Goal: Check status: Check status

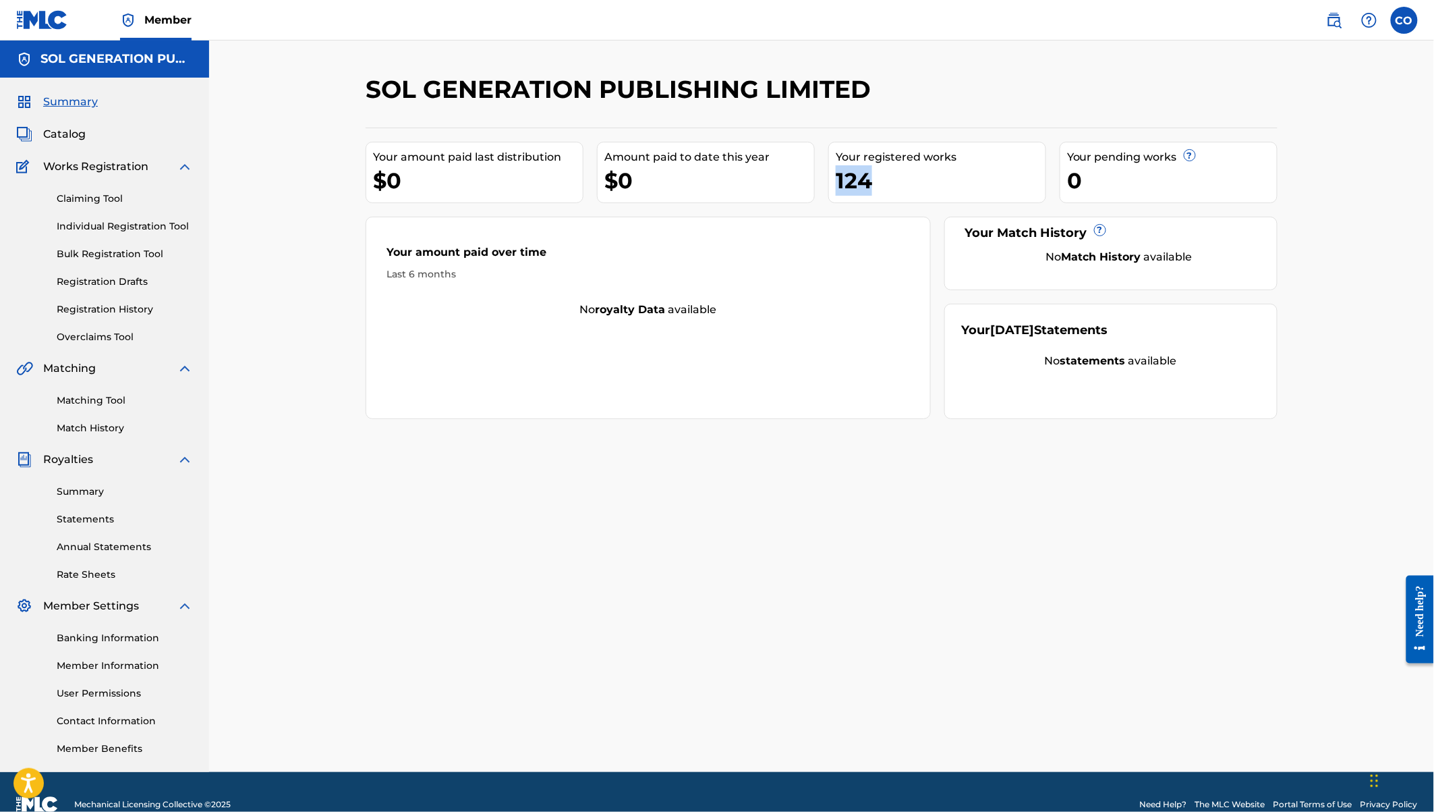
click at [857, 180] on div "124" at bounding box center [941, 180] width 210 height 30
click at [94, 202] on link "Claiming Tool" at bounding box center [125, 199] width 136 height 14
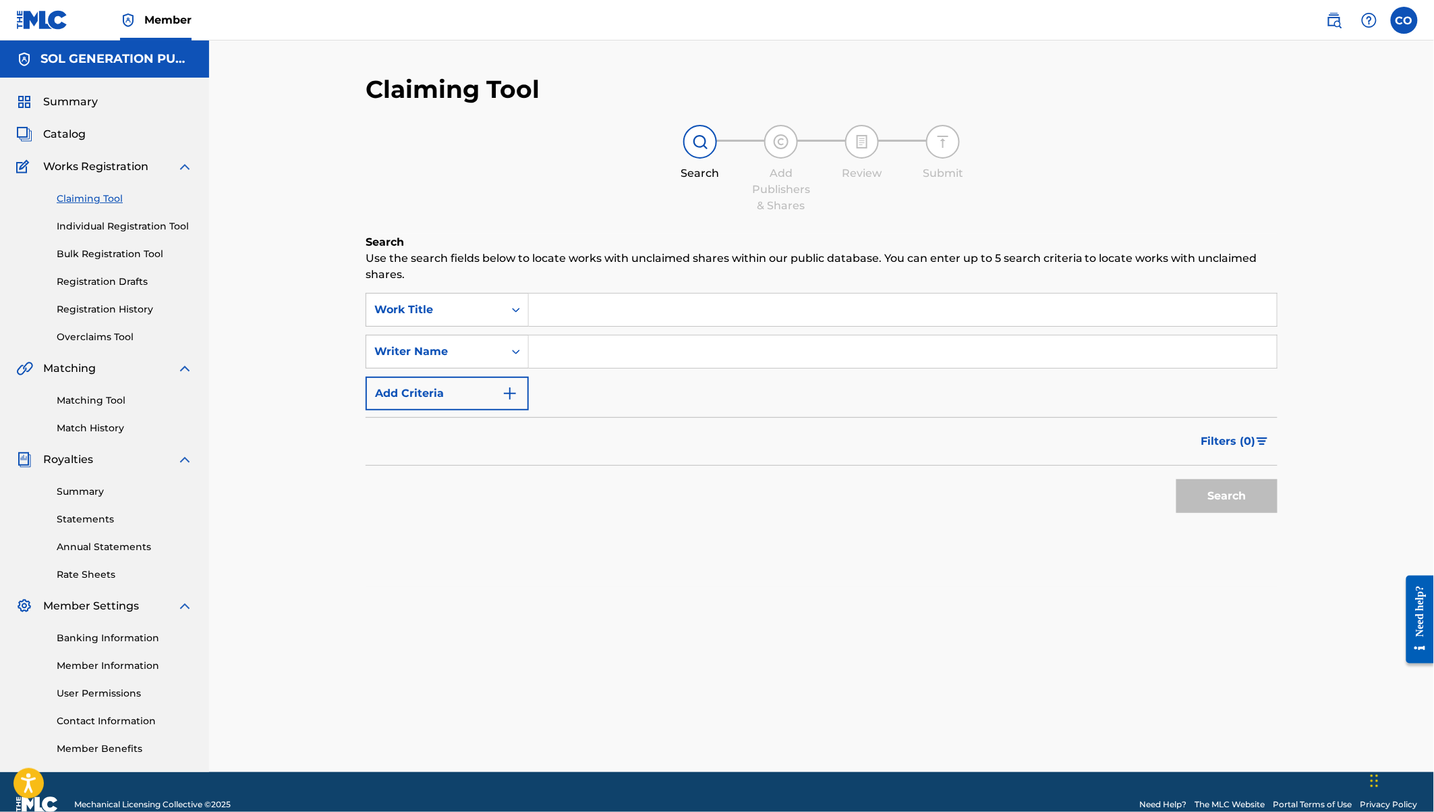
click at [625, 305] on input "Search Form" at bounding box center [903, 309] width 748 height 32
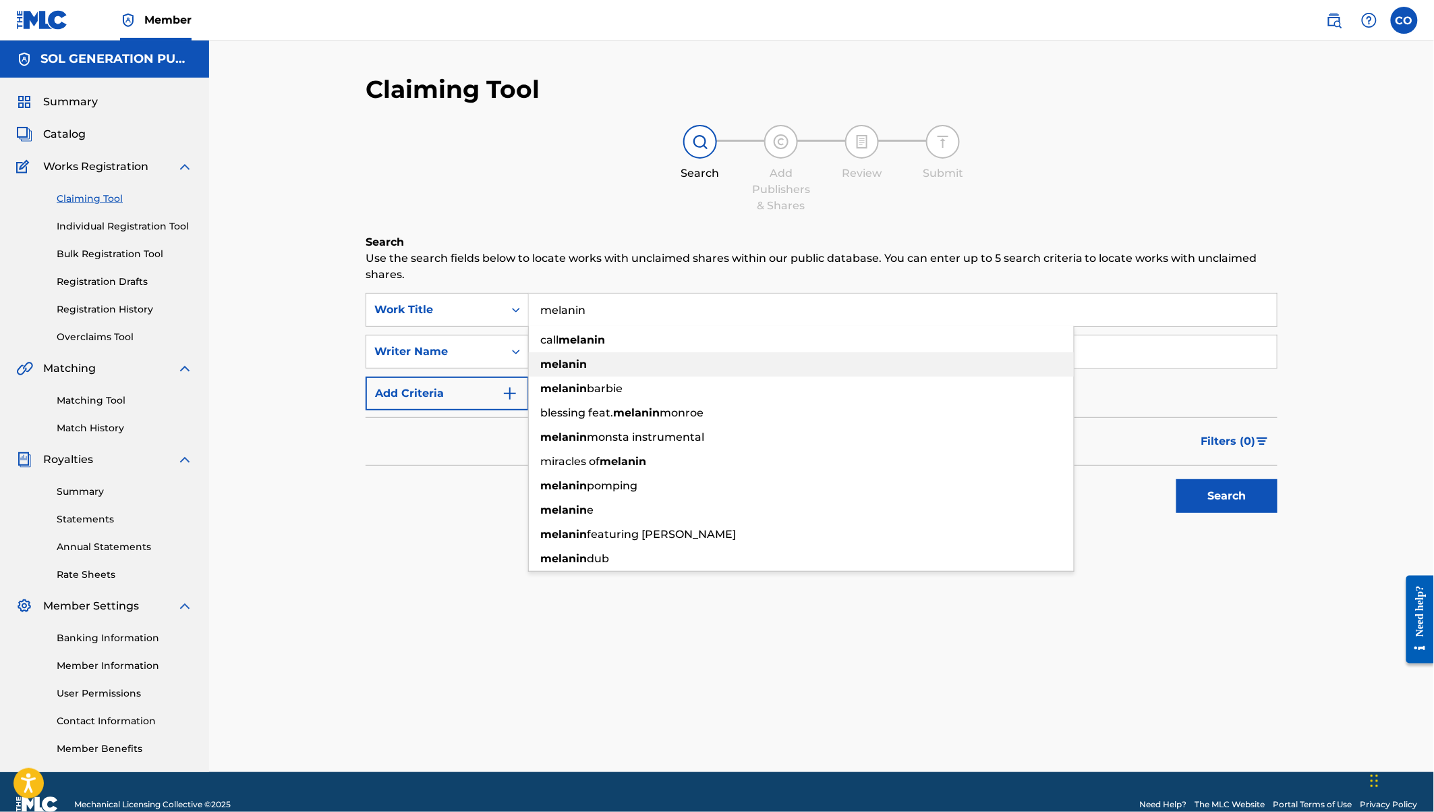
type input "melanin"
click at [582, 362] on strong "melanin" at bounding box center [563, 364] width 47 height 13
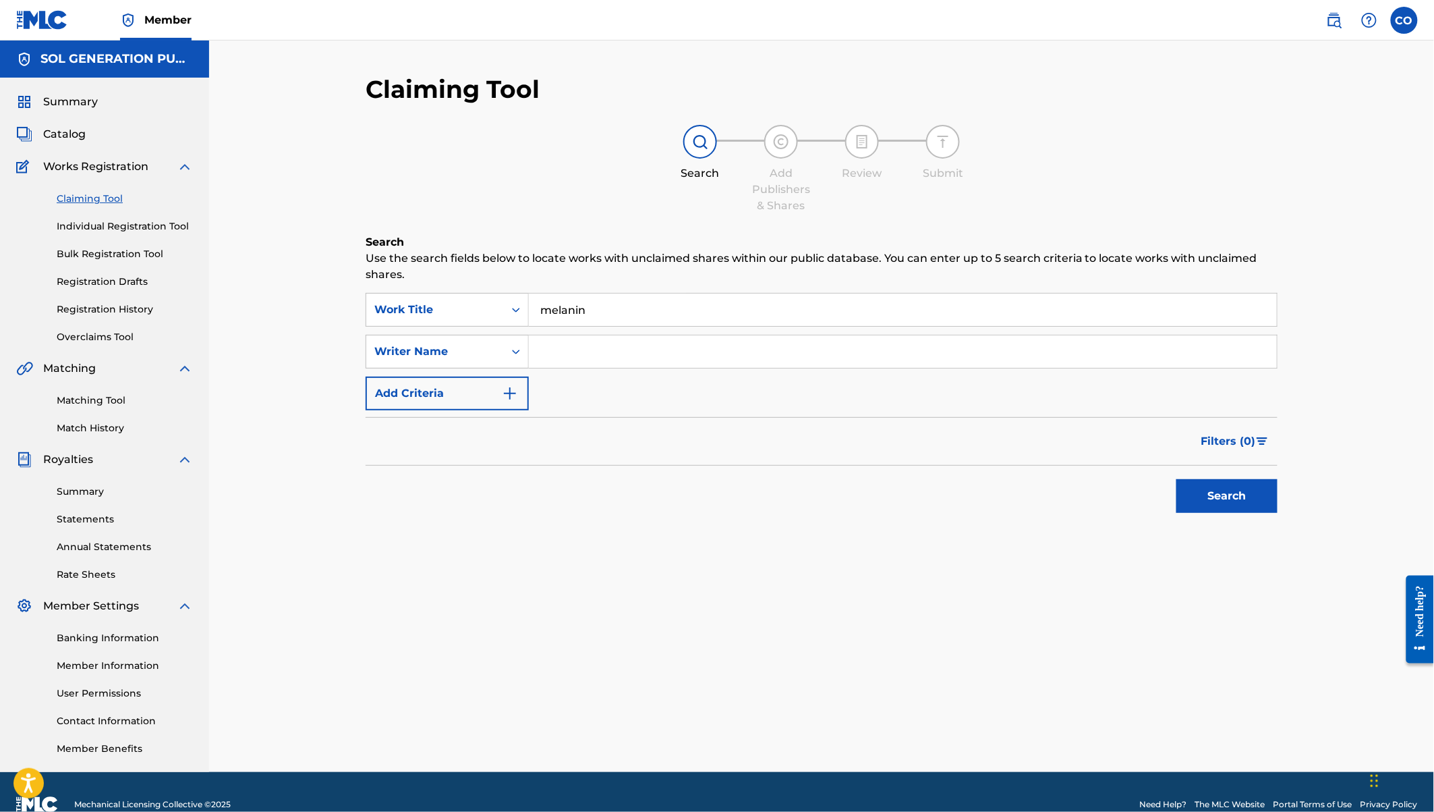
click at [588, 360] on input "Search Form" at bounding box center [903, 351] width 748 height 32
click at [1218, 494] on button "Search" at bounding box center [1227, 496] width 101 height 34
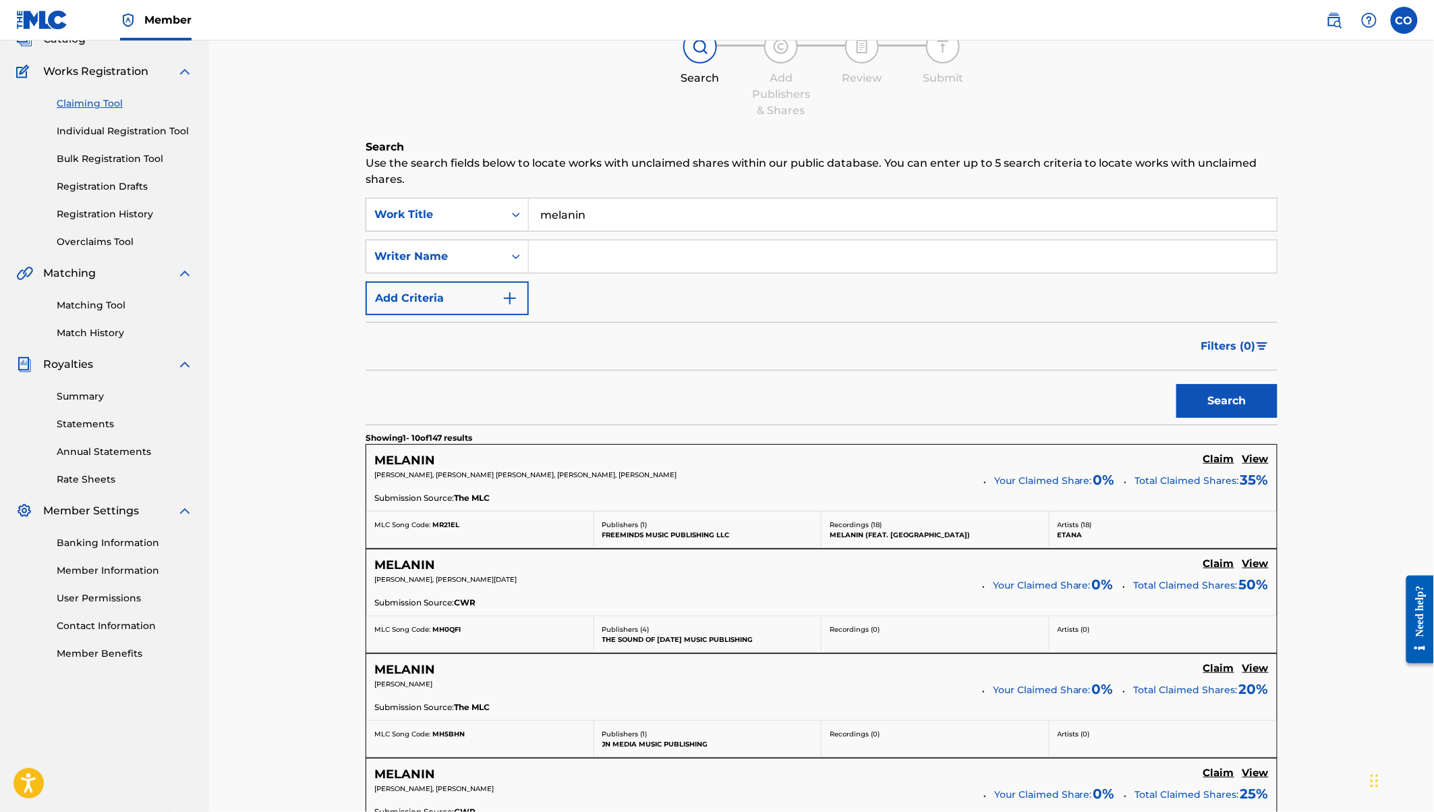
scroll to position [85, 0]
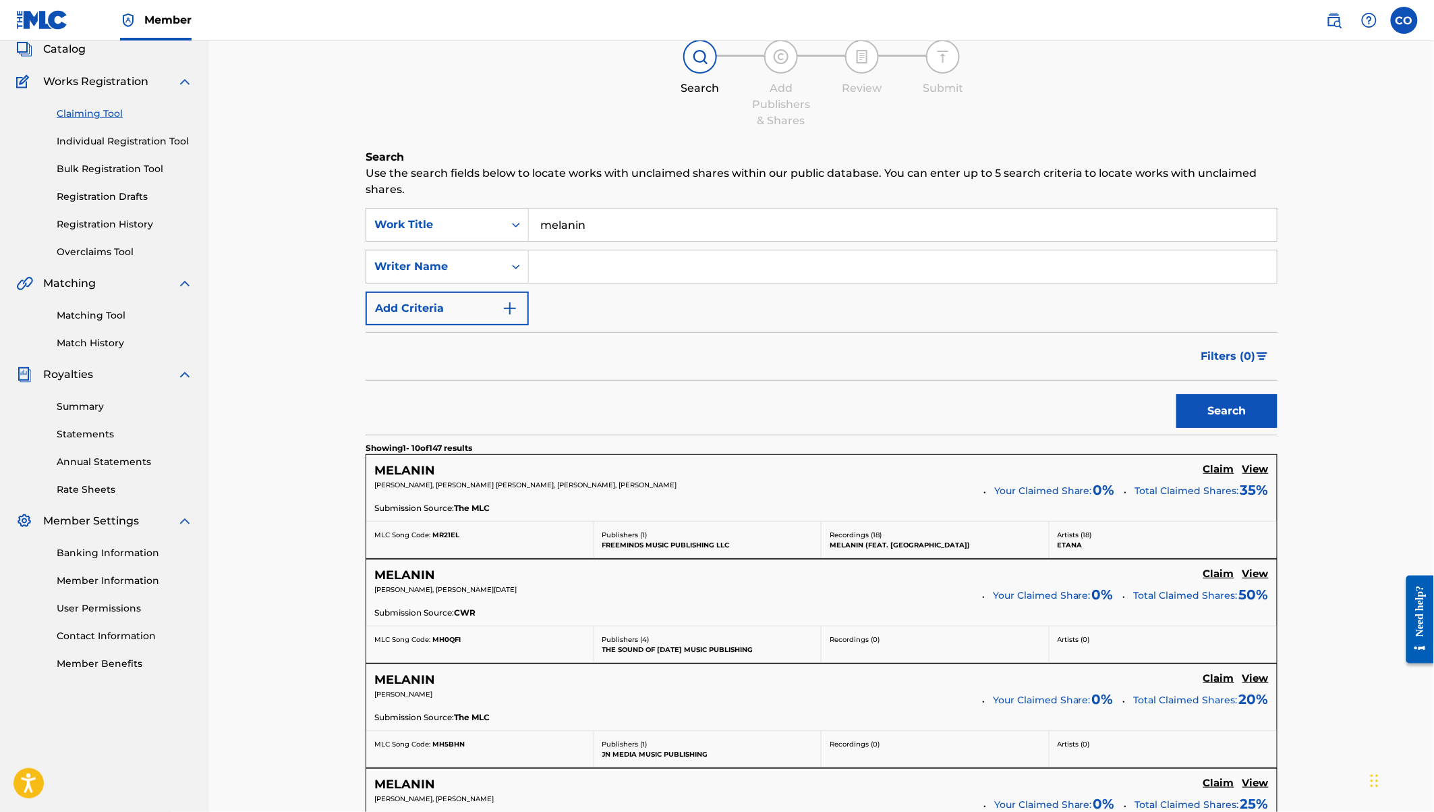
click at [562, 264] on input "Search Form" at bounding box center [903, 266] width 748 height 32
click at [1177, 394] on button "Search" at bounding box center [1227, 411] width 101 height 34
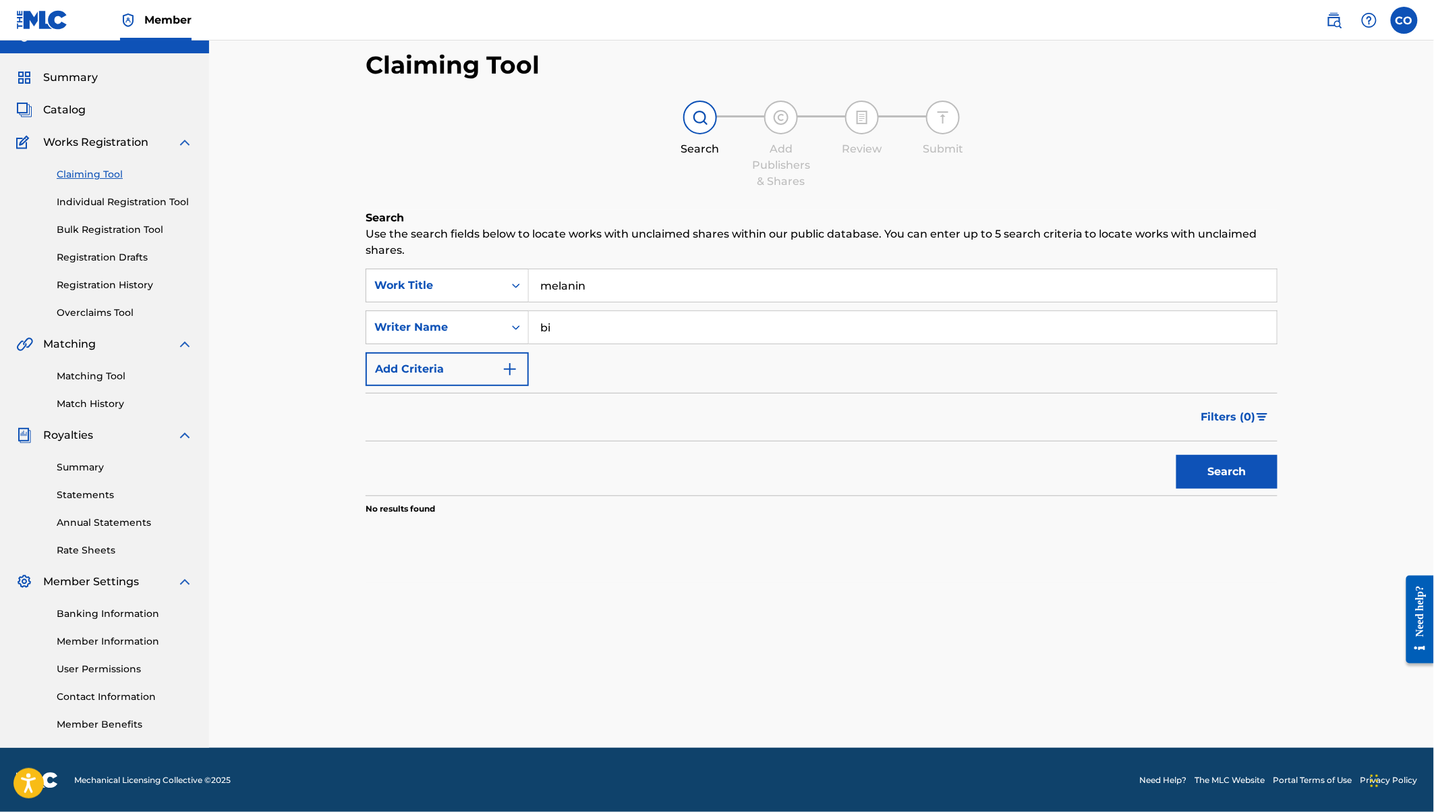
type input "b"
click at [602, 343] on div "sau" at bounding box center [903, 327] width 749 height 34
click at [576, 327] on input "sau" at bounding box center [903, 327] width 748 height 32
type input "sauti sol"
click at [1177, 455] on button "Search" at bounding box center [1227, 472] width 101 height 34
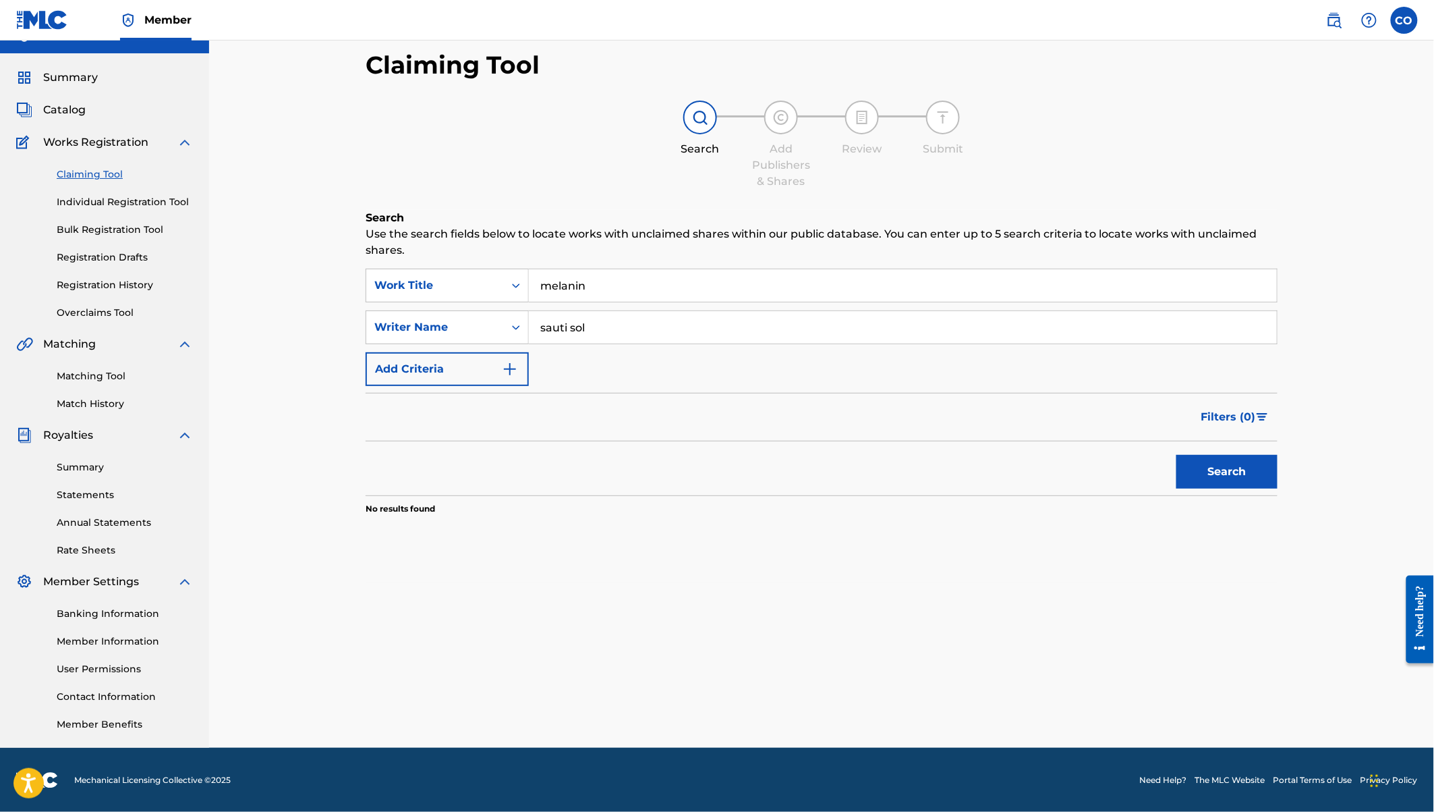
click at [601, 325] on input "sauti sol" at bounding box center [903, 327] width 748 height 32
drag, startPoint x: 601, startPoint y: 329, endPoint x: 543, endPoint y: 320, distance: 58.7
click at [543, 320] on input "sauti sol" at bounding box center [903, 327] width 748 height 32
type input "pato"
click at [1177, 455] on button "Search" at bounding box center [1227, 472] width 101 height 34
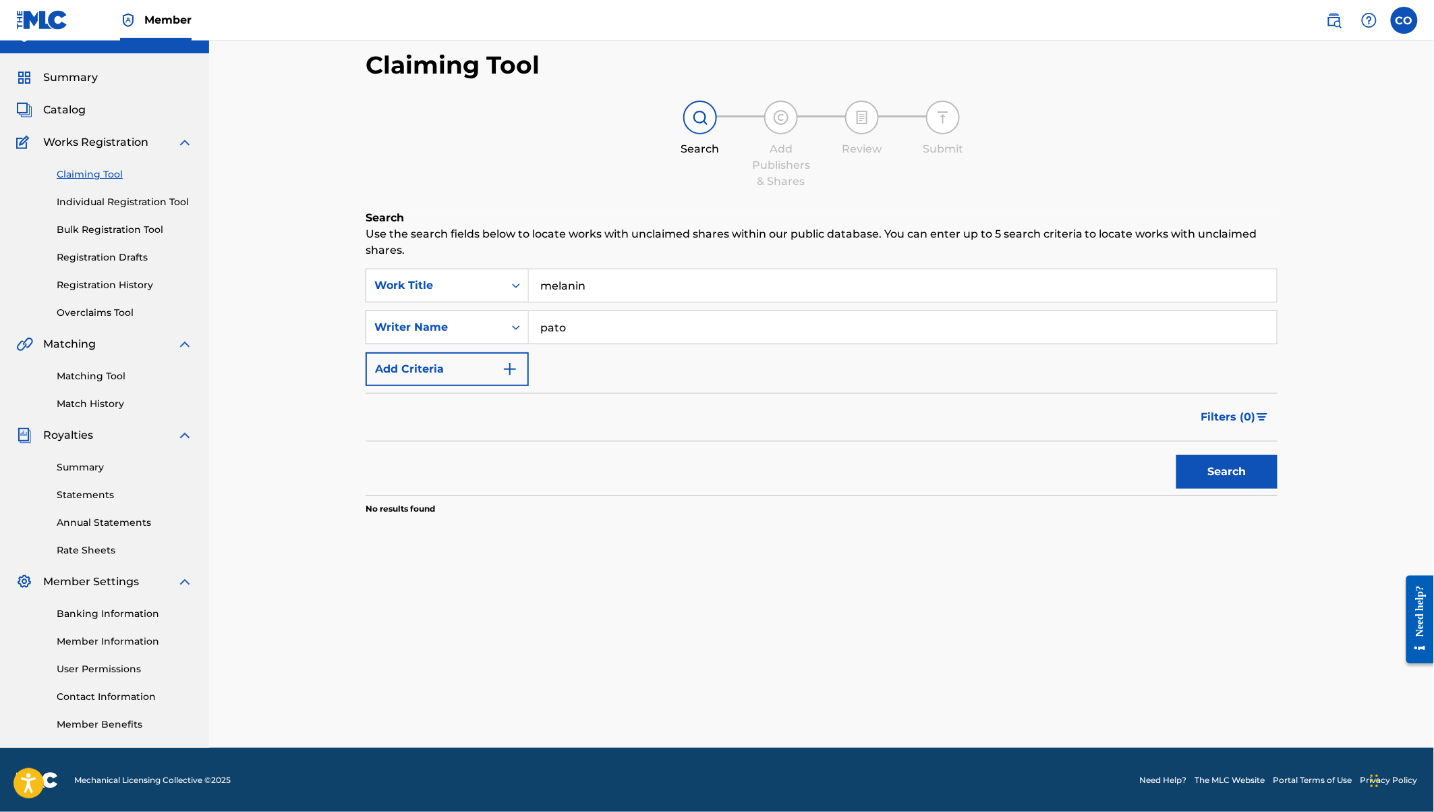
click at [88, 167] on link "Claiming Tool" at bounding box center [125, 174] width 136 height 14
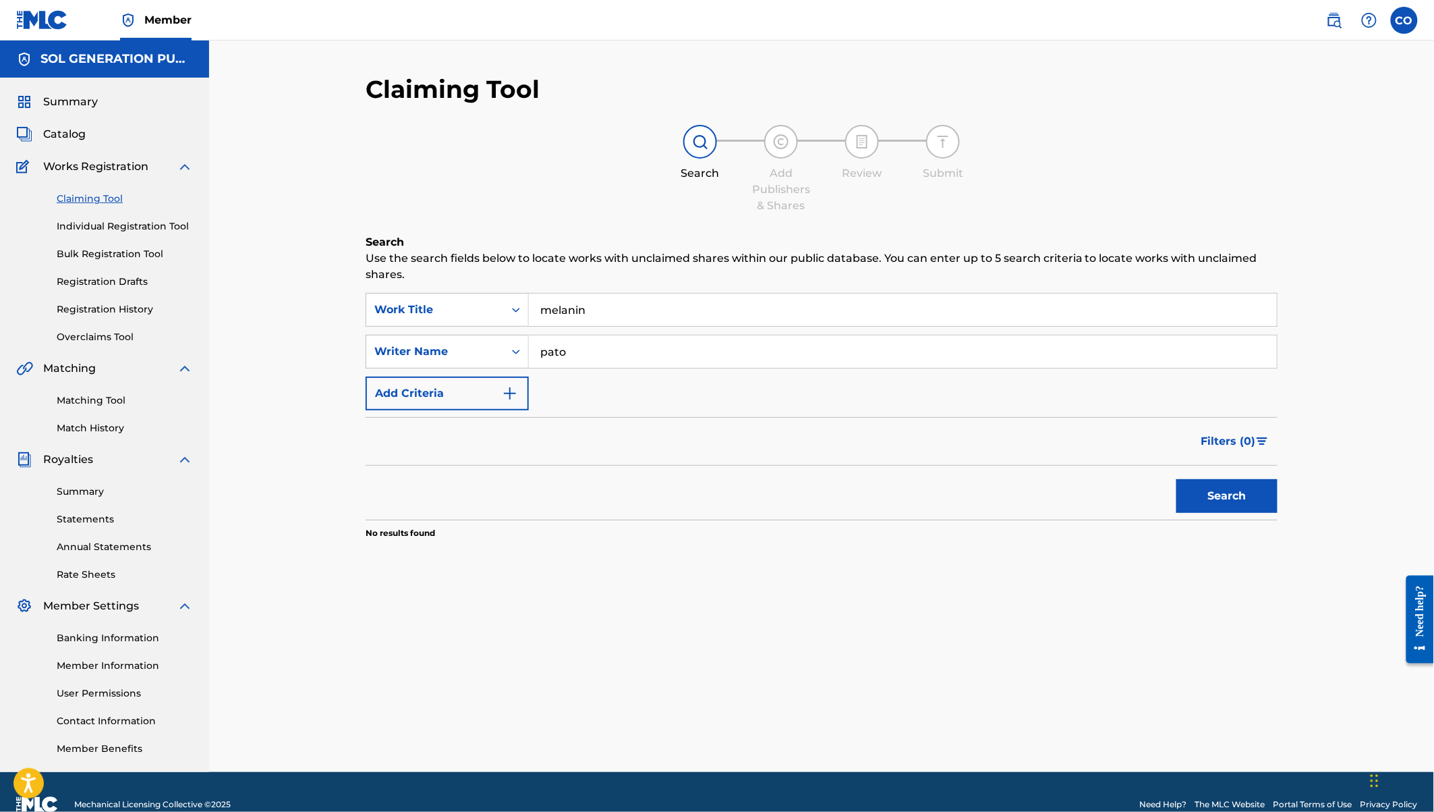
click at [588, 349] on input "pato" at bounding box center [903, 351] width 748 height 32
type input "p"
type input "savara"
click at [1177, 479] on button "Search" at bounding box center [1227, 496] width 101 height 34
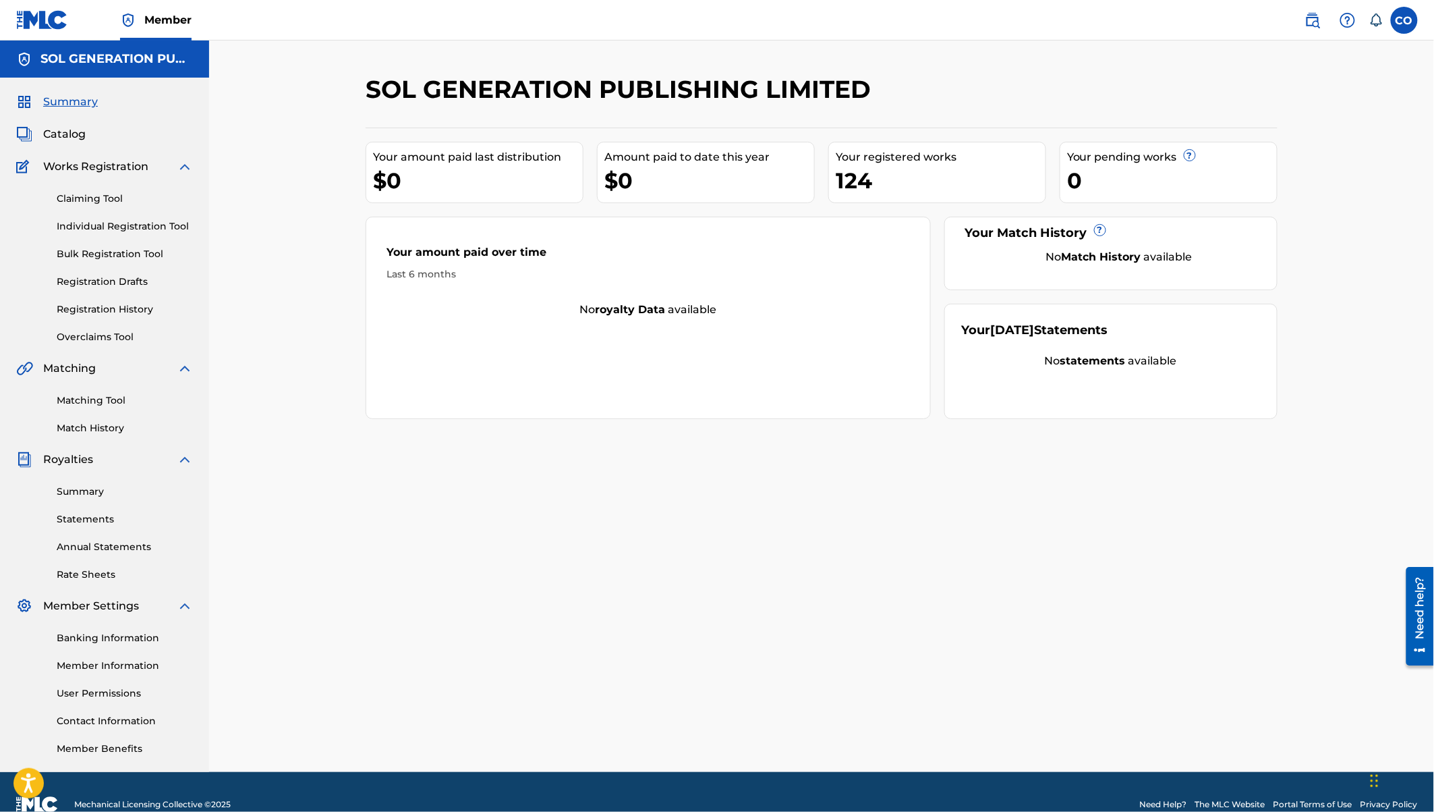
click at [103, 194] on link "Claiming Tool" at bounding box center [125, 199] width 136 height 14
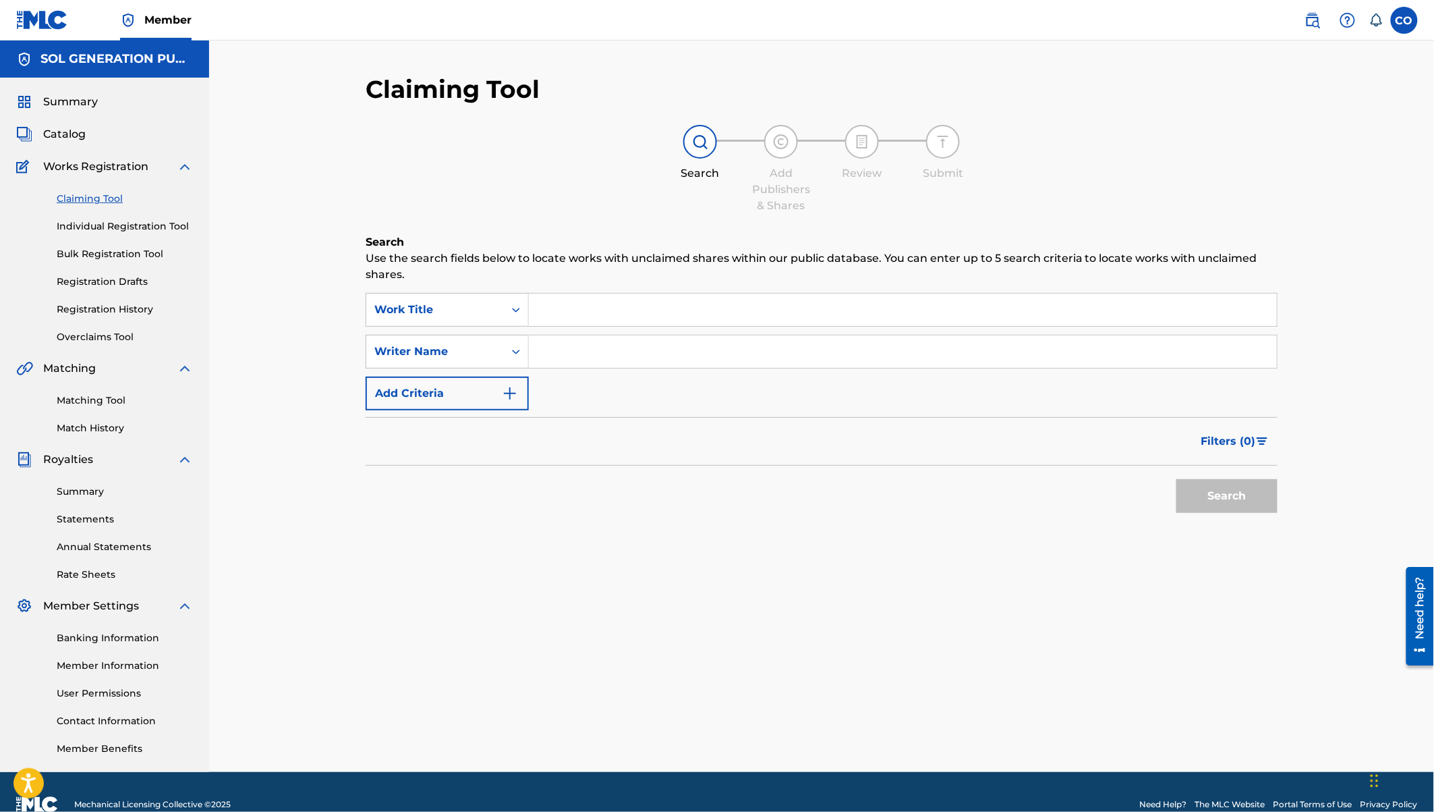
click at [638, 298] on input "Search Form" at bounding box center [903, 309] width 748 height 32
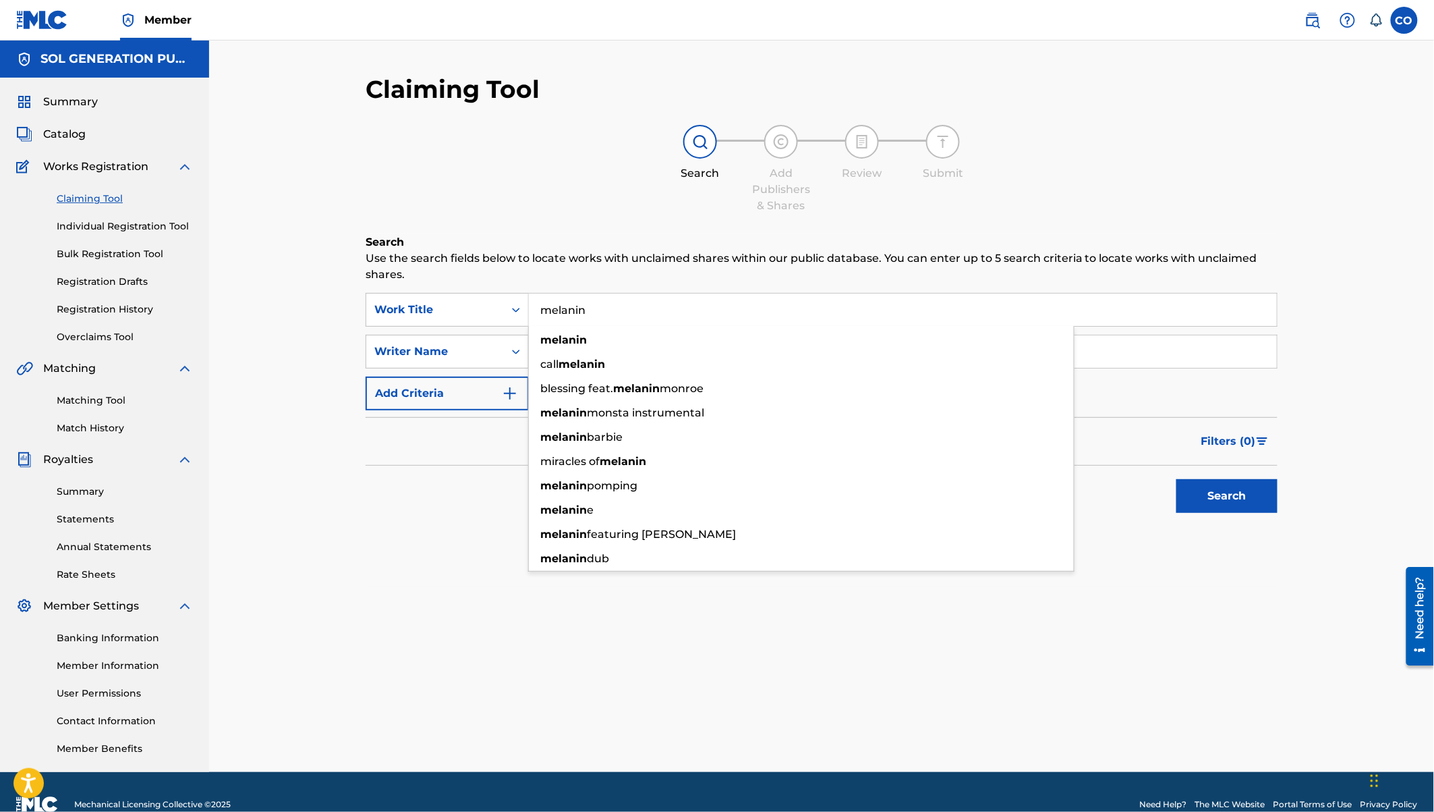
click at [1177, 479] on button "Search" at bounding box center [1227, 496] width 101 height 34
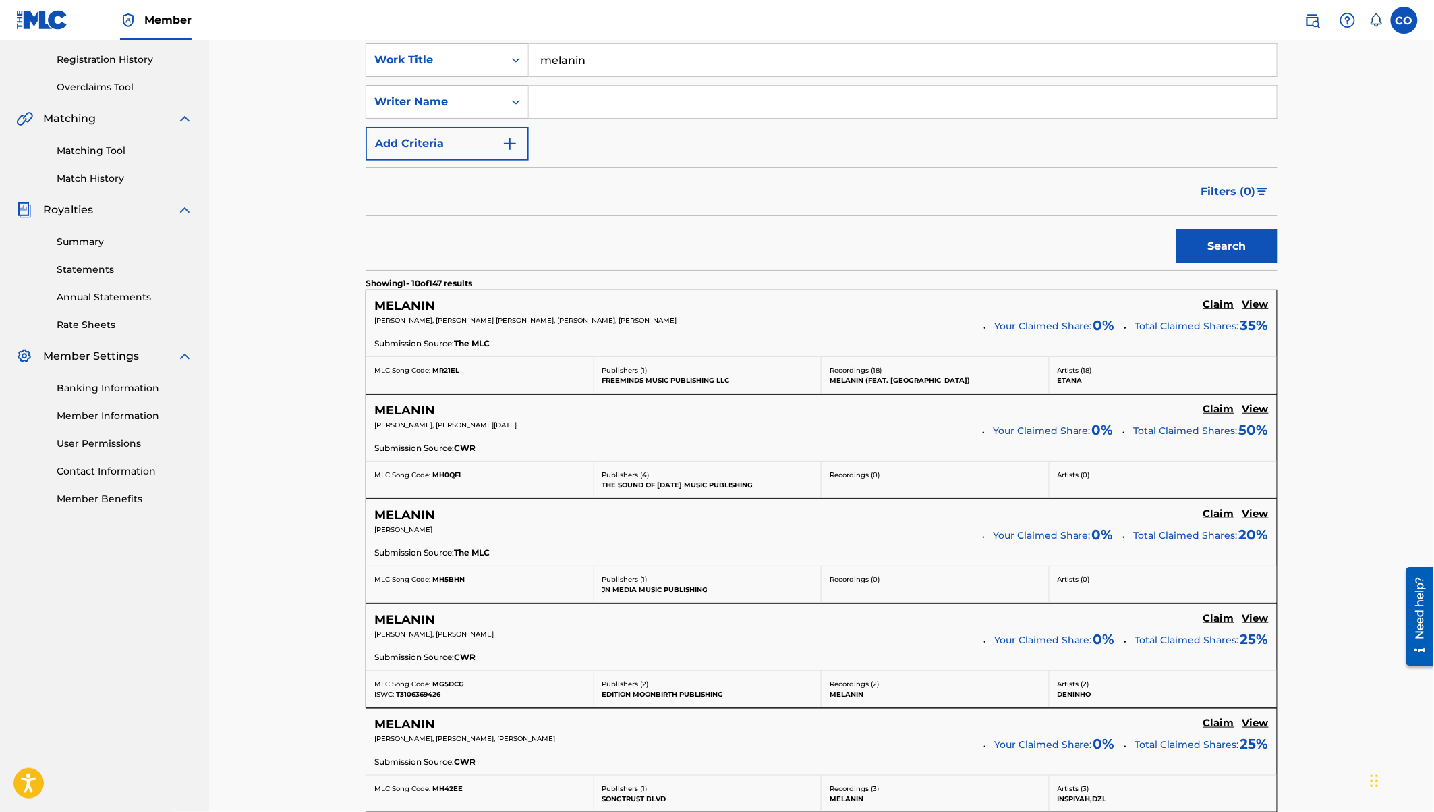
scroll to position [250, 0]
drag, startPoint x: 600, startPoint y: 62, endPoint x: 531, endPoint y: 58, distance: 68.9
click at [530, 58] on input "melanin" at bounding box center [903, 59] width 748 height 32
type input "[GEOGRAPHIC_DATA]"
click at [1177, 229] on button "Search" at bounding box center [1227, 246] width 101 height 34
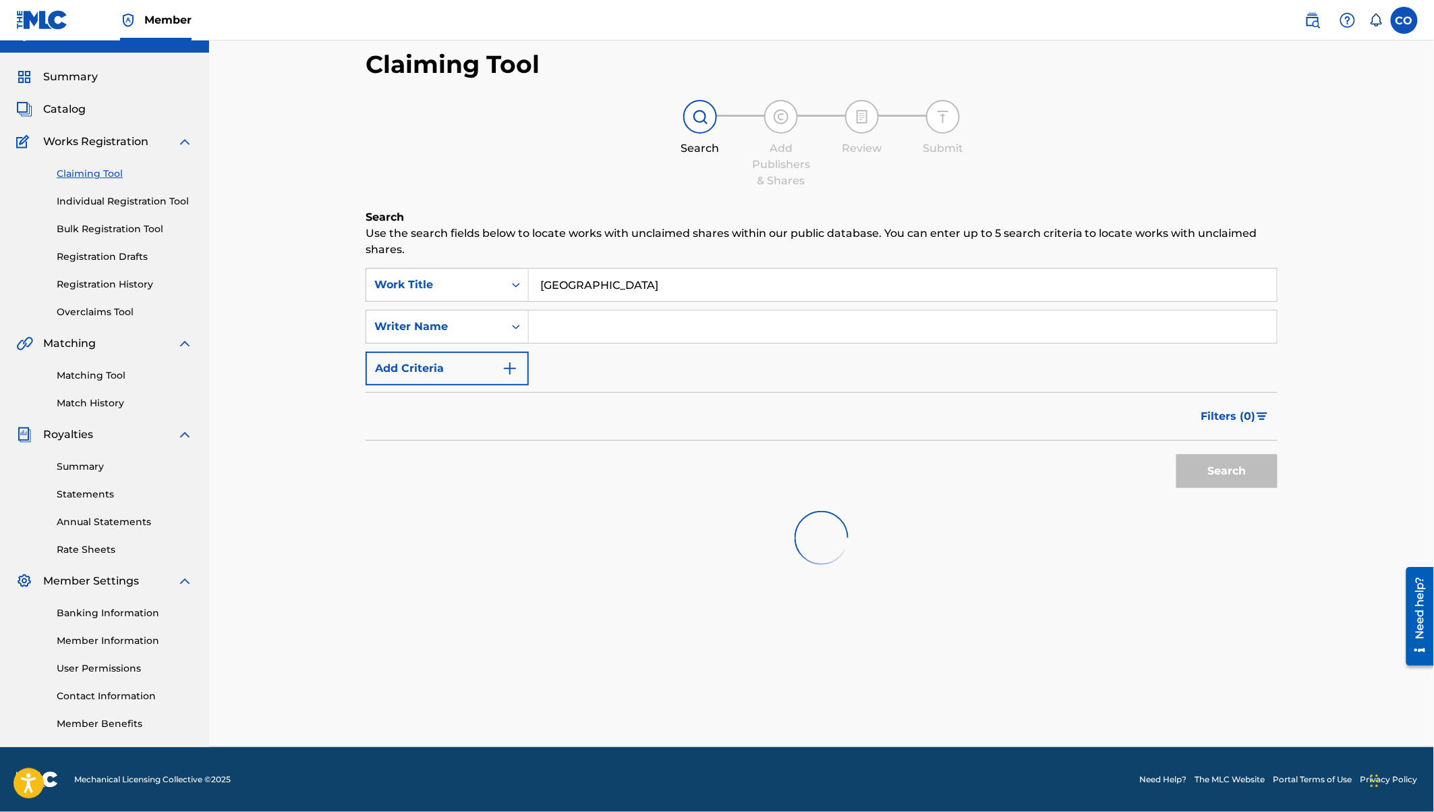
scroll to position [24, 0]
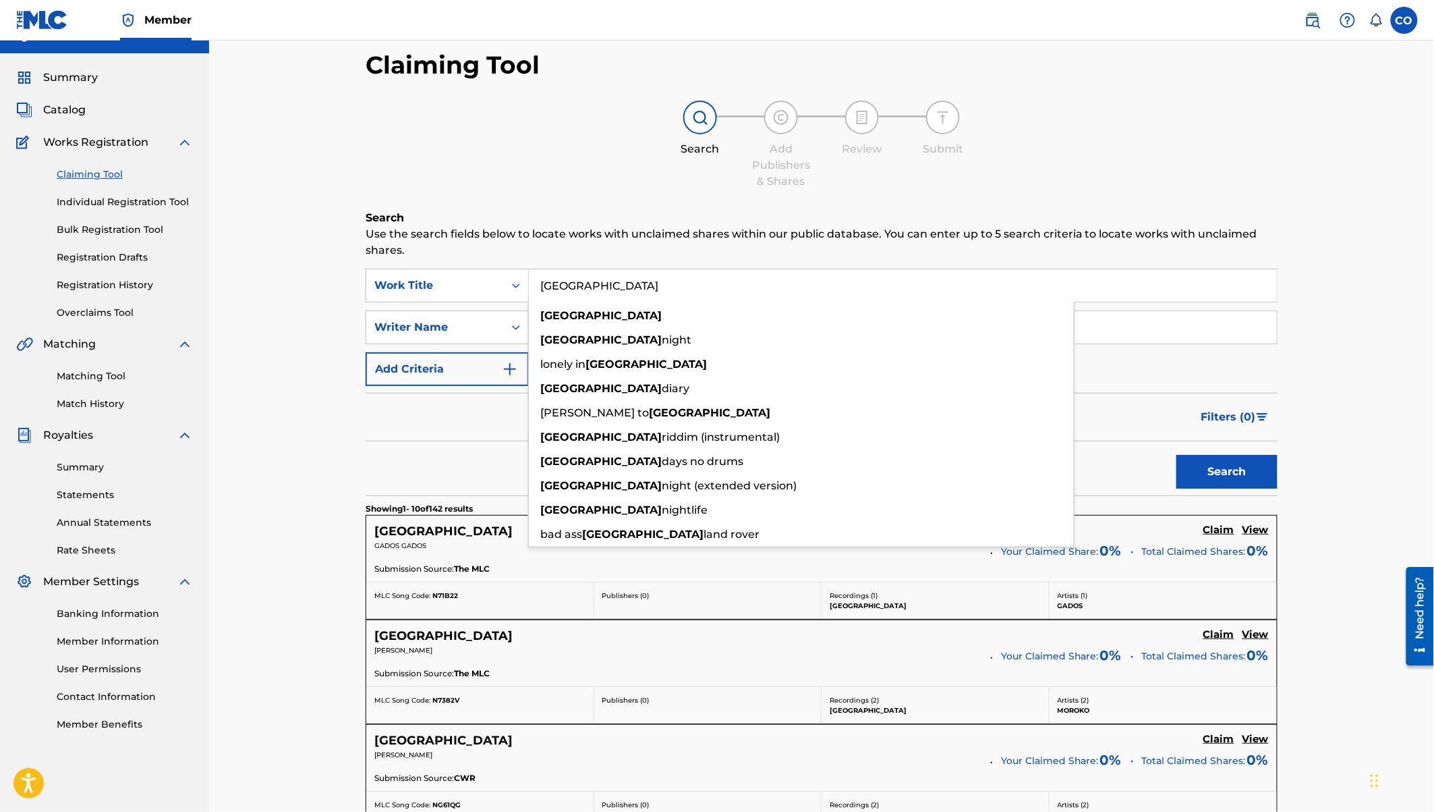
click at [476, 138] on div "Search Add Publishers & Shares Review Submit" at bounding box center [822, 145] width 912 height 89
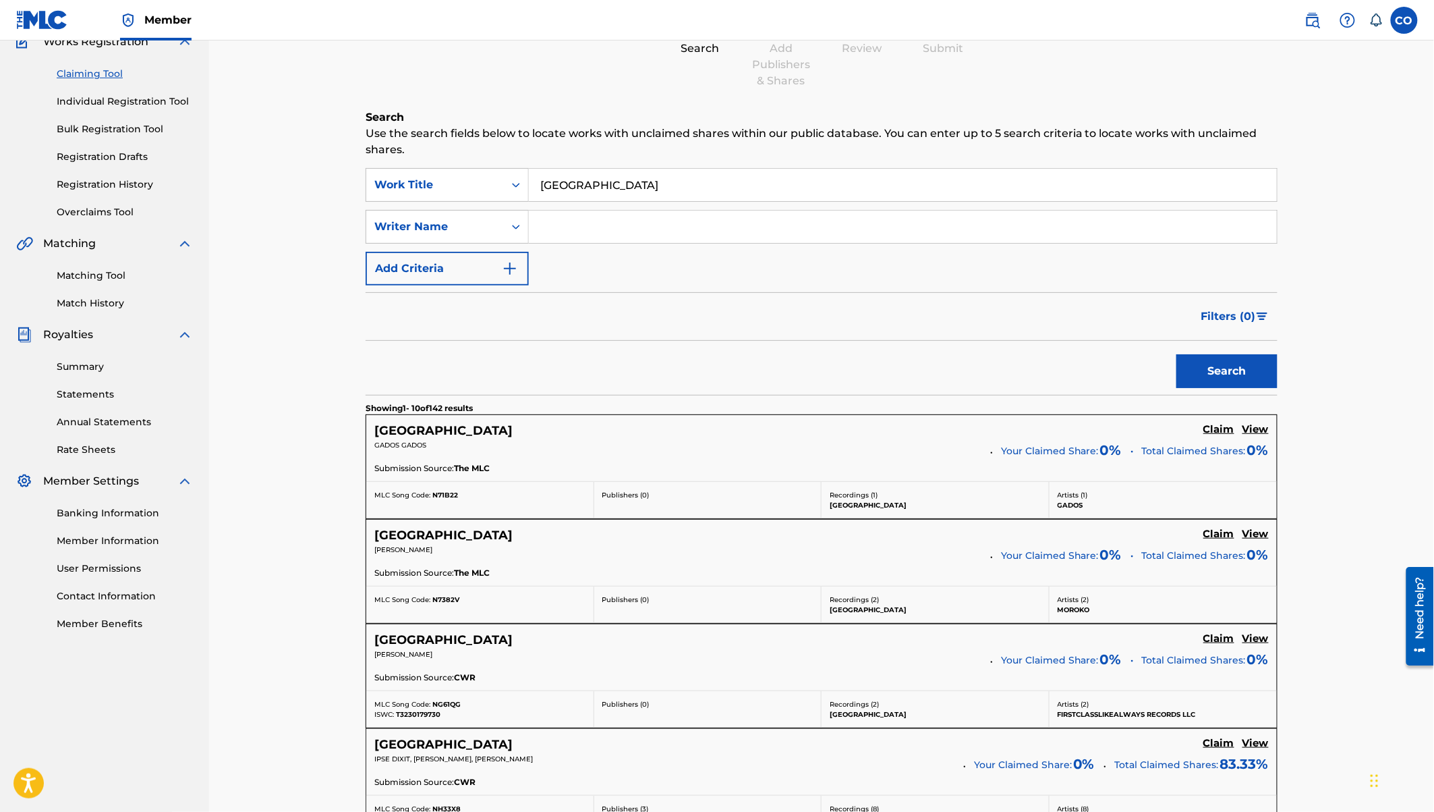
scroll to position [0, 0]
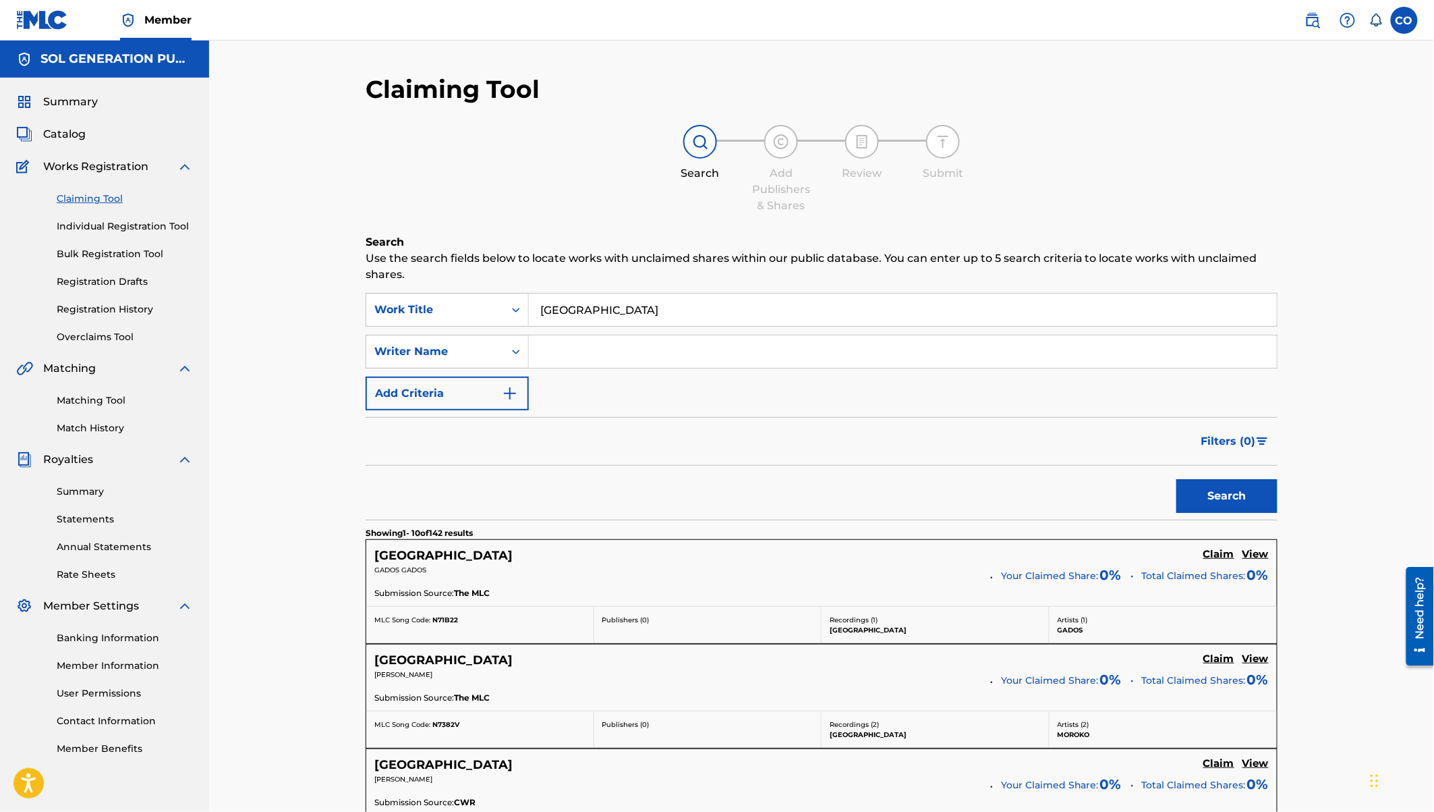
click at [562, 346] on input "Search Form" at bounding box center [903, 351] width 748 height 32
click at [1177, 479] on button "Search" at bounding box center [1227, 496] width 101 height 34
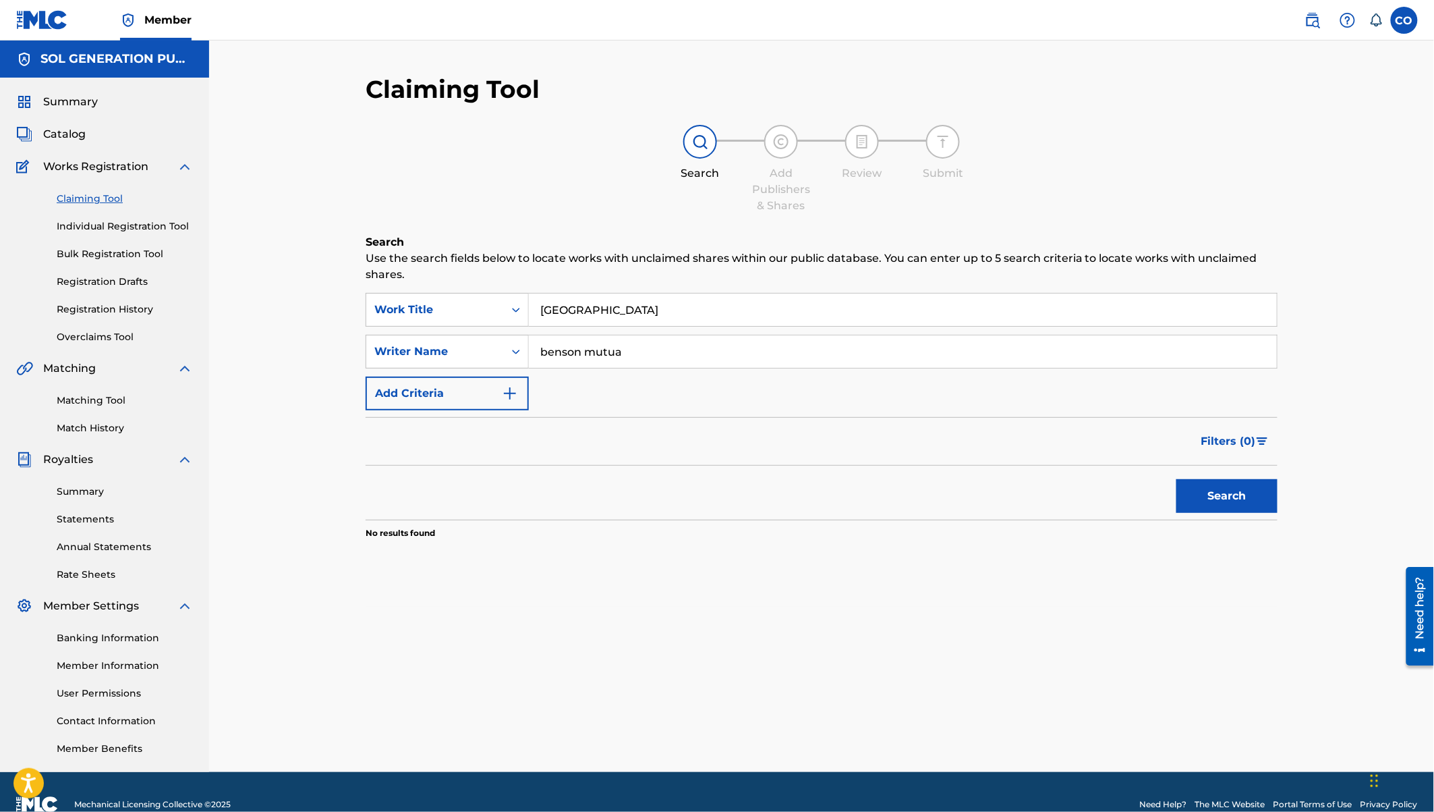
click at [1235, 499] on button "Search" at bounding box center [1227, 496] width 101 height 34
click at [637, 347] on input "benson mutua" at bounding box center [903, 351] width 748 height 32
click at [1177, 479] on button "Search" at bounding box center [1227, 496] width 101 height 34
click at [603, 356] on input "bensoul" at bounding box center [903, 351] width 748 height 32
drag, startPoint x: 592, startPoint y: 358, endPoint x: 545, endPoint y: 357, distance: 46.6
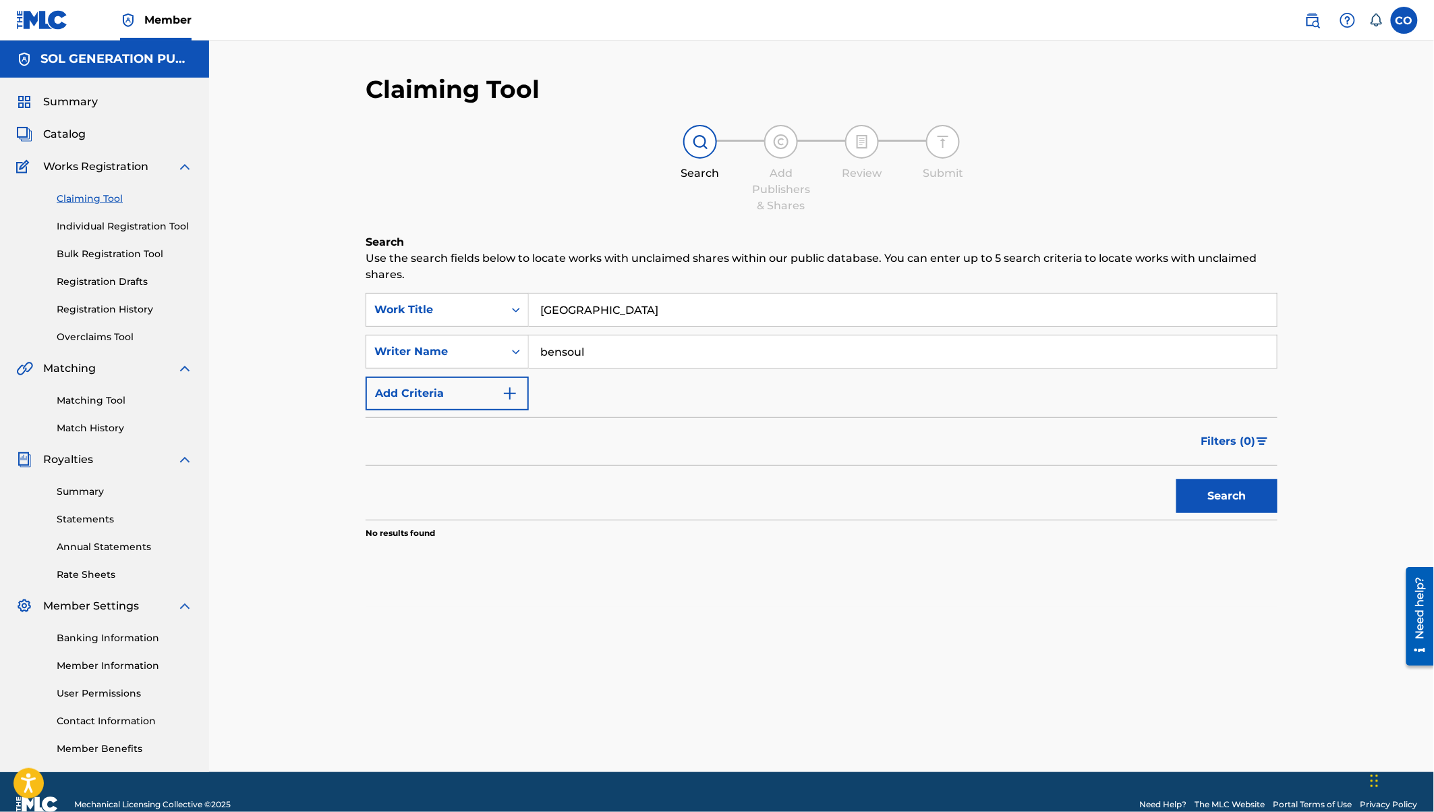
click at [545, 357] on input "bensoul" at bounding box center [903, 351] width 748 height 32
type input "b"
click at [588, 316] on input "[GEOGRAPHIC_DATA]" at bounding box center [903, 309] width 748 height 32
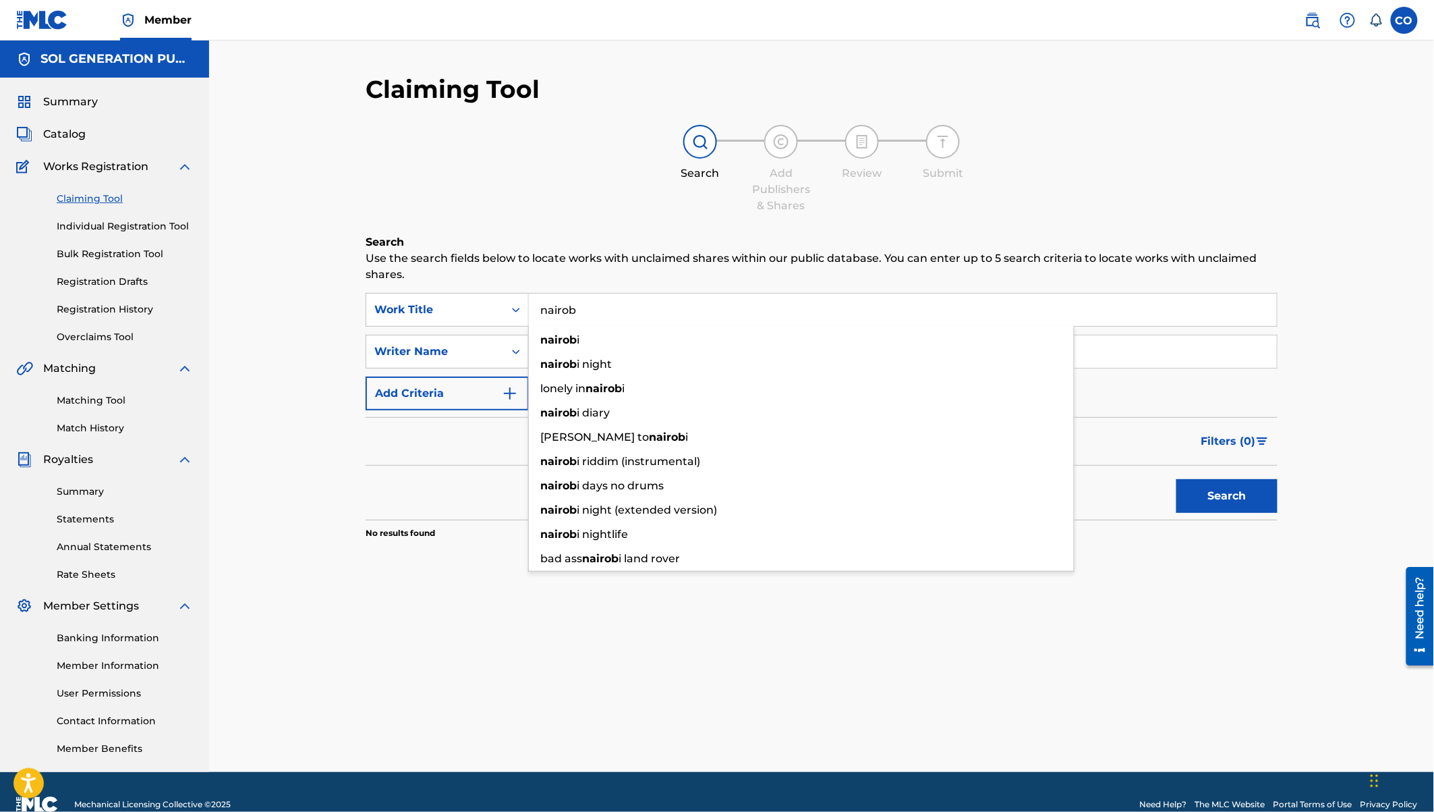
type input "[GEOGRAPHIC_DATA]"
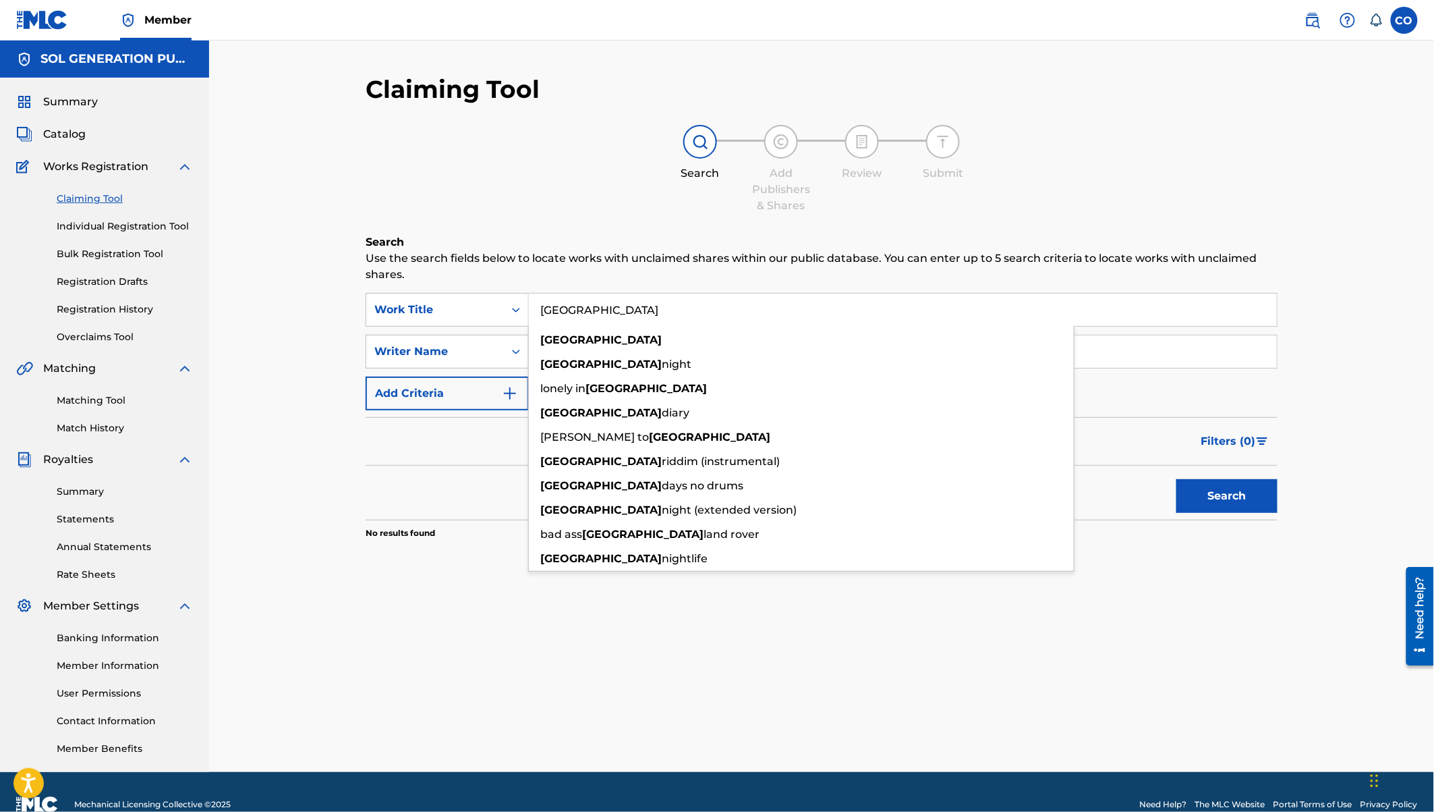
click at [477, 447] on div "Filters ( 0 )" at bounding box center [822, 441] width 912 height 49
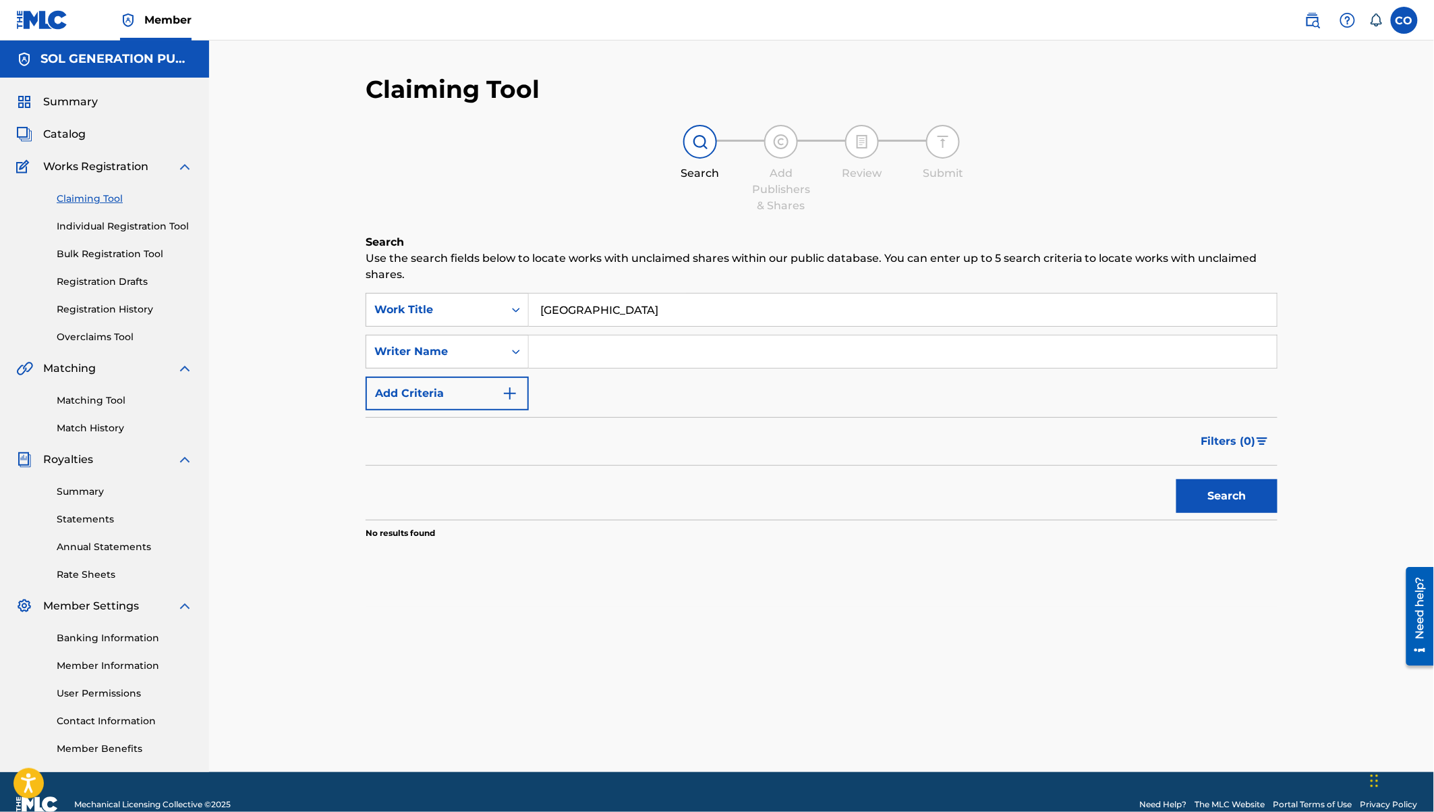
click at [567, 350] on input "Search Form" at bounding box center [903, 351] width 748 height 32
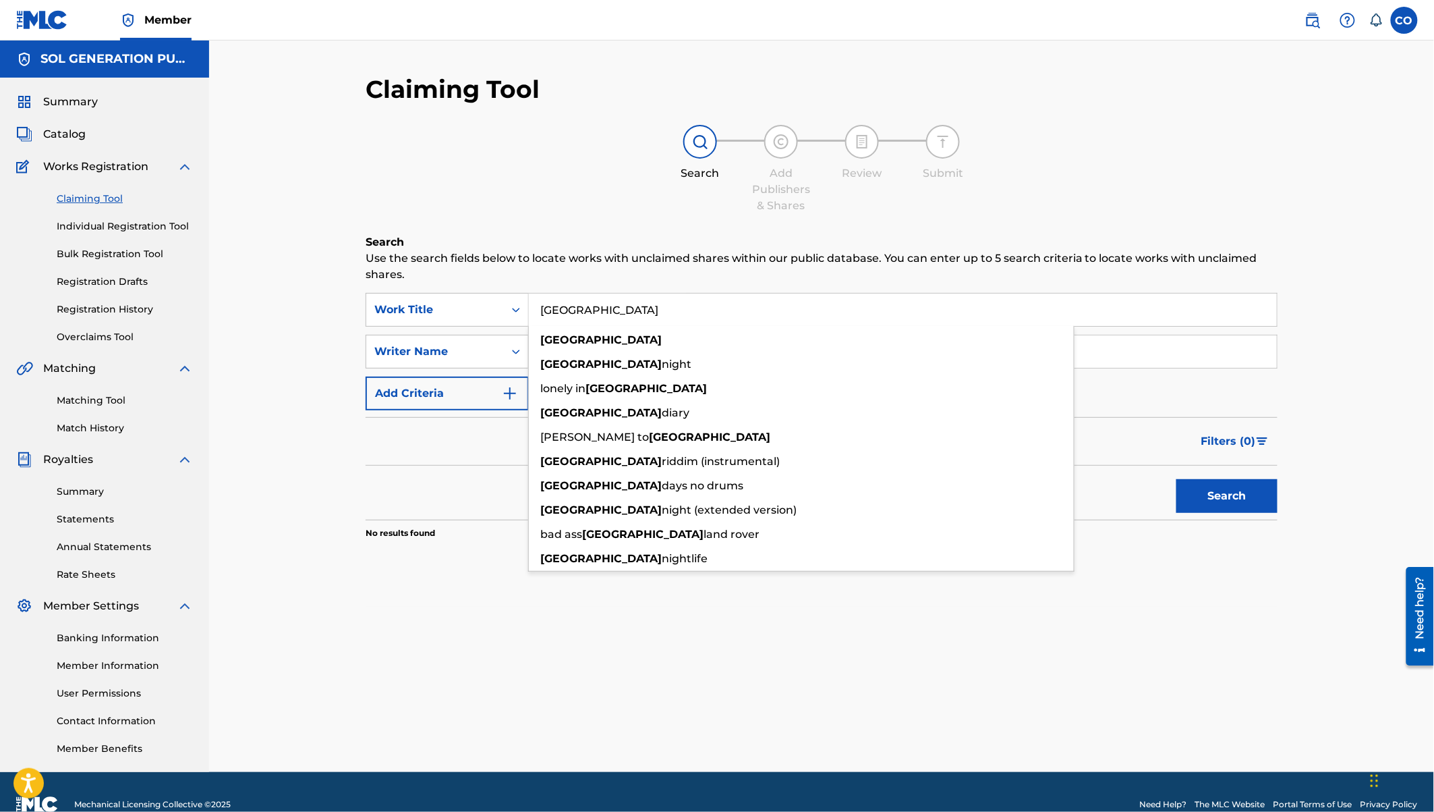
drag, startPoint x: 594, startPoint y: 309, endPoint x: 533, endPoint y: 314, distance: 61.0
click at [533, 314] on input "[GEOGRAPHIC_DATA]" at bounding box center [903, 309] width 748 height 32
click at [381, 494] on div "Search" at bounding box center [822, 493] width 912 height 54
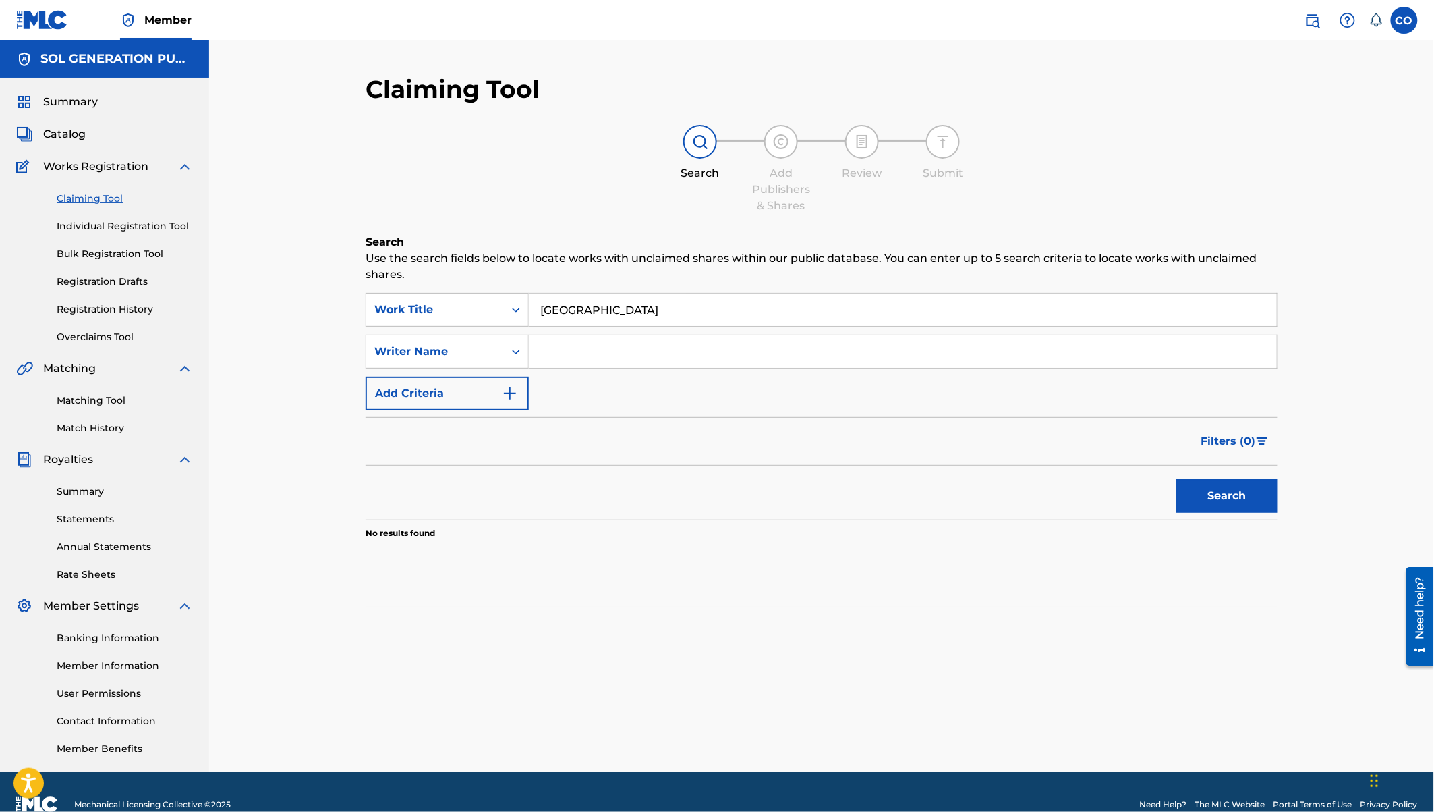
click at [571, 349] on input "Search Form" at bounding box center [903, 351] width 748 height 32
type input "father"
drag, startPoint x: 596, startPoint y: 307, endPoint x: 541, endPoint y: 310, distance: 55.4
click at [542, 311] on input "[GEOGRAPHIC_DATA]" at bounding box center [903, 309] width 748 height 32
click at [592, 354] on input "father" at bounding box center [903, 351] width 748 height 32
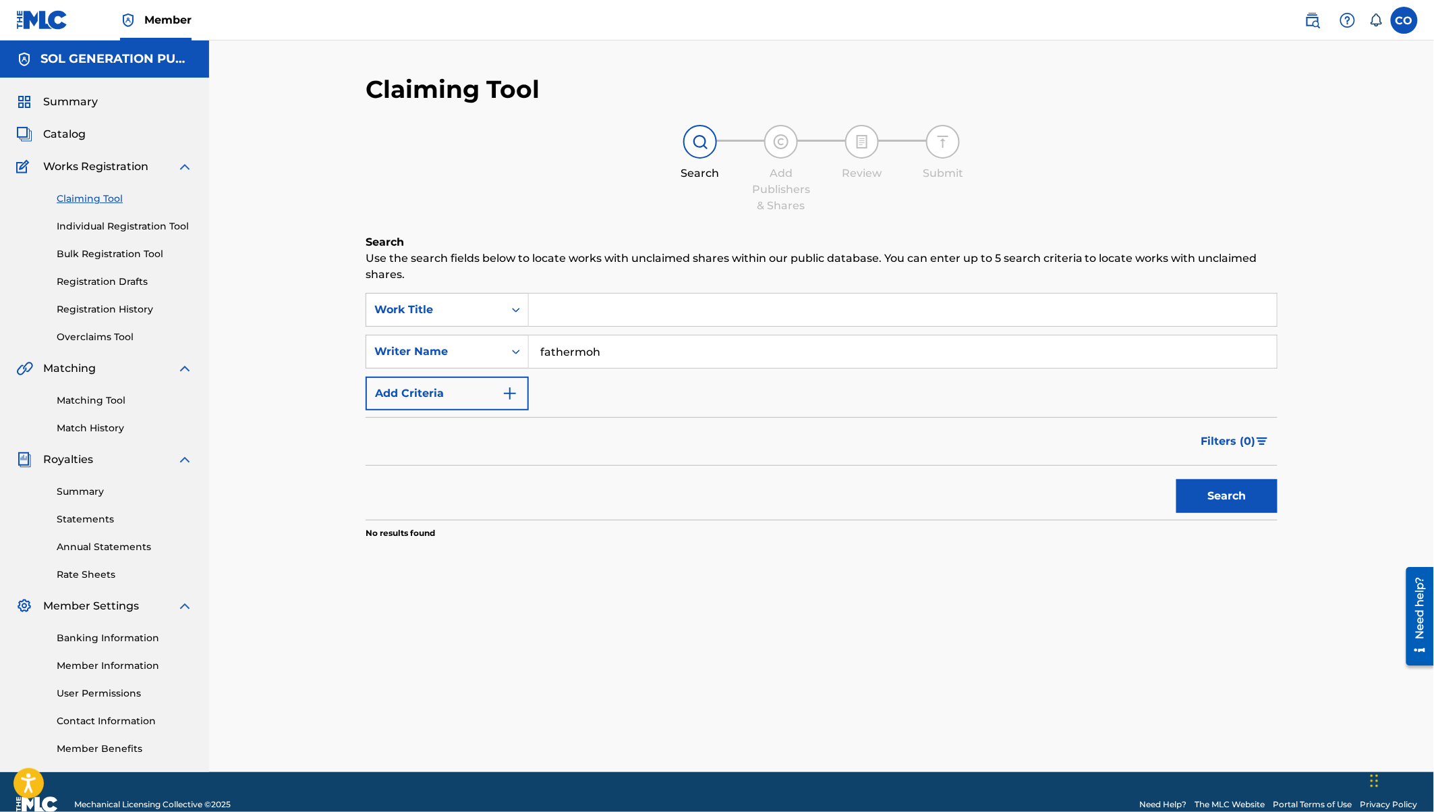
type input "fathermoh"
click at [1177, 479] on button "Search" at bounding box center [1227, 496] width 101 height 34
click at [97, 233] on link "Individual Registration Tool" at bounding box center [125, 226] width 136 height 14
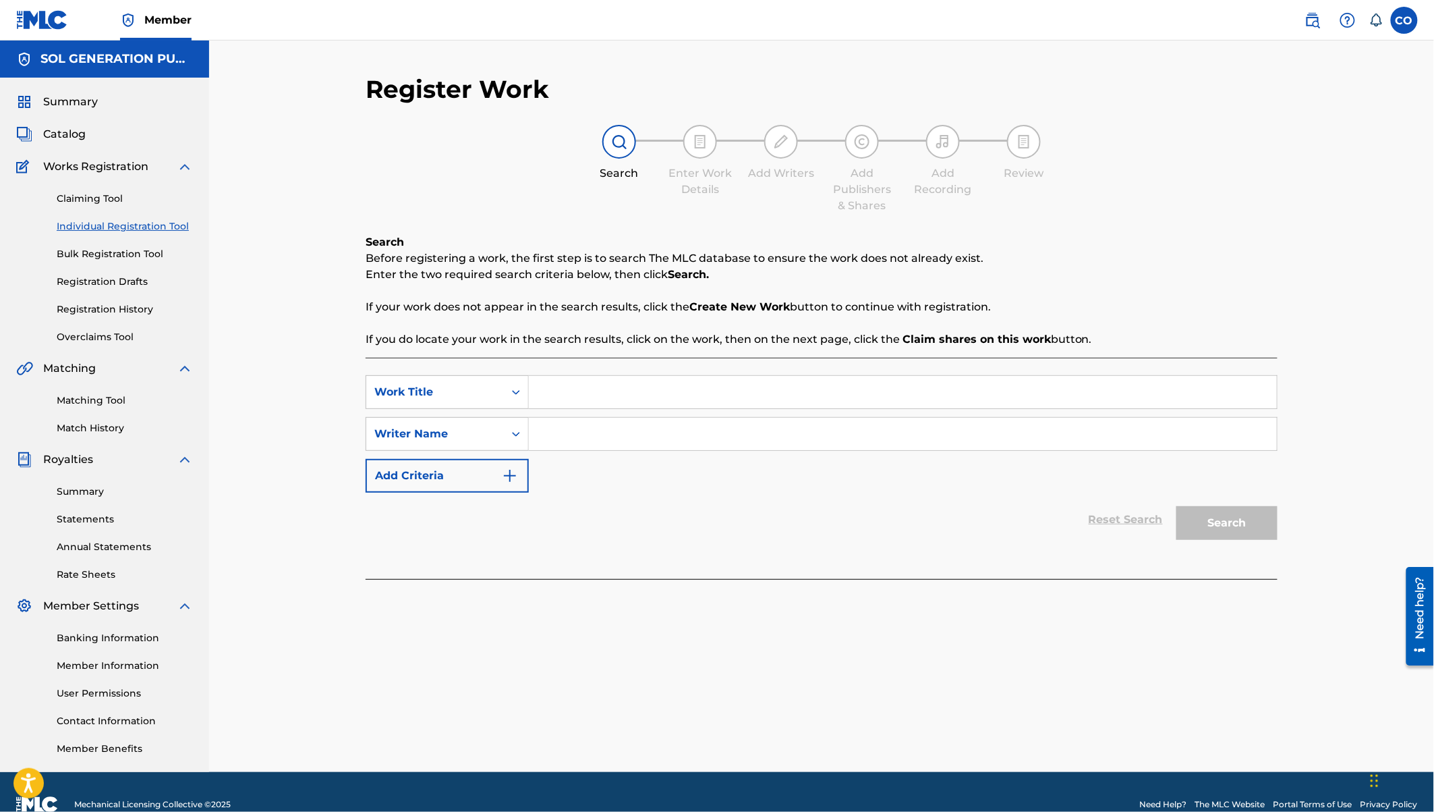
click at [599, 401] on input "Search Form" at bounding box center [903, 392] width 748 height 32
click at [581, 435] on input "Search Form" at bounding box center [903, 434] width 748 height 32
click at [584, 435] on input "fathermho" at bounding box center [903, 434] width 748 height 32
click at [605, 435] on input "fathermho" at bounding box center [903, 434] width 748 height 32
type input "fathermoh"
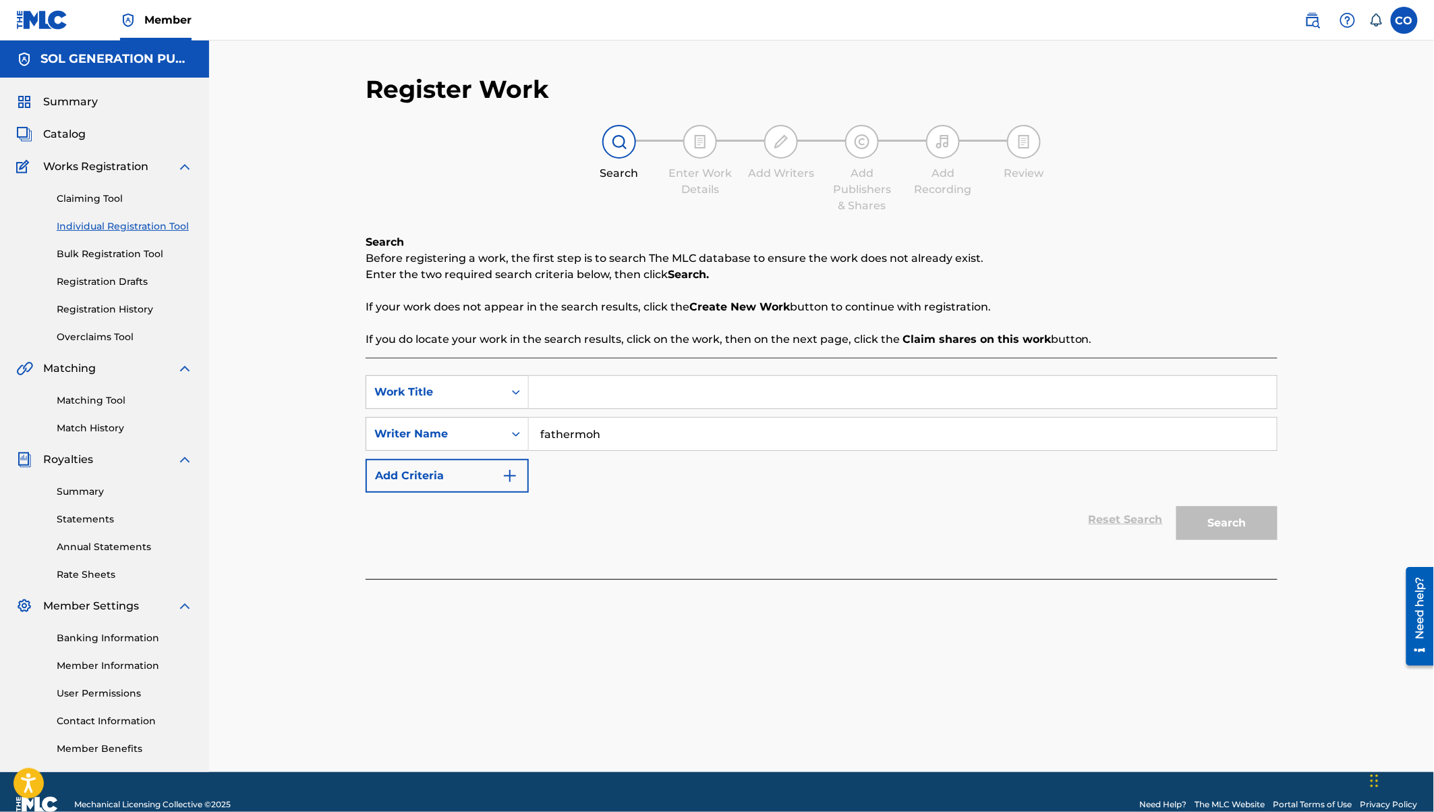
scroll to position [24, 0]
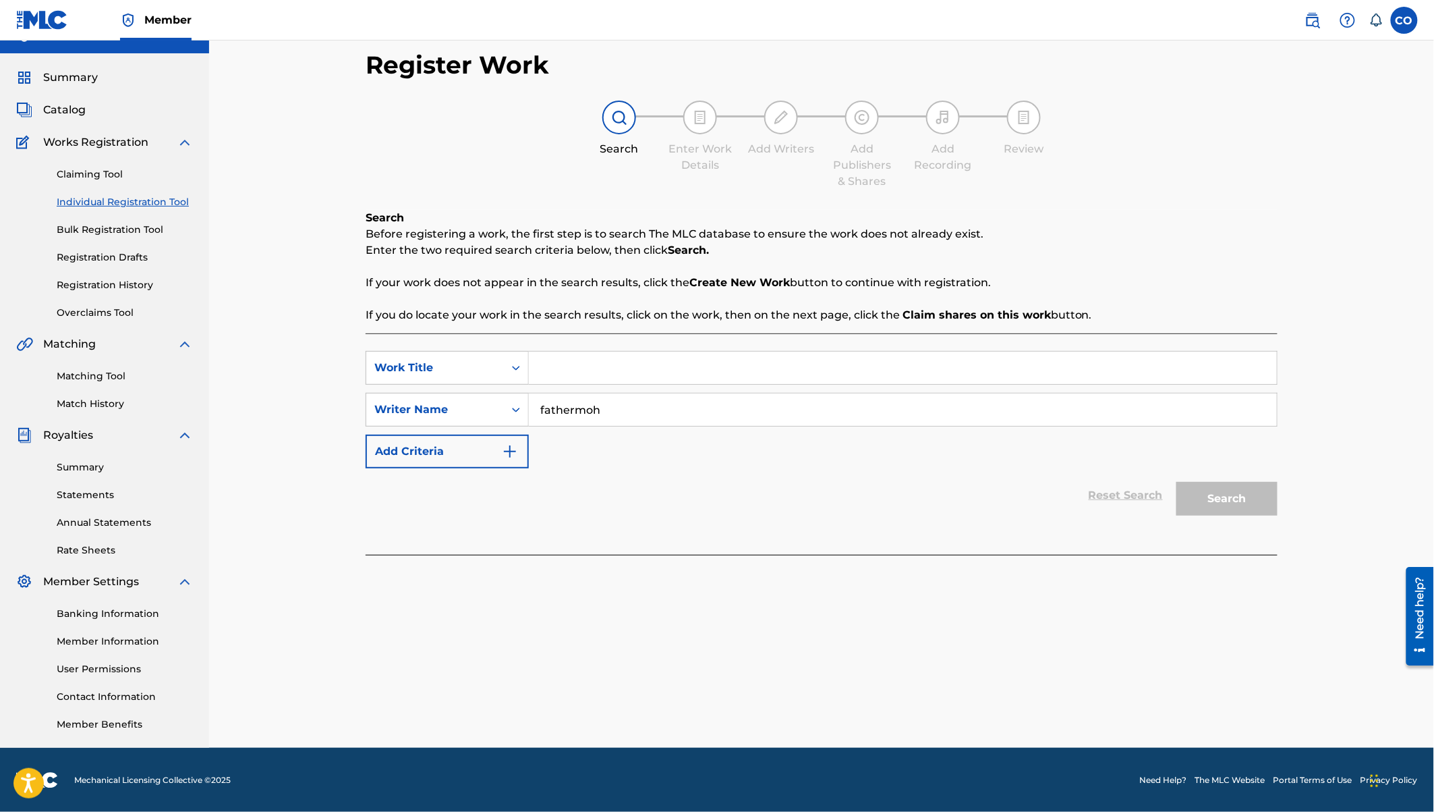
click at [623, 410] on input "fathermoh" at bounding box center [903, 409] width 748 height 32
click at [554, 366] on input "Search Form" at bounding box center [903, 368] width 748 height 32
click at [97, 167] on link "Claiming Tool" at bounding box center [125, 174] width 136 height 14
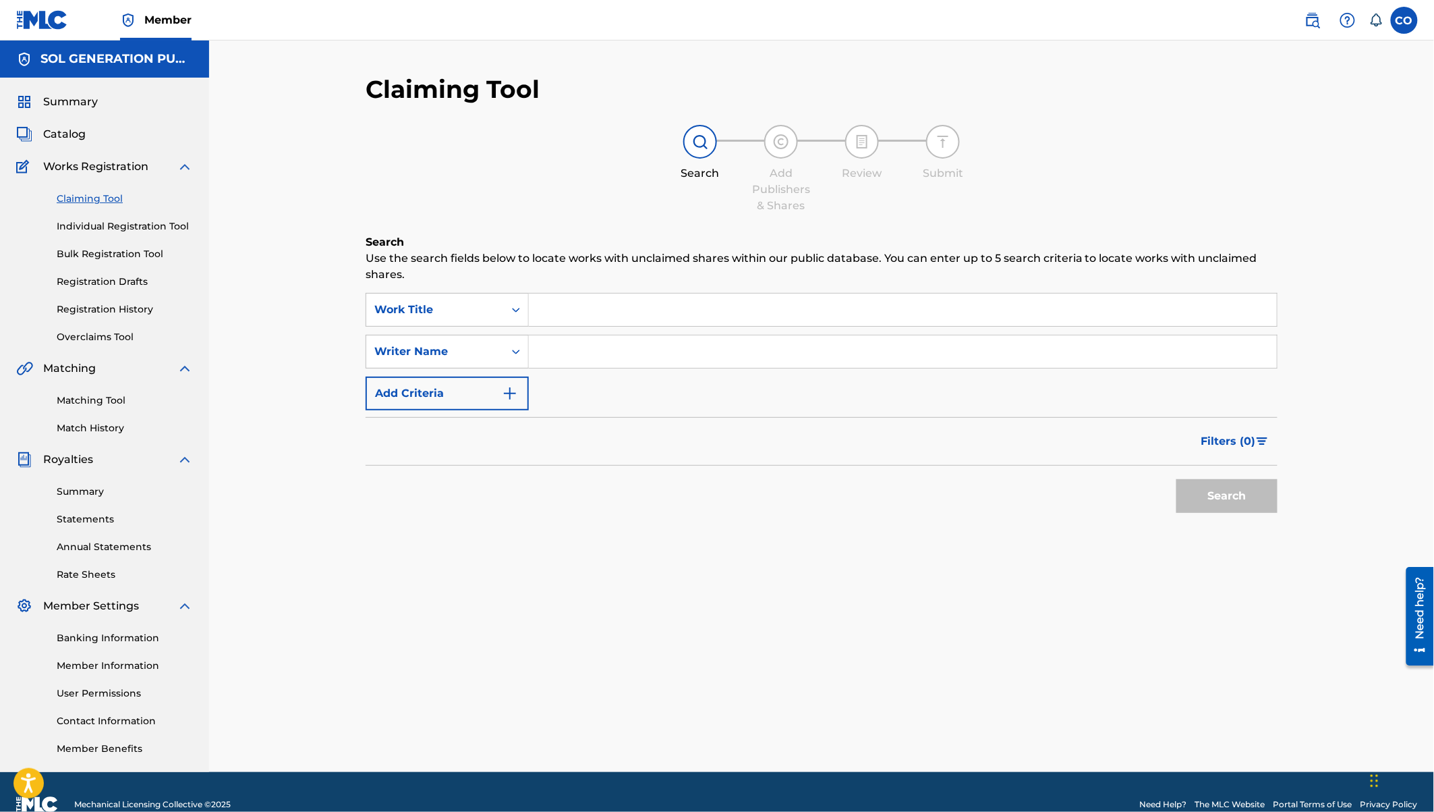
click at [585, 351] on input "Search Form" at bounding box center [903, 351] width 748 height 32
type input "fathermoh"
click at [1177, 479] on button "Search" at bounding box center [1227, 496] width 101 height 34
click at [107, 312] on link "Registration History" at bounding box center [125, 309] width 136 height 14
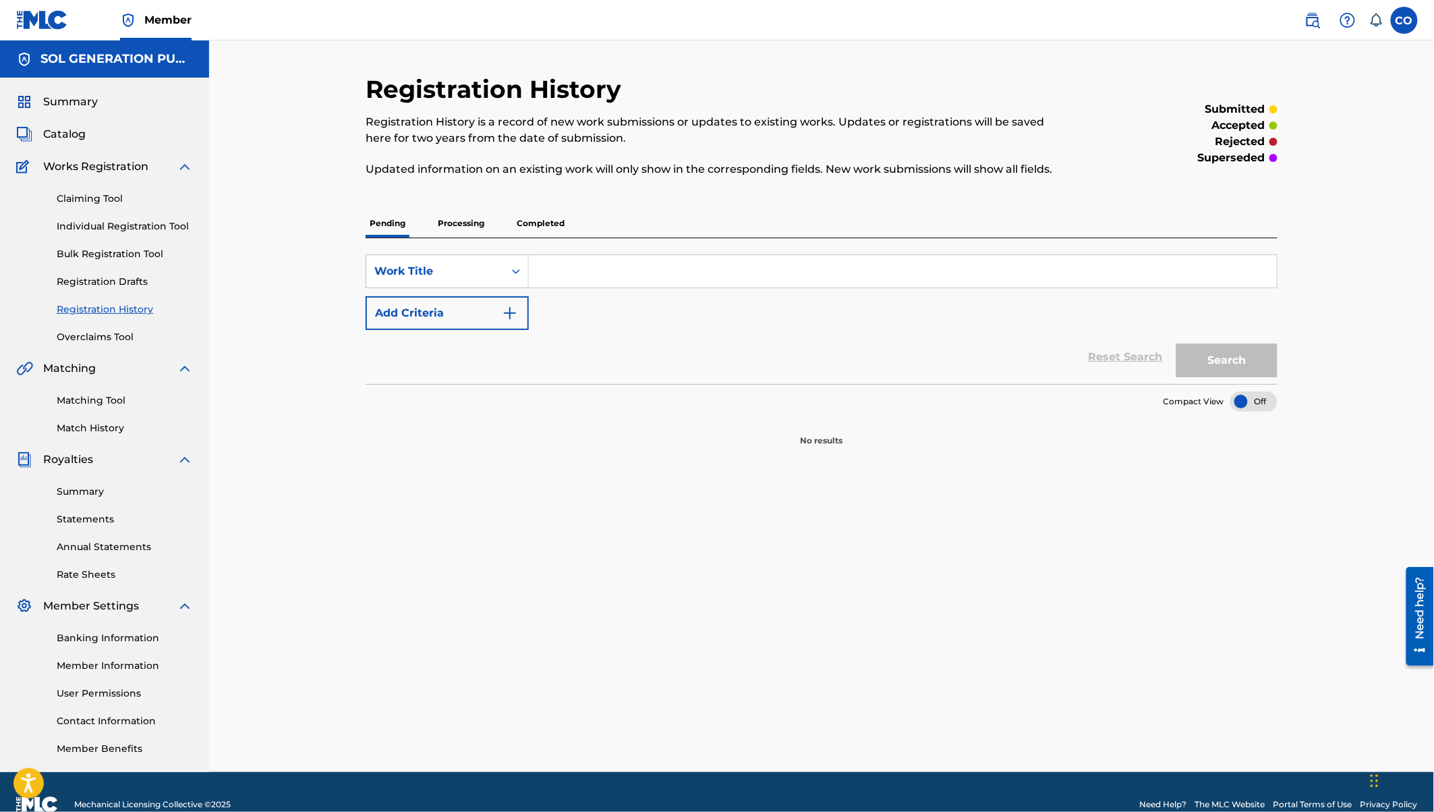
click at [464, 213] on p "Processing" at bounding box center [461, 223] width 55 height 28
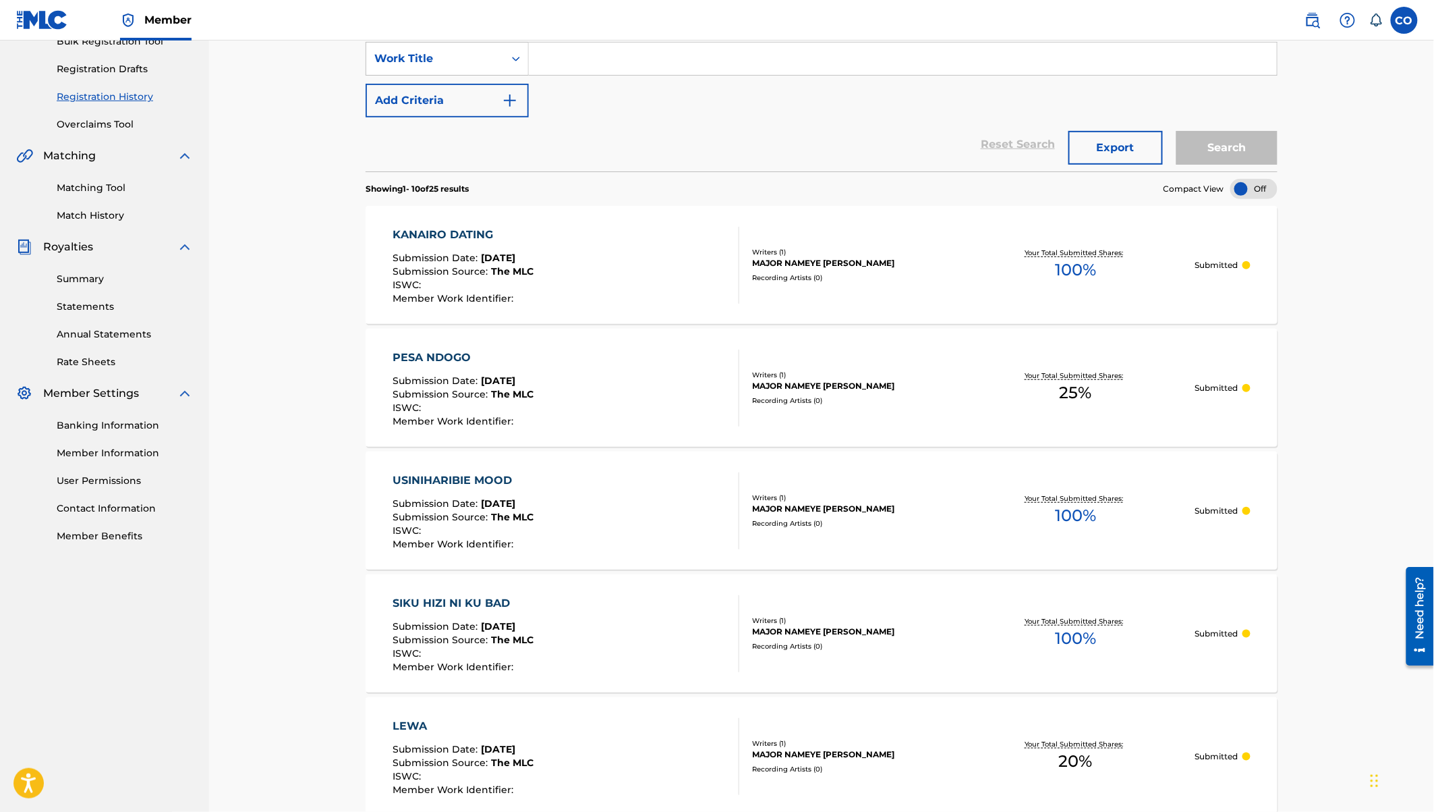
scroll to position [223, 0]
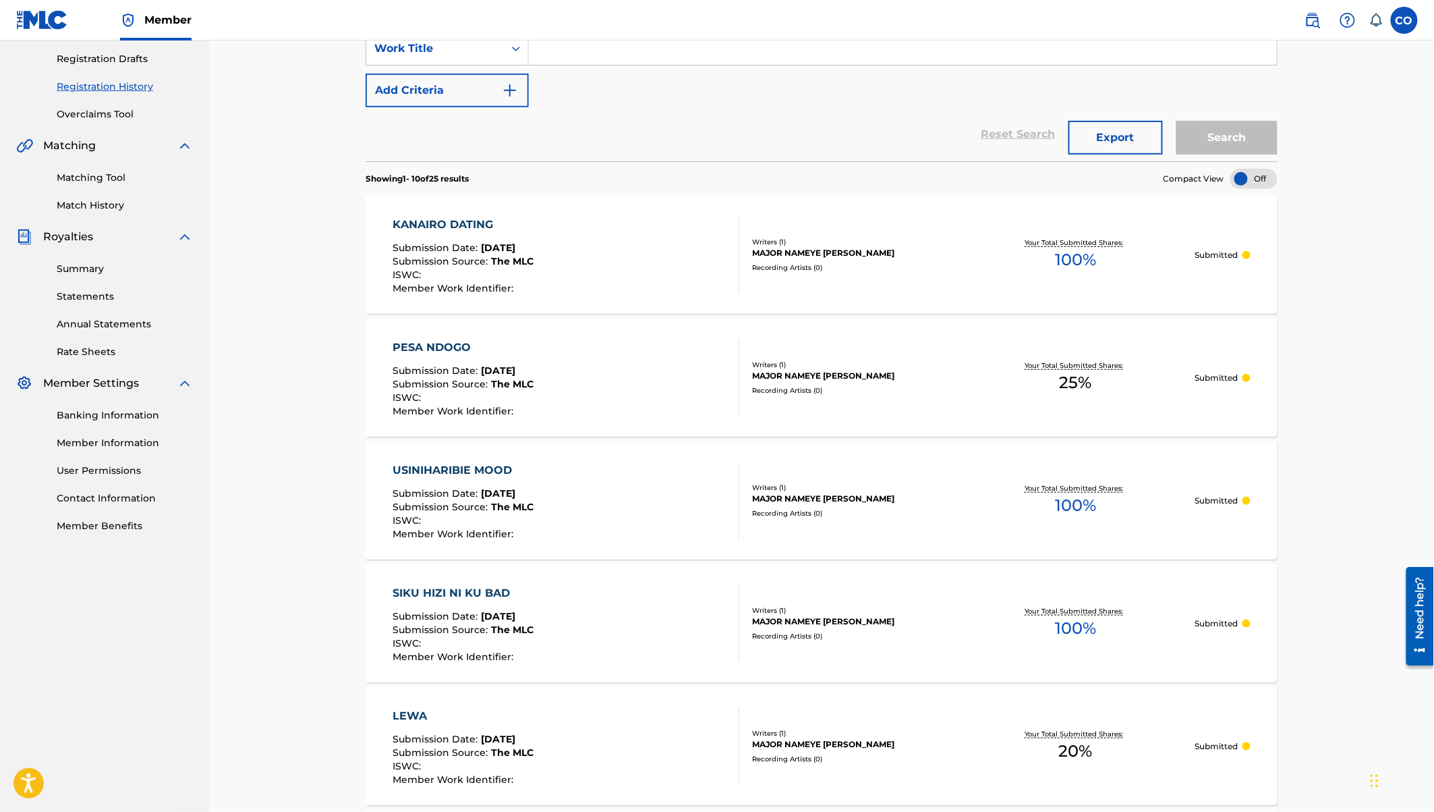
click at [439, 344] on div "PESA NDOGO" at bounding box center [463, 347] width 141 height 16
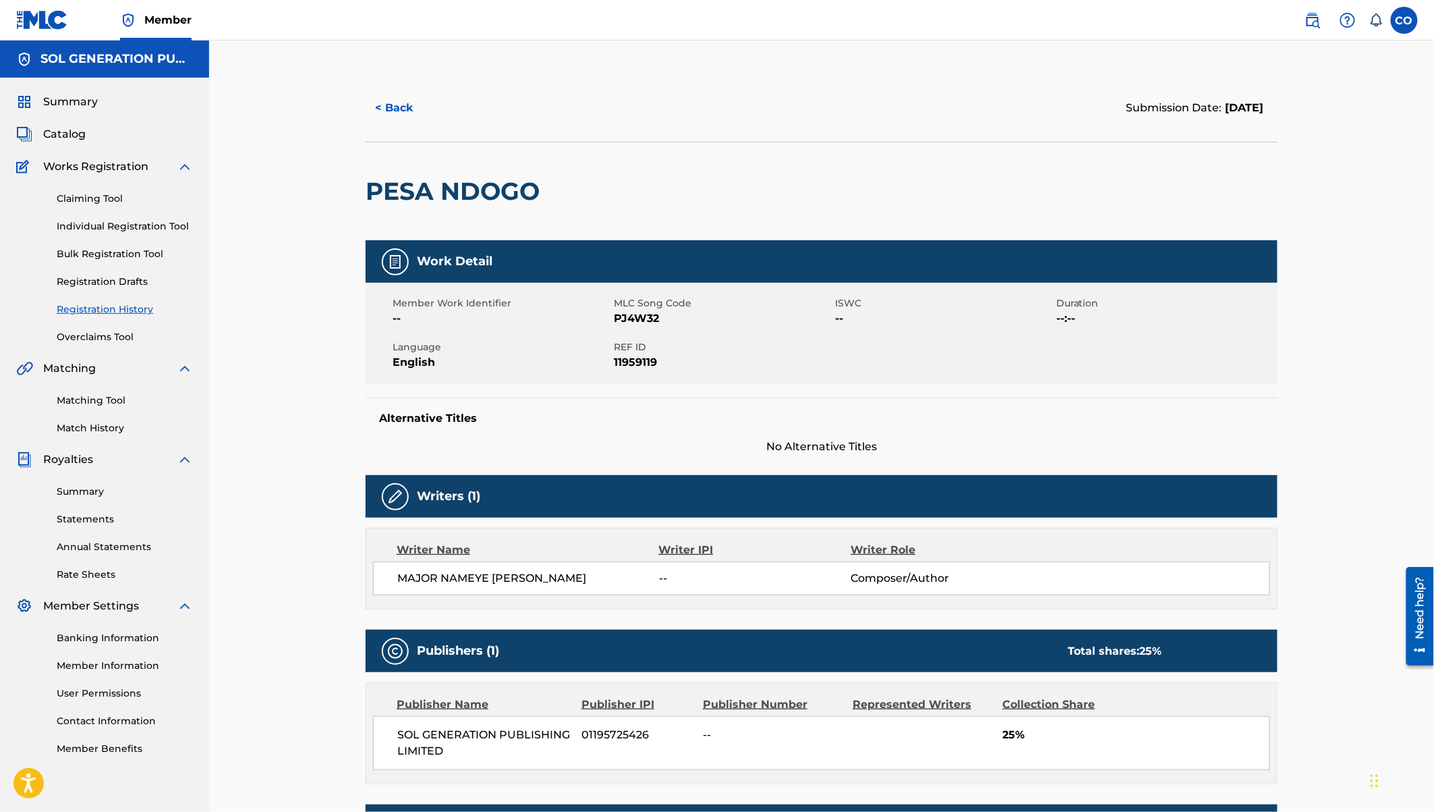
scroll to position [194, 0]
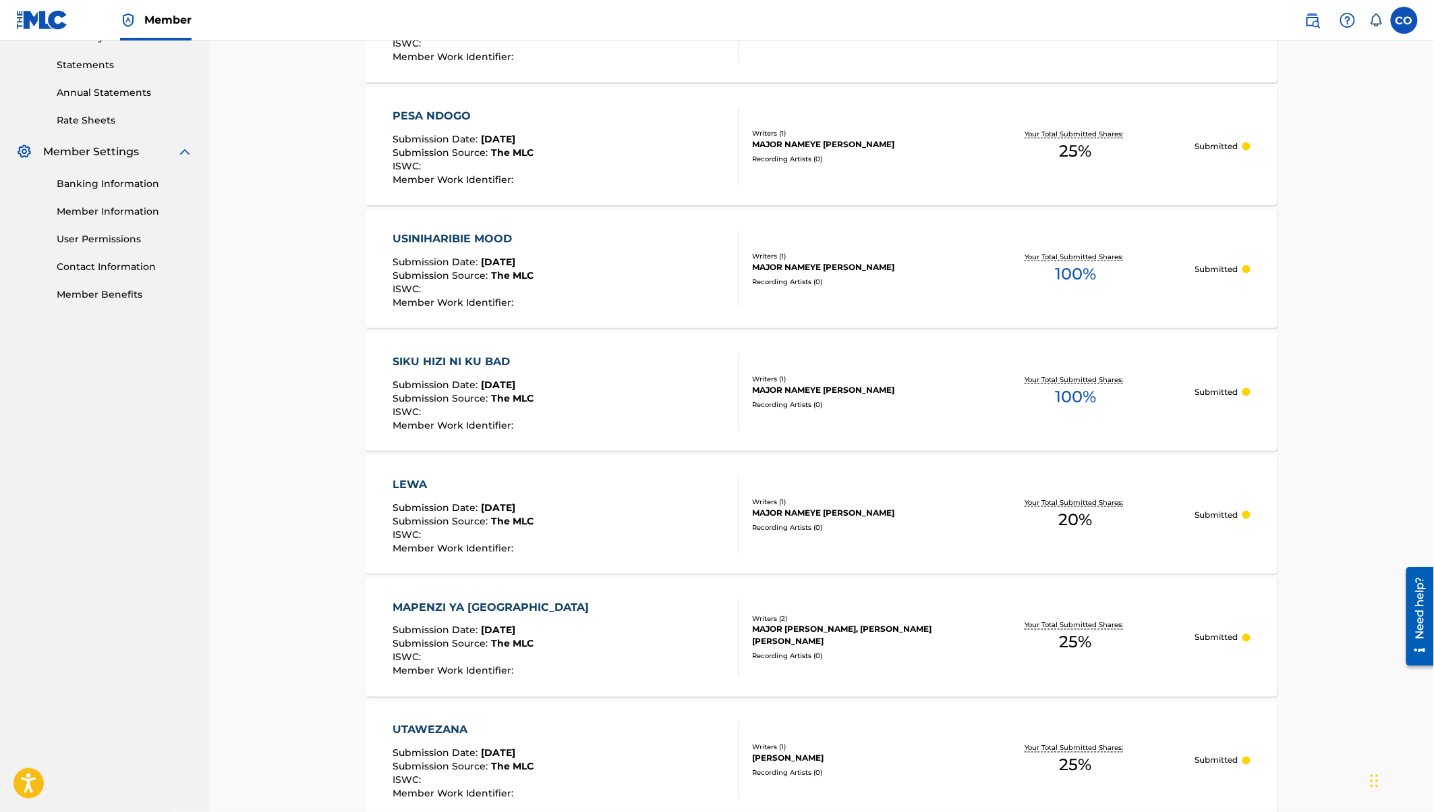
scroll to position [461, 0]
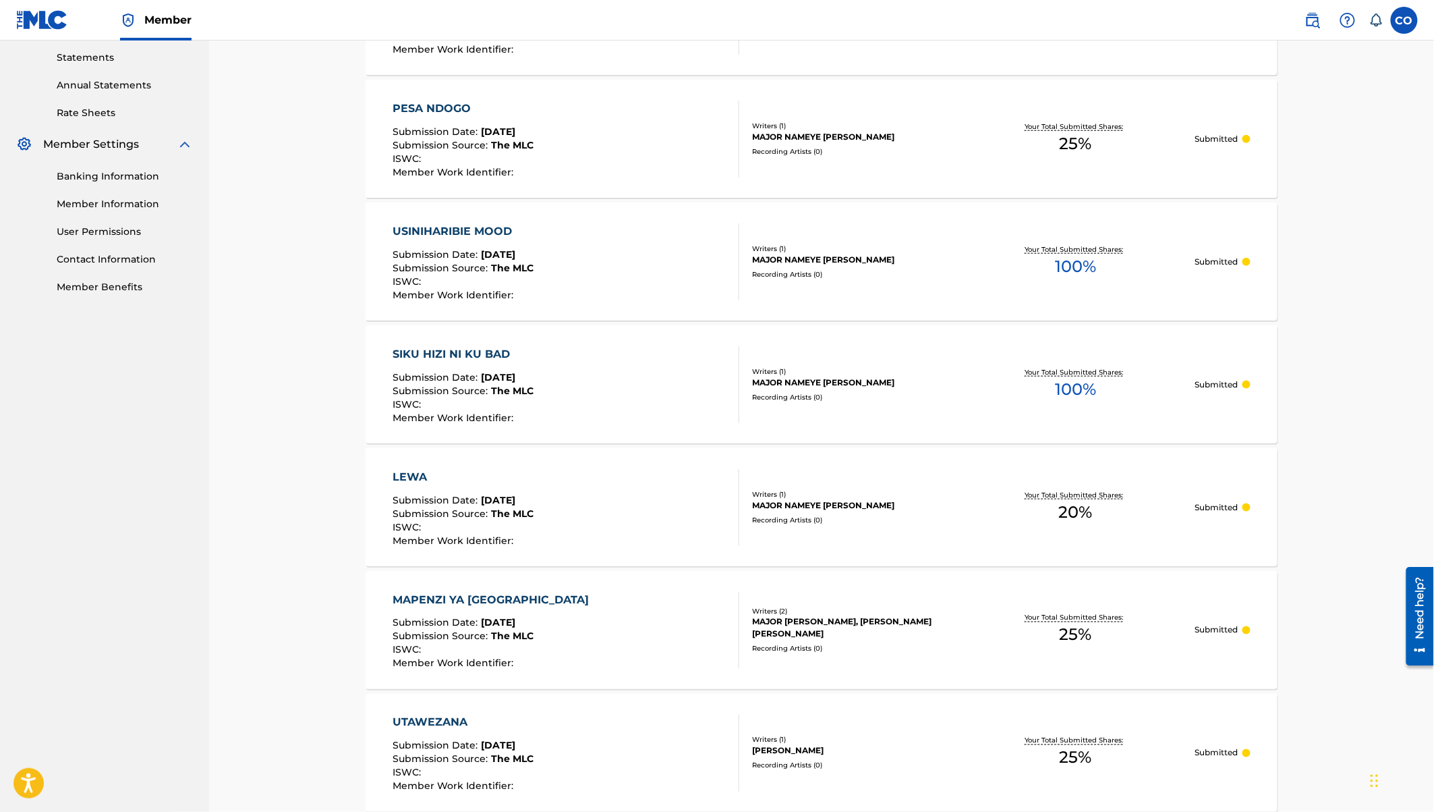
click at [412, 472] on div "LEWA" at bounding box center [463, 477] width 141 height 16
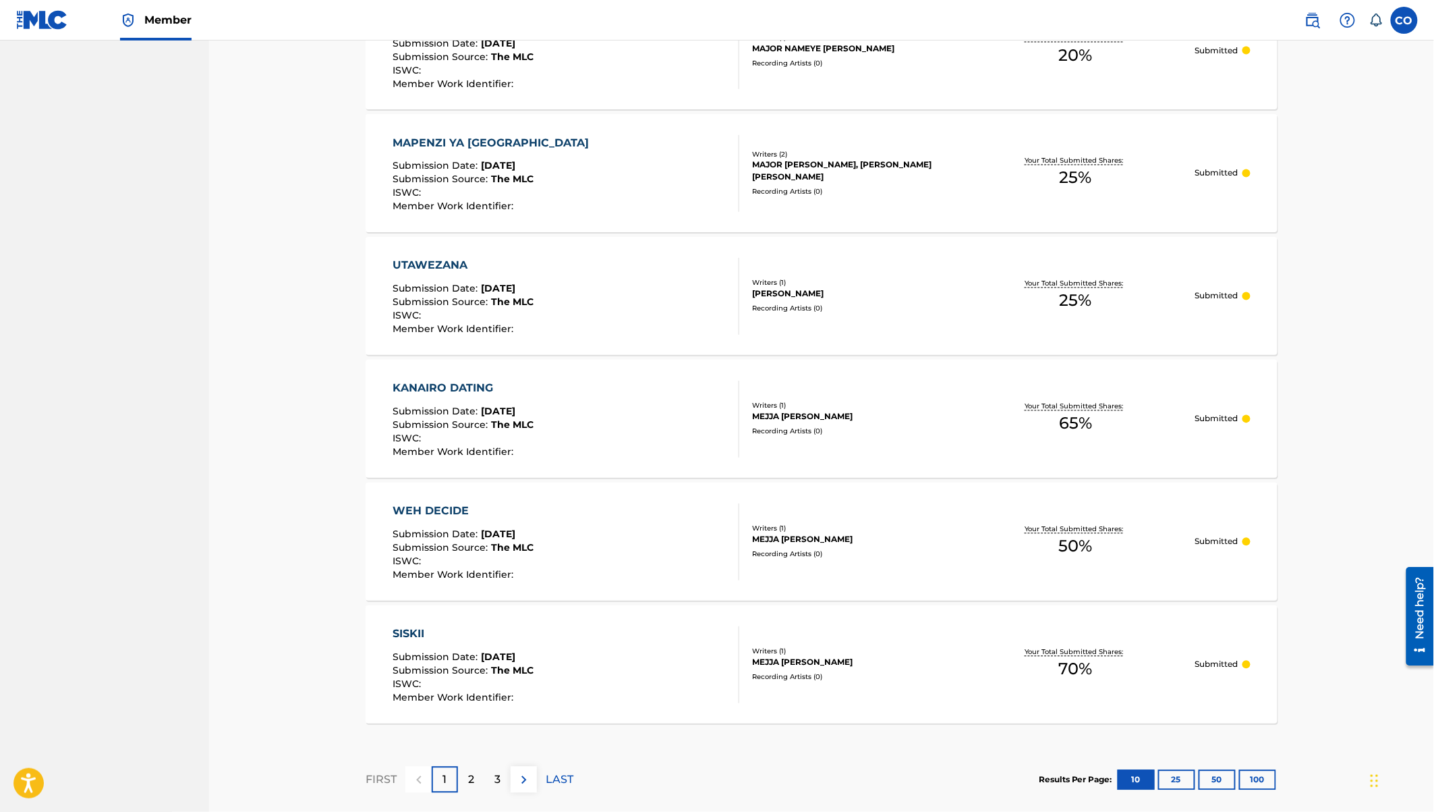
scroll to position [984, 0]
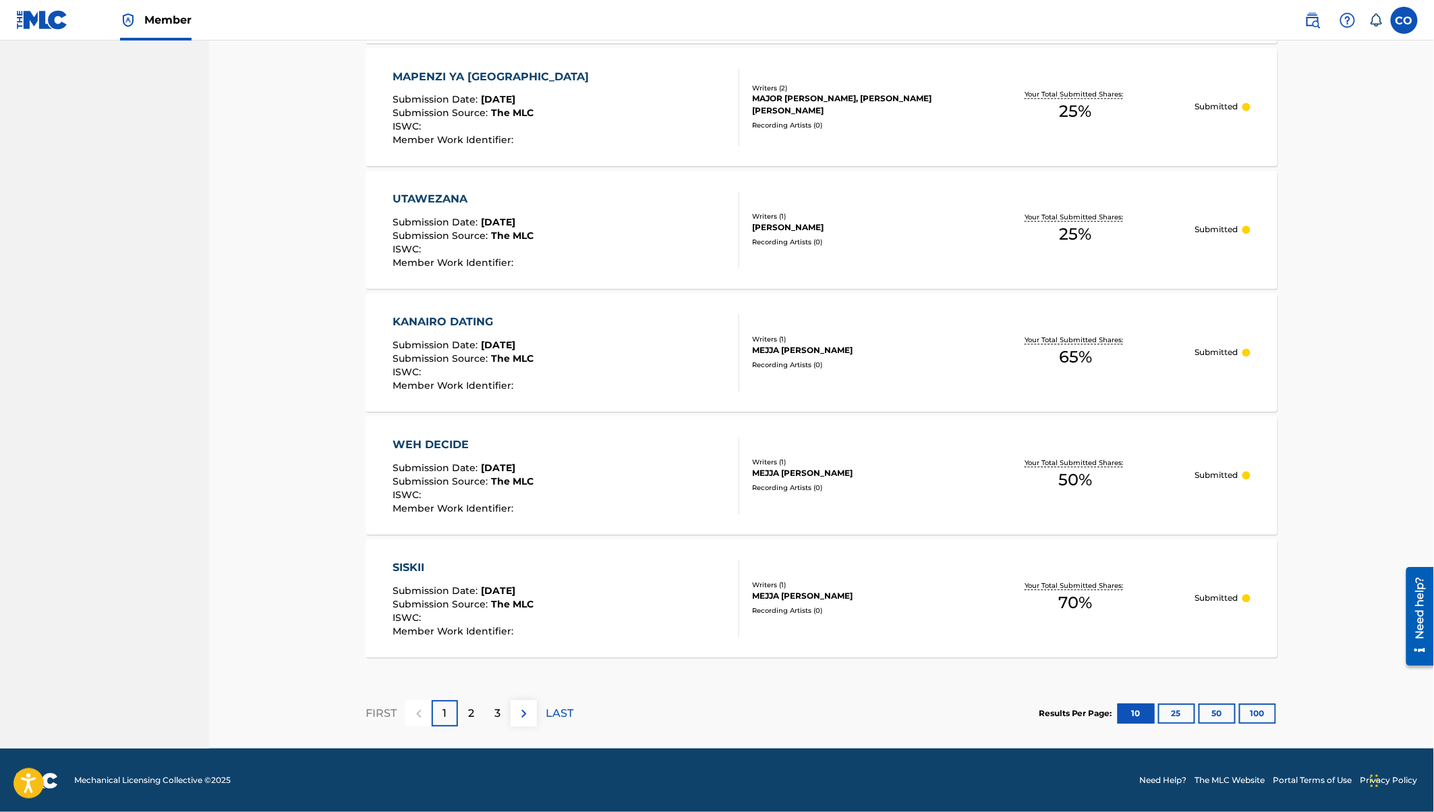
click at [426, 443] on div "WEH DECIDE" at bounding box center [463, 445] width 141 height 16
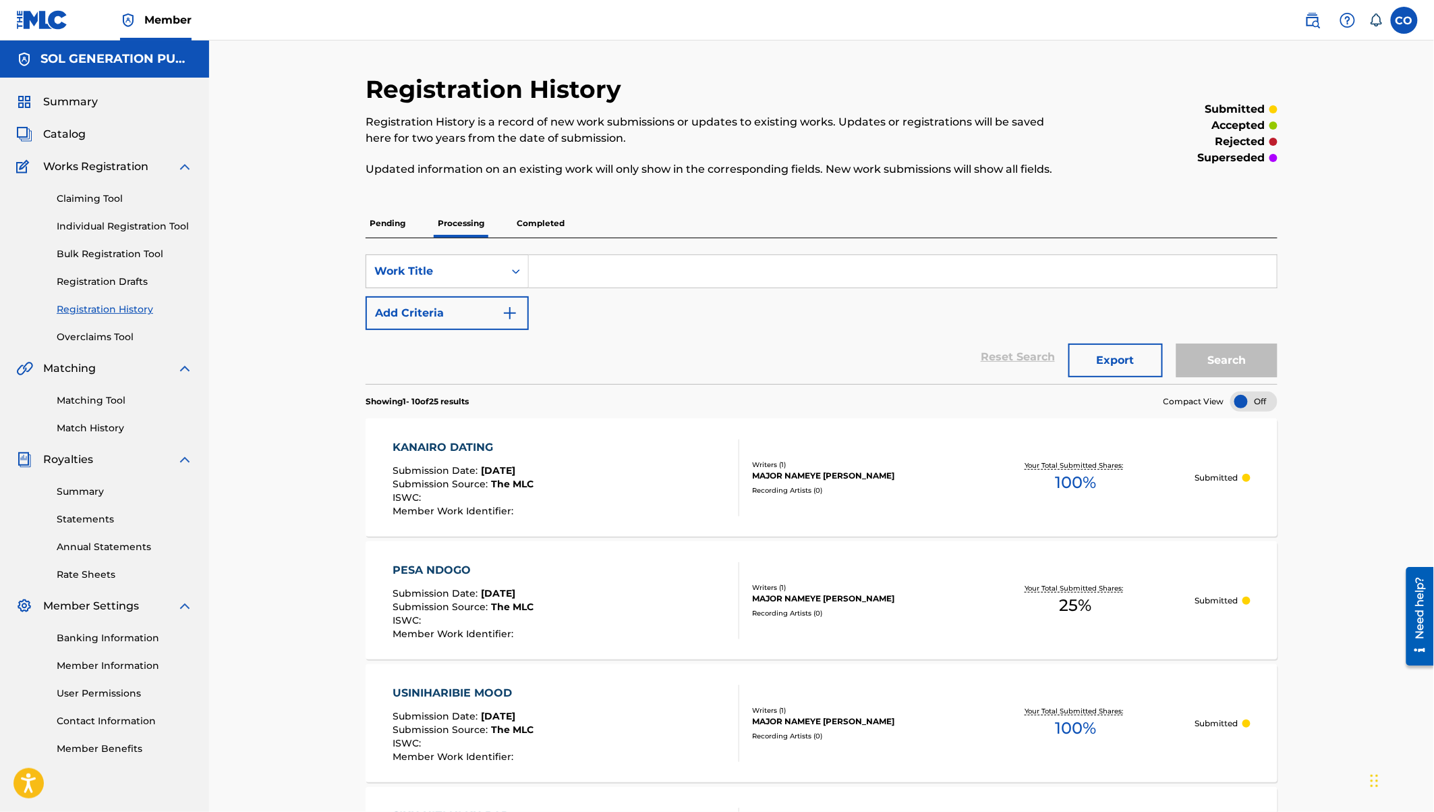
click at [554, 223] on p "Completed" at bounding box center [541, 223] width 56 height 28
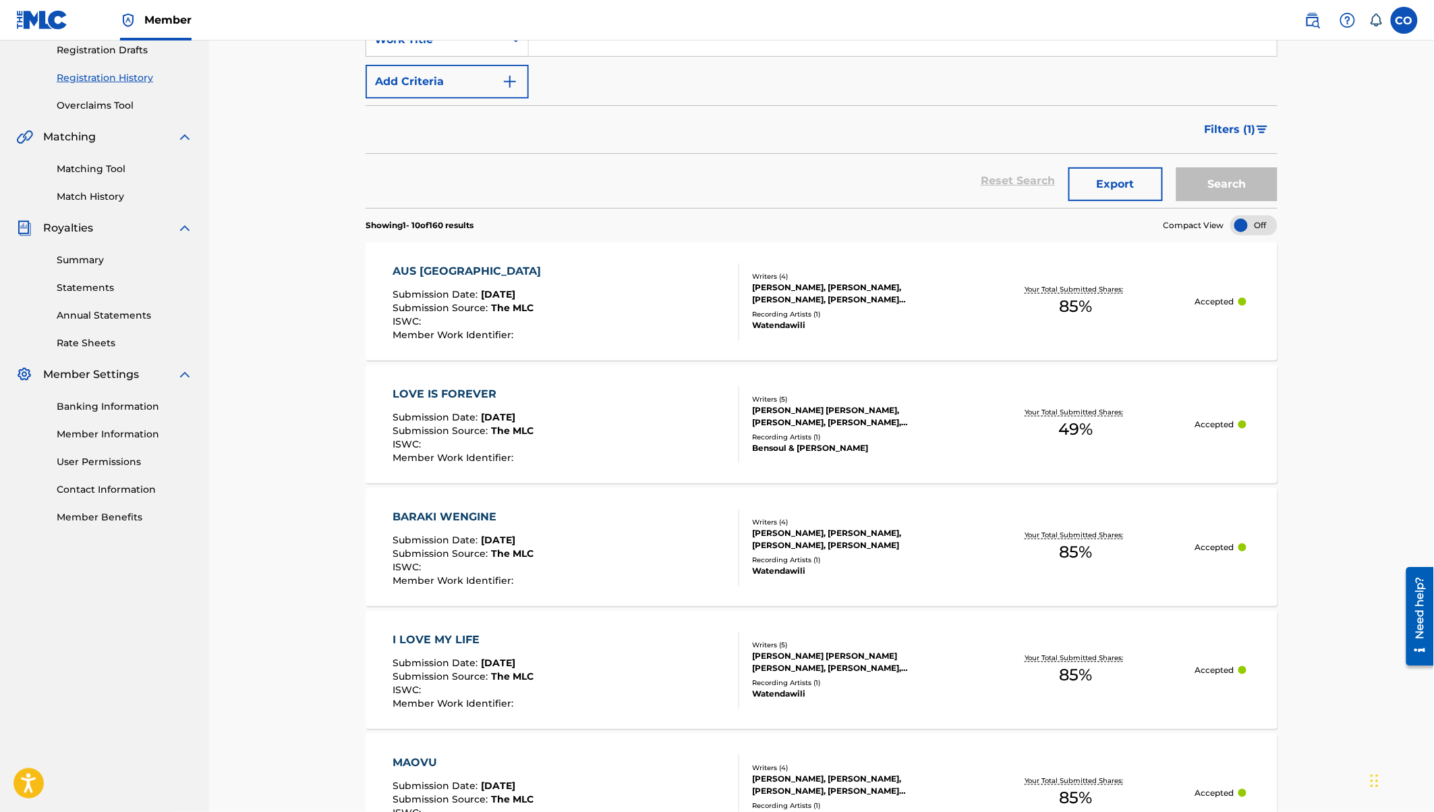
scroll to position [233, 0]
click at [450, 265] on div "AUS [GEOGRAPHIC_DATA]" at bounding box center [470, 269] width 155 height 16
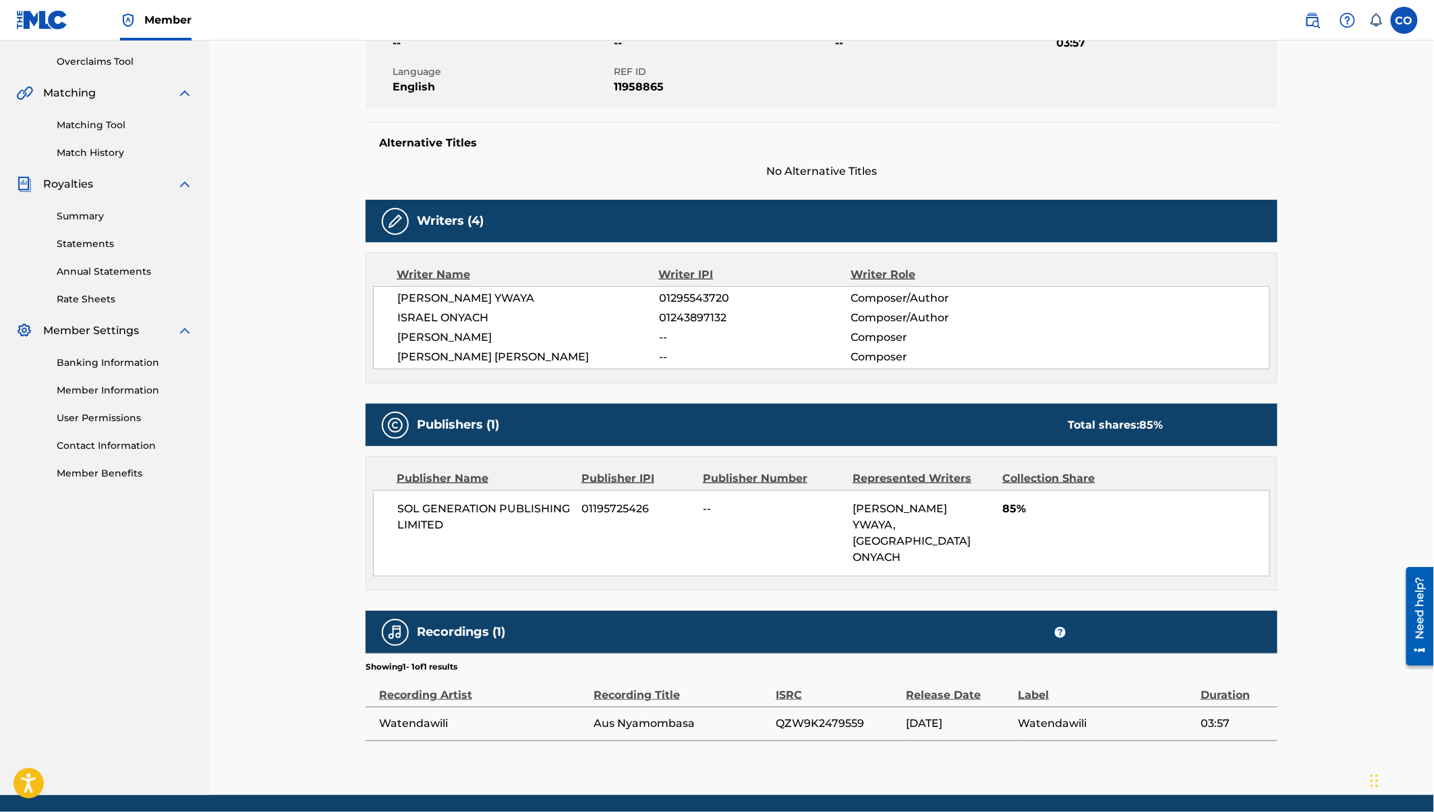
scroll to position [277, 0]
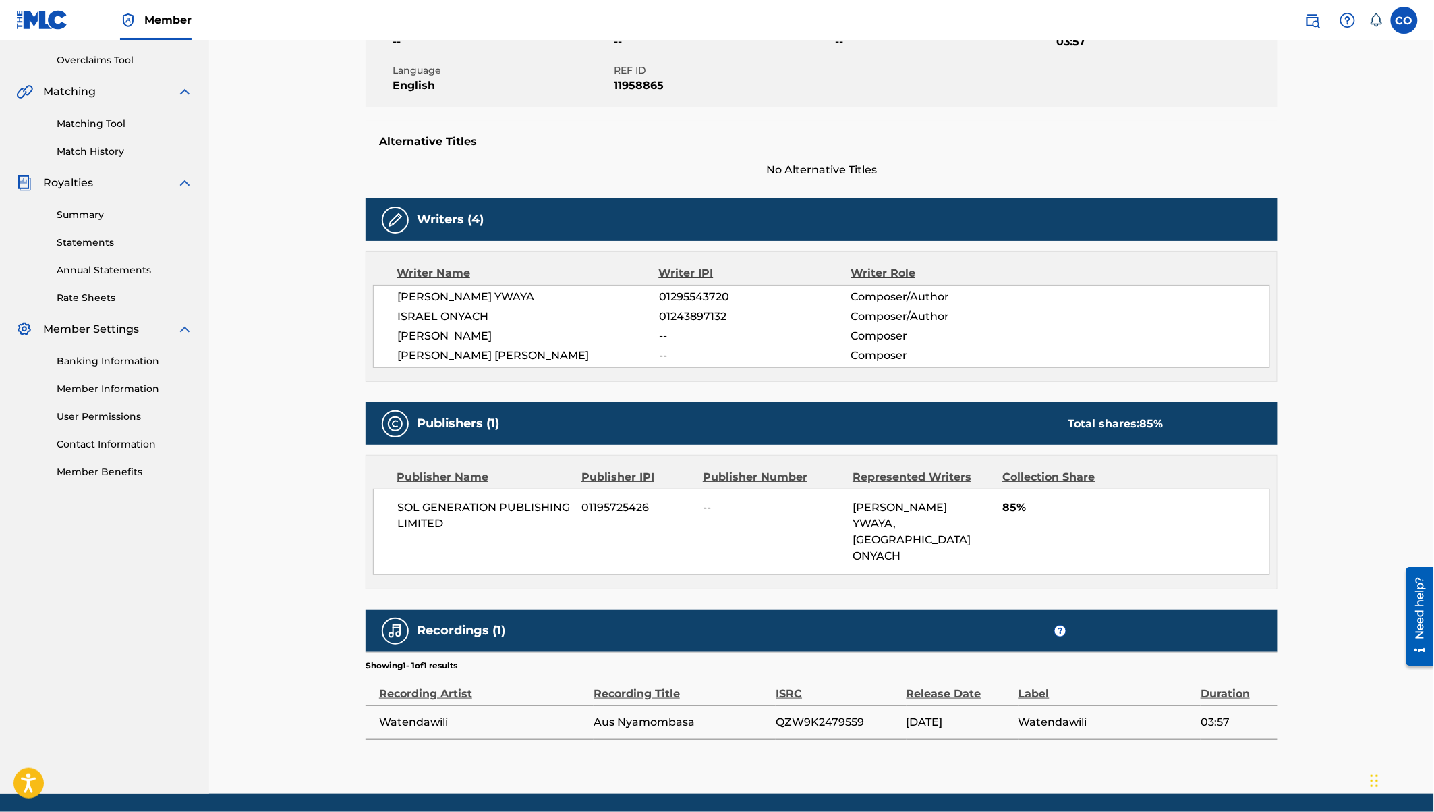
click at [1013, 508] on span "85%" at bounding box center [1136, 507] width 267 height 16
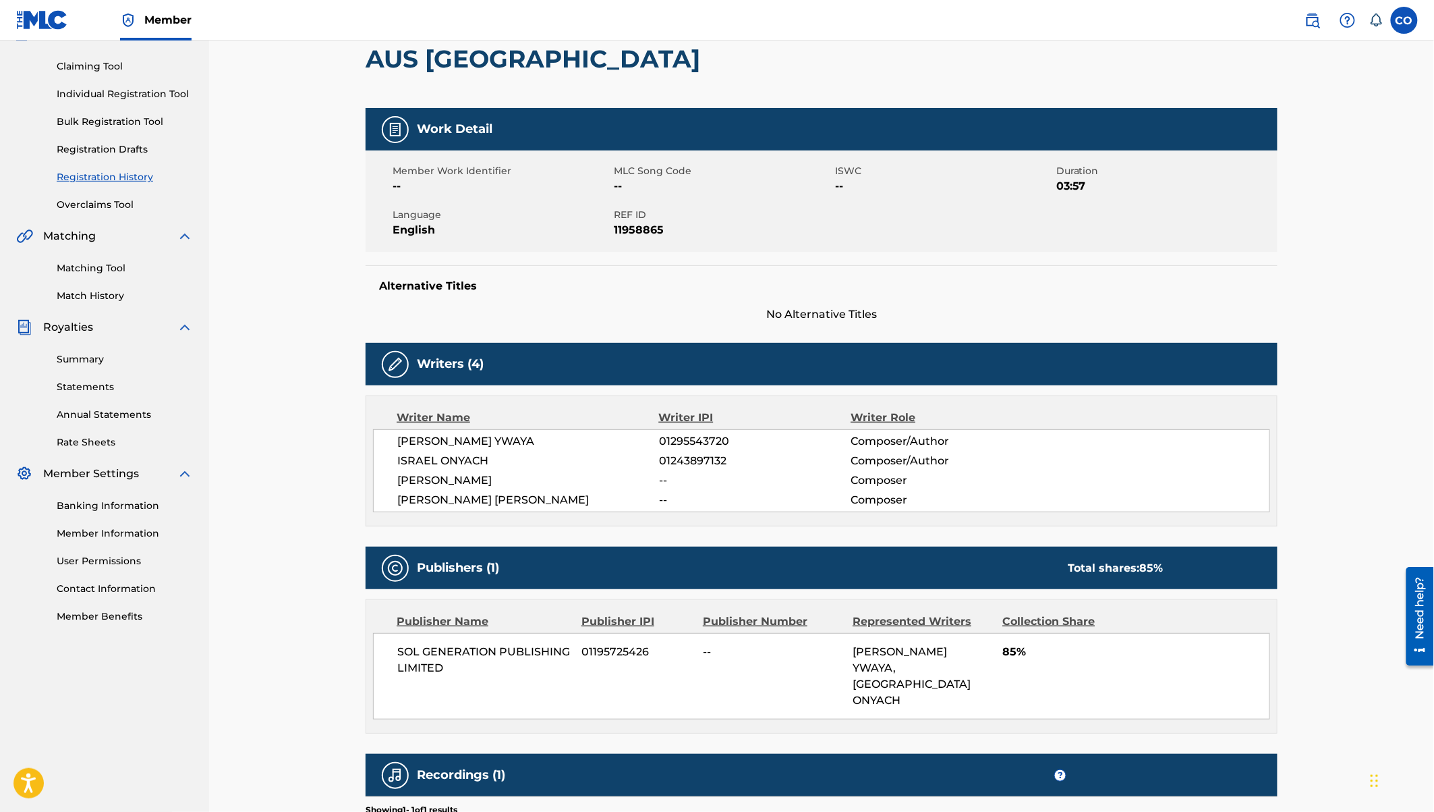
scroll to position [0, 0]
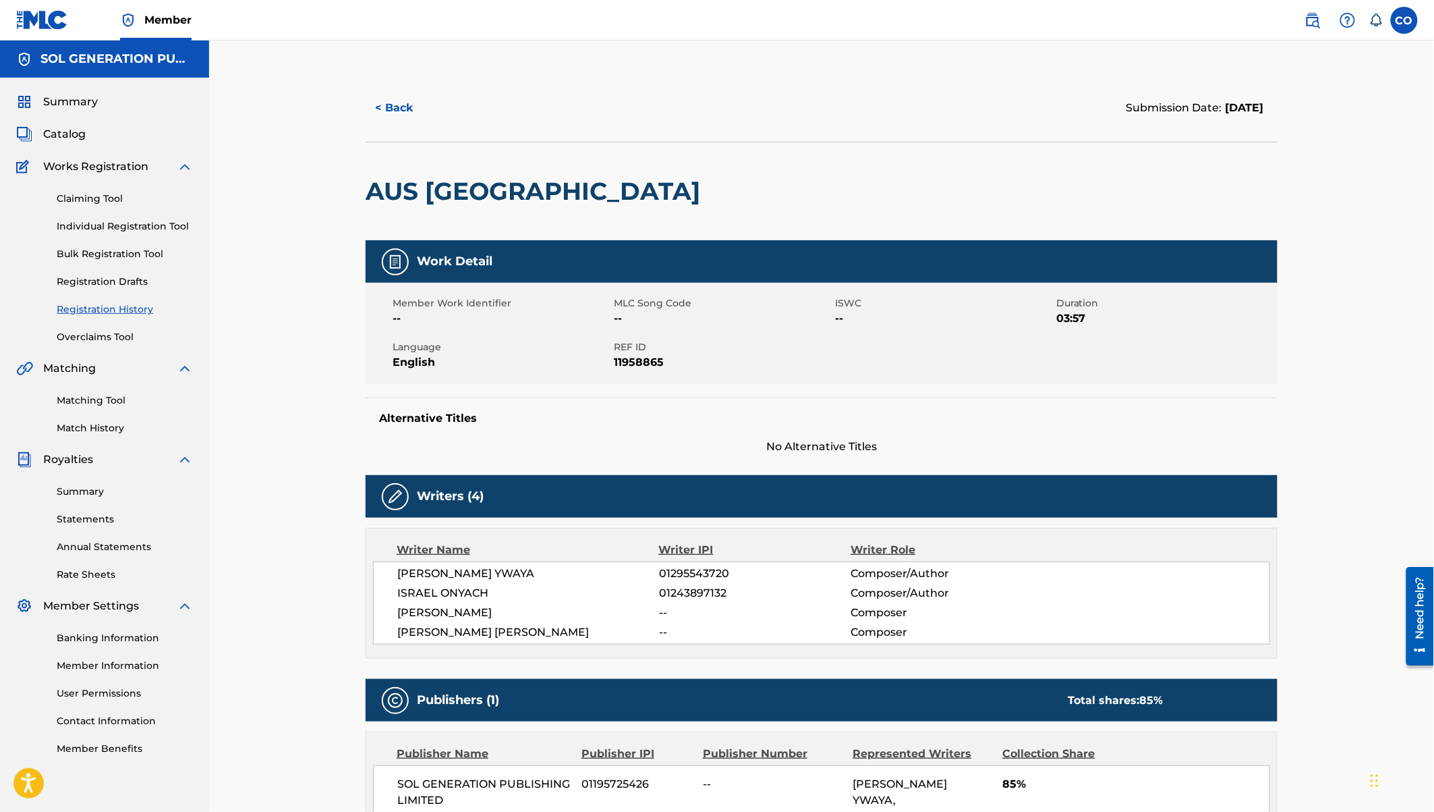
click at [390, 107] on button "< Back" at bounding box center [406, 108] width 81 height 34
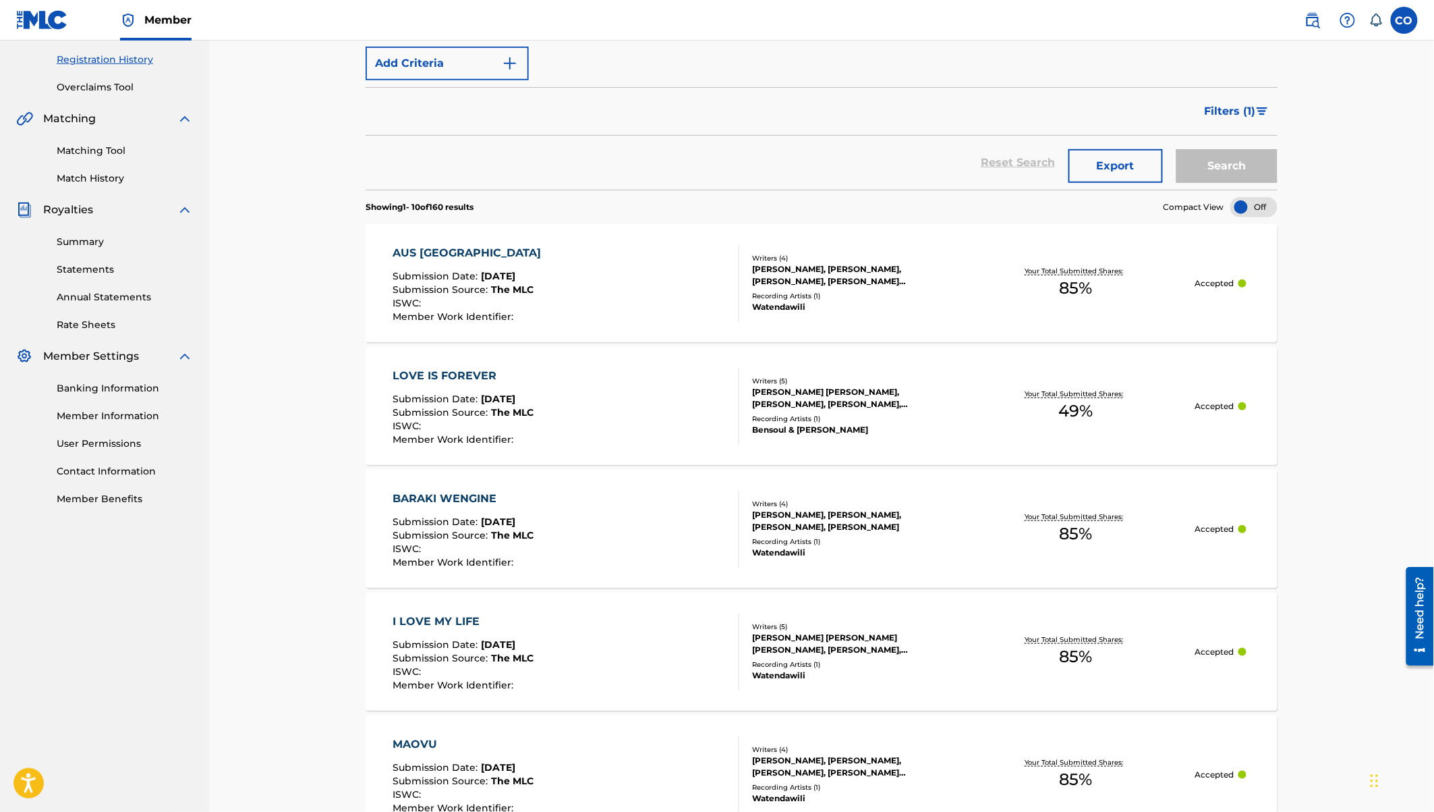
scroll to position [257, 0]
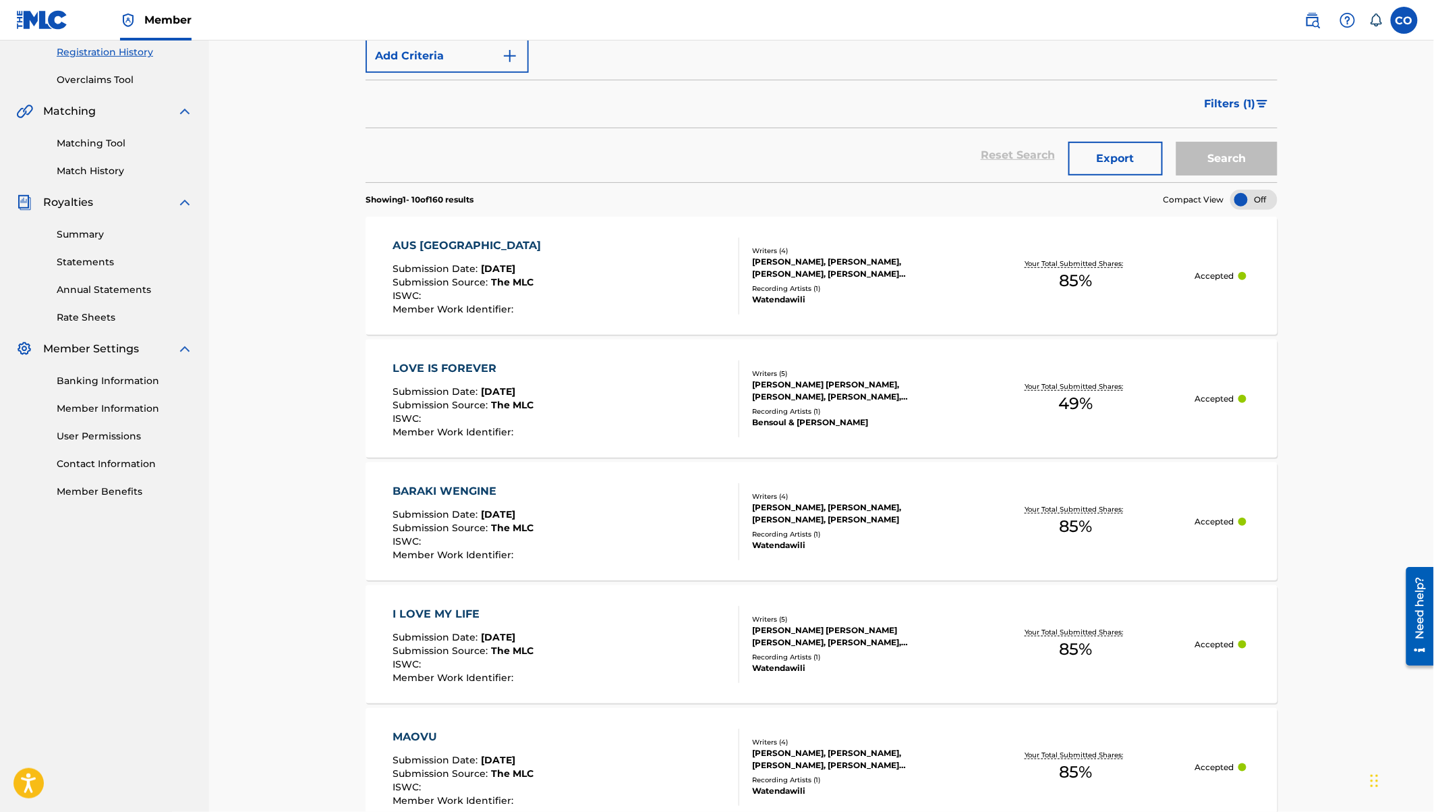
click at [482, 363] on div "LOVE IS FOREVER" at bounding box center [463, 368] width 141 height 16
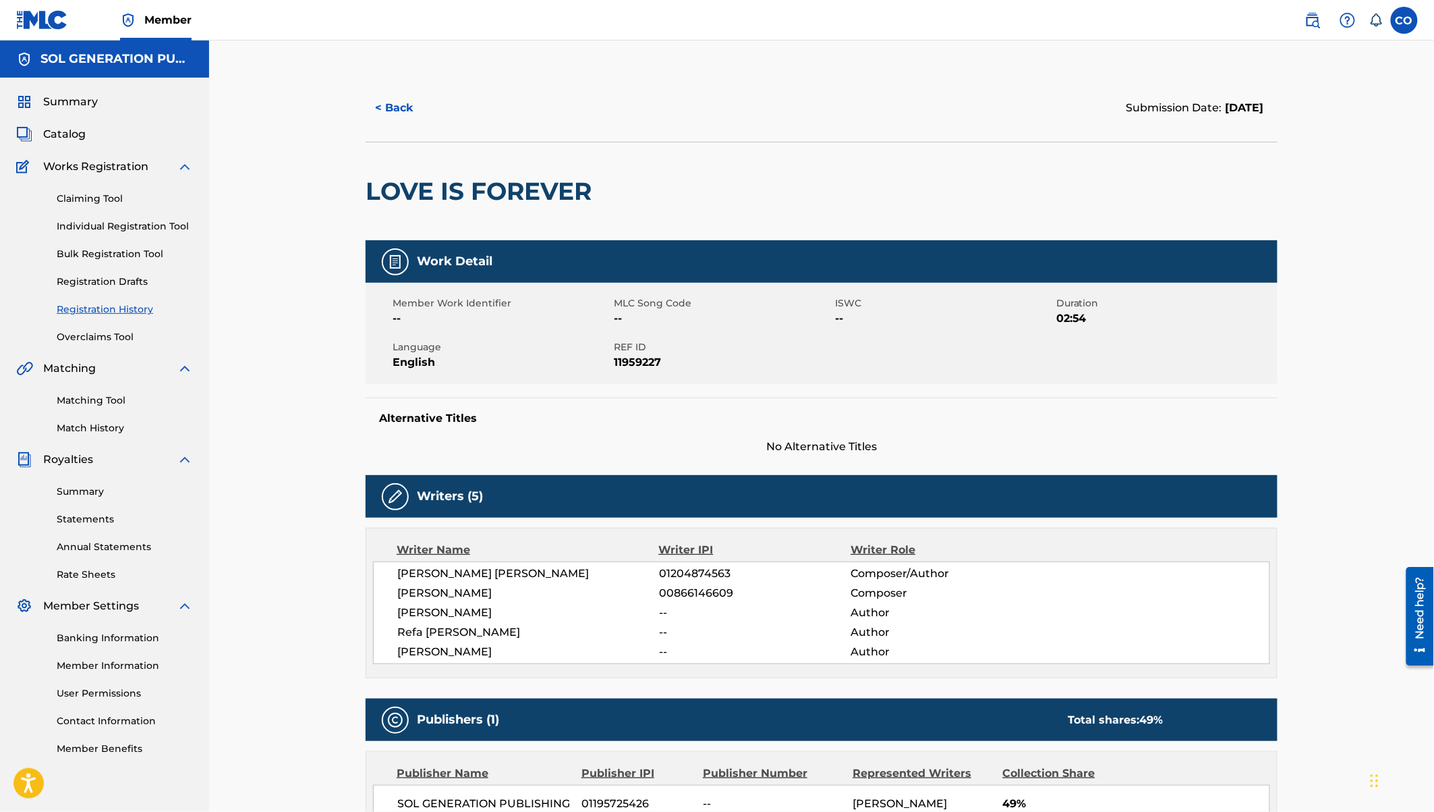
click at [393, 106] on button "< Back" at bounding box center [406, 108] width 81 height 34
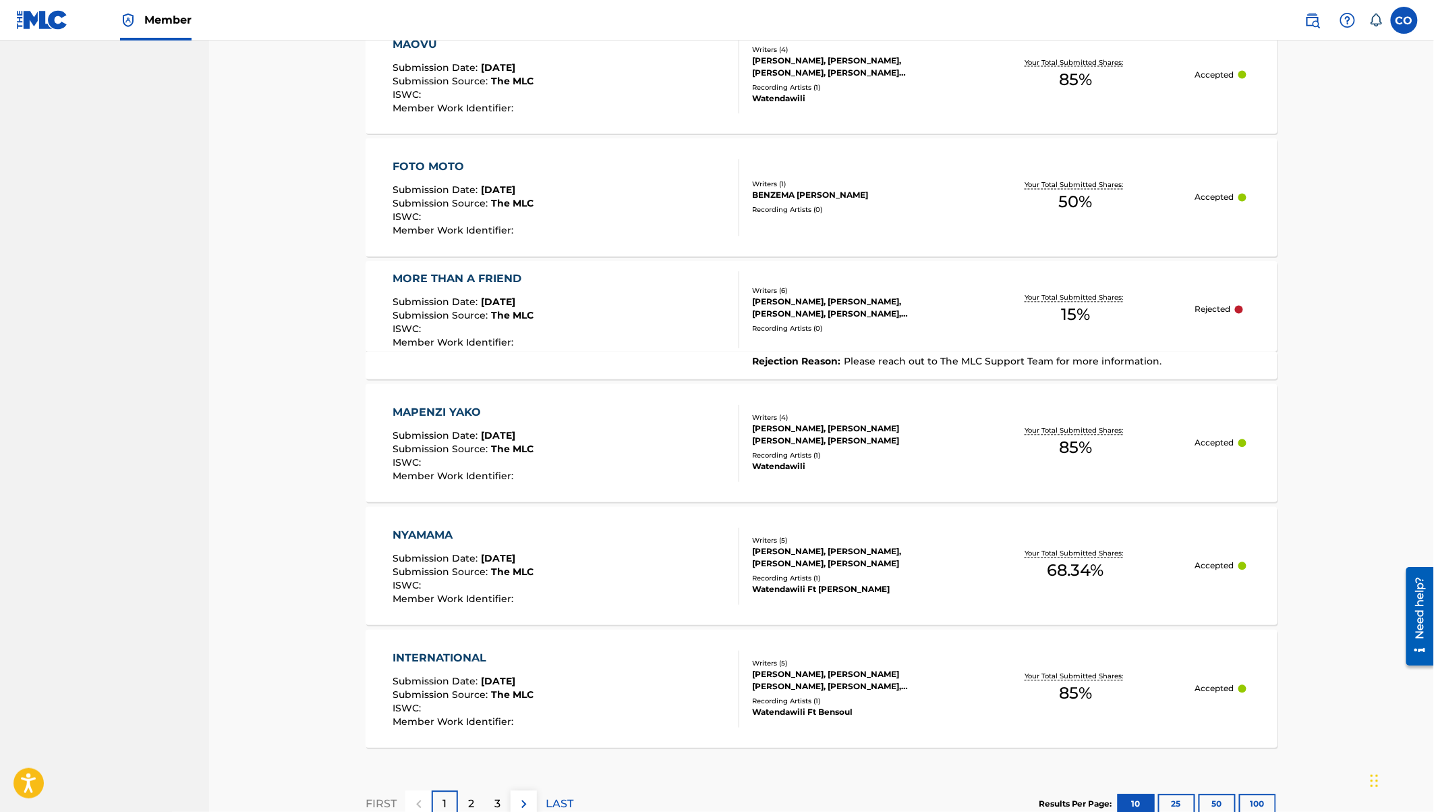
scroll to position [955, 0]
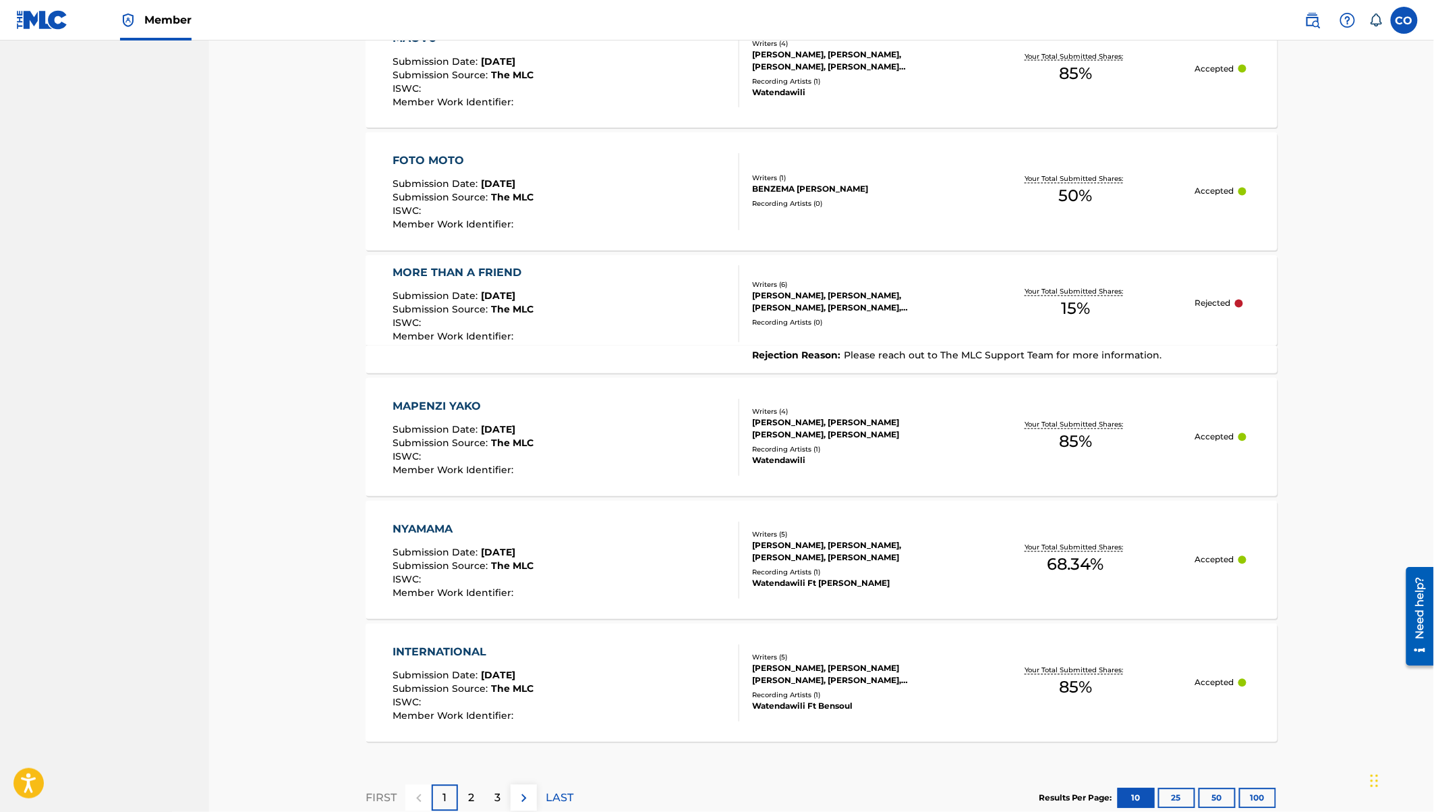
click at [440, 161] on div "FOTO MOTO" at bounding box center [463, 161] width 141 height 16
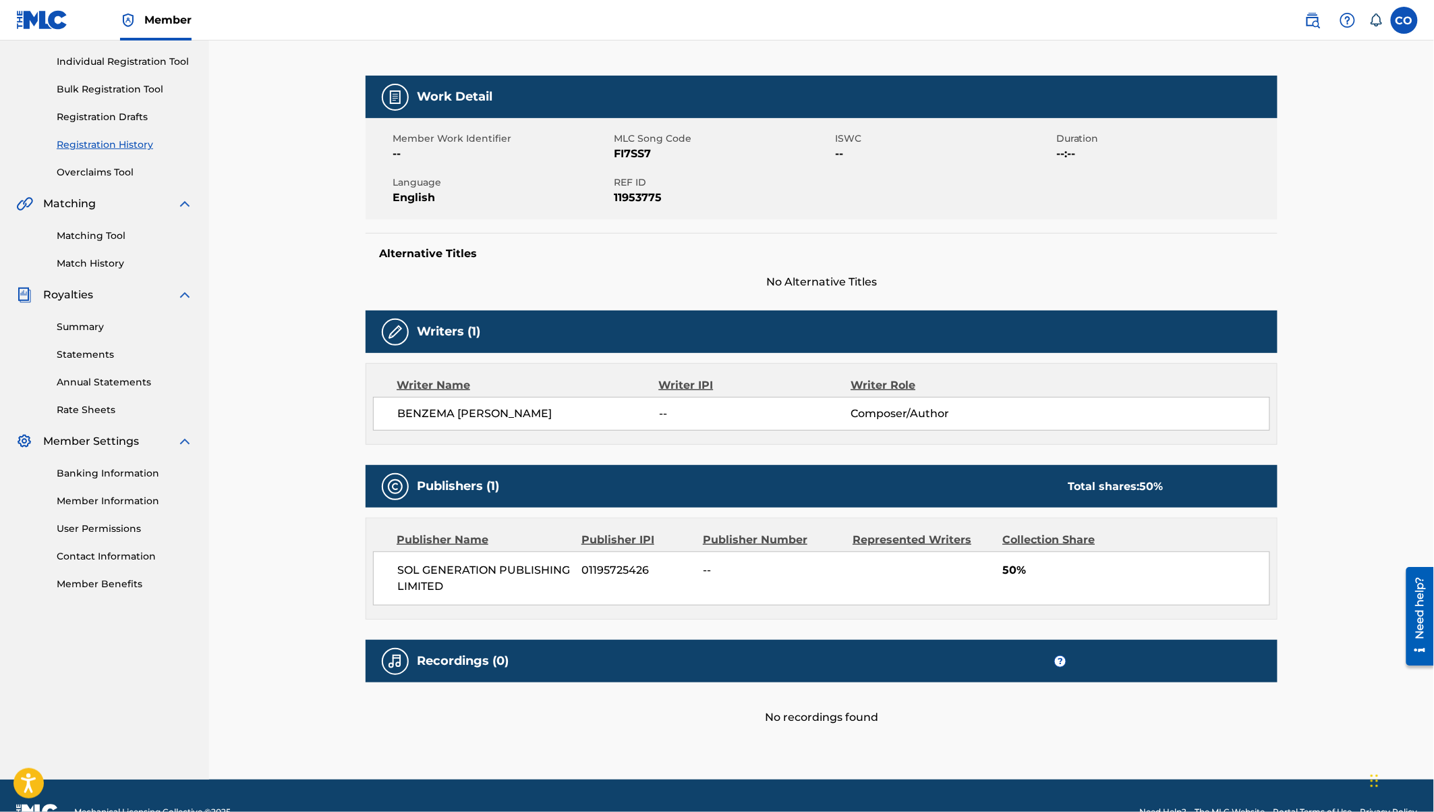
scroll to position [194, 0]
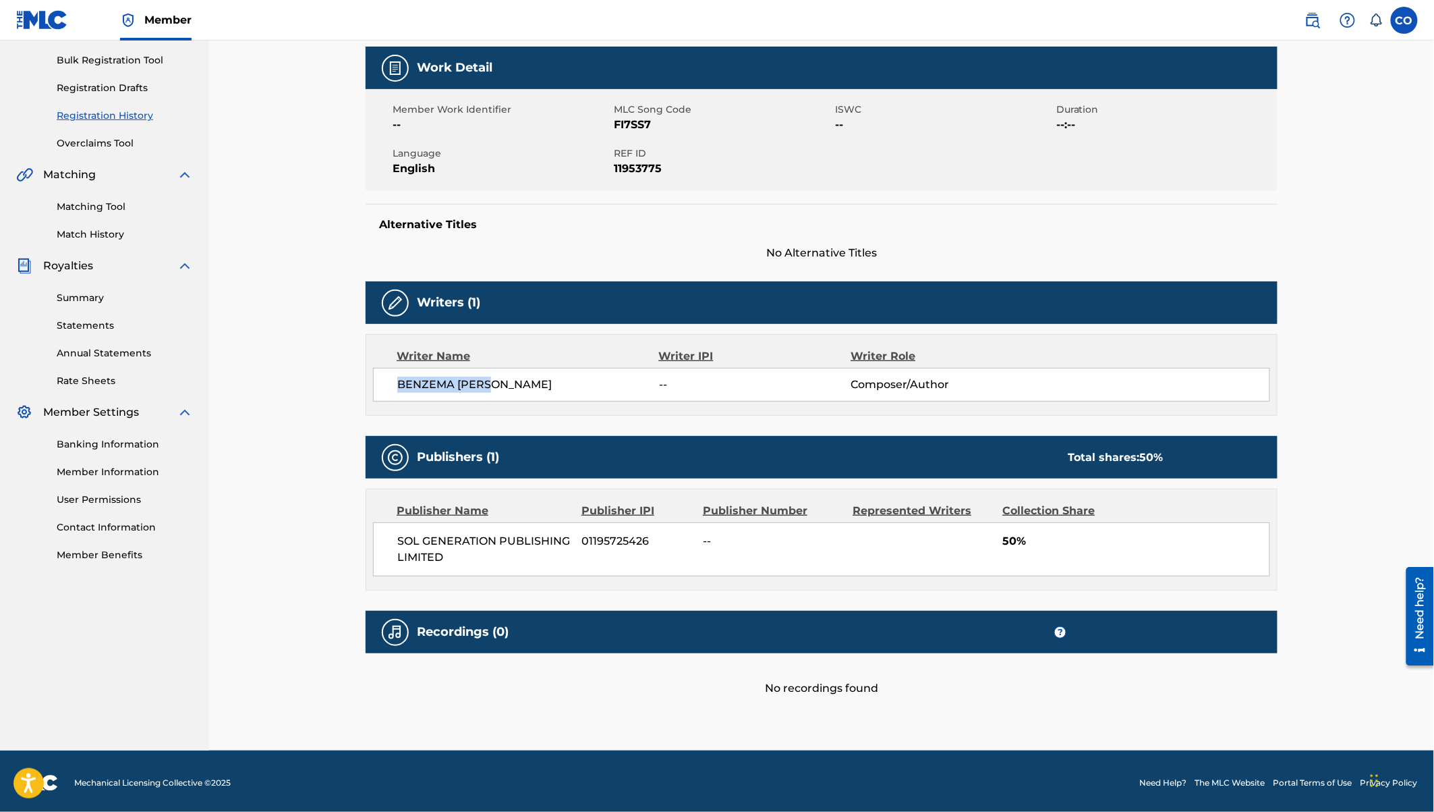
drag, startPoint x: 396, startPoint y: 381, endPoint x: 489, endPoint y: 395, distance: 94.1
click at [489, 395] on div "BENZEMA [PERSON_NAME] -- Composer/Author" at bounding box center [821, 385] width 897 height 34
click at [1015, 536] on span "50%" at bounding box center [1136, 541] width 267 height 16
drag, startPoint x: 1004, startPoint y: 540, endPoint x: 1045, endPoint y: 547, distance: 41.6
click at [1045, 547] on span "50%" at bounding box center [1136, 541] width 267 height 16
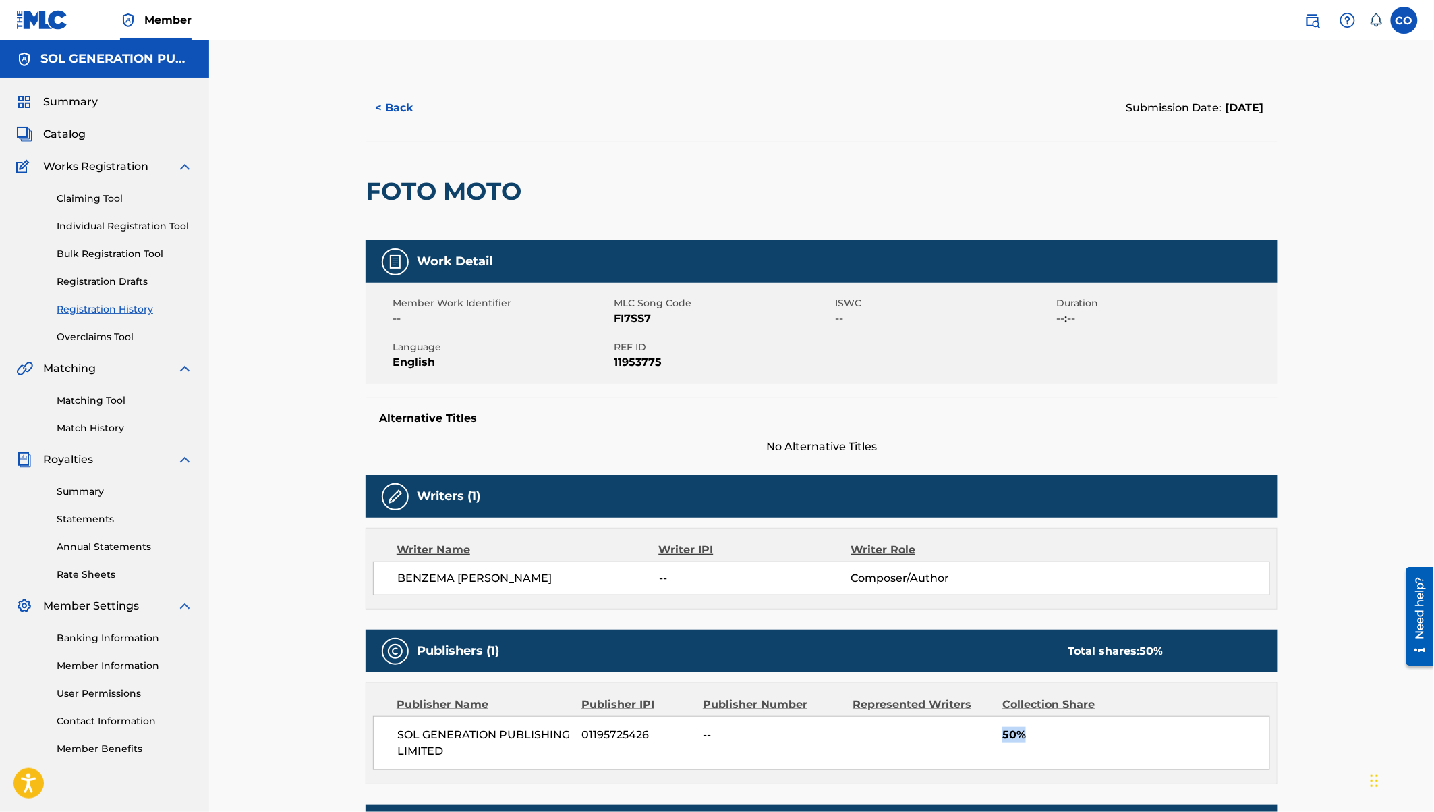
scroll to position [4, 0]
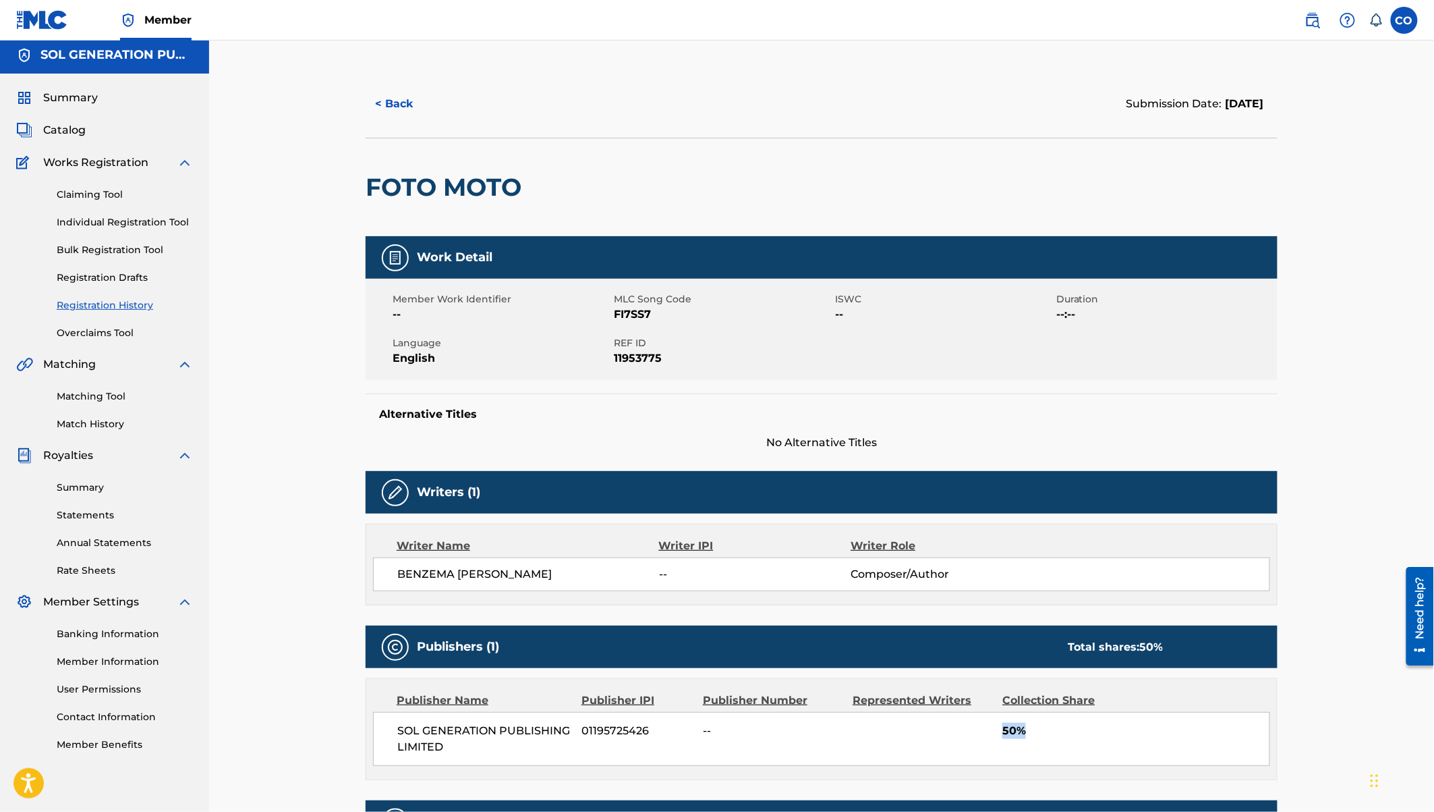
click at [385, 102] on button "< Back" at bounding box center [406, 104] width 81 height 34
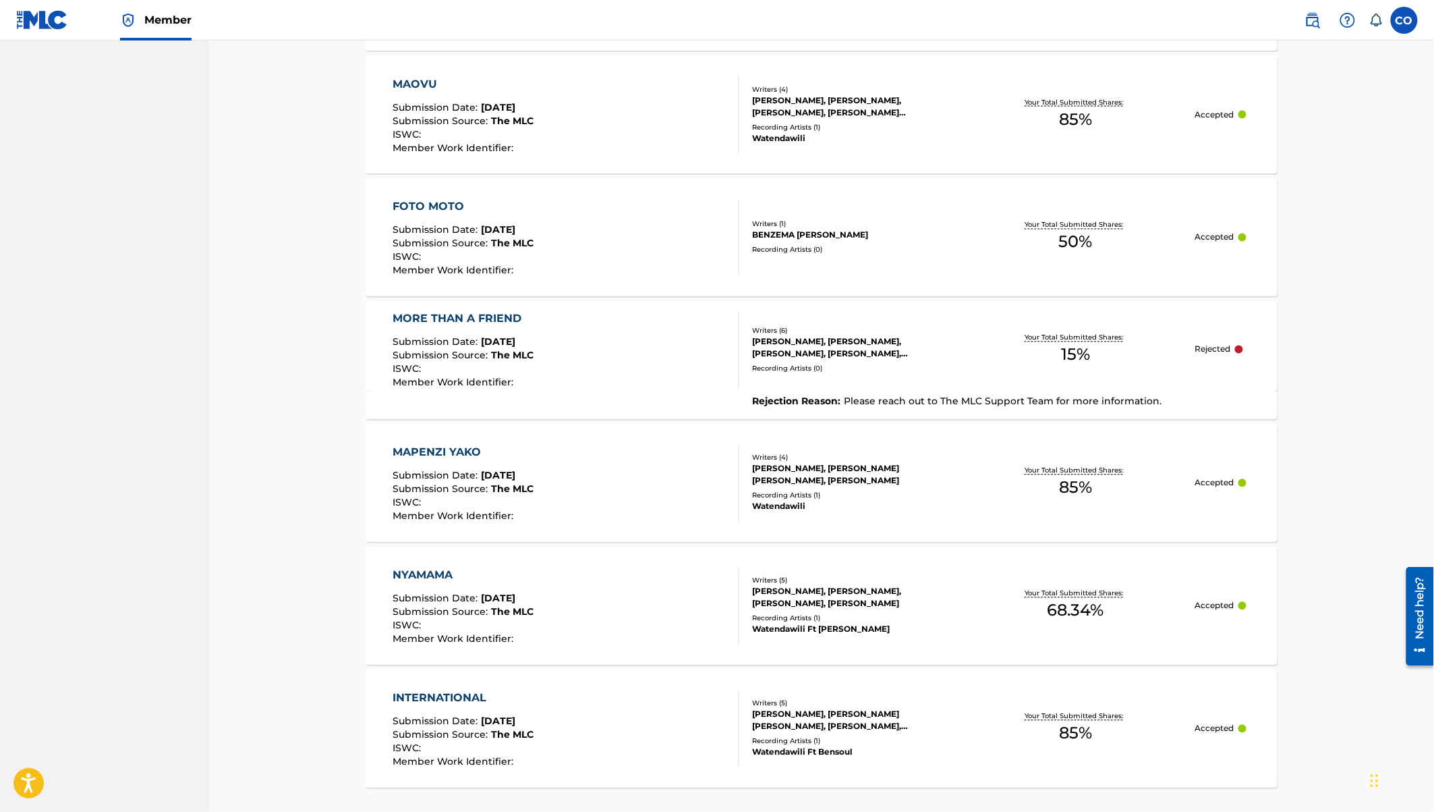
scroll to position [1039, 0]
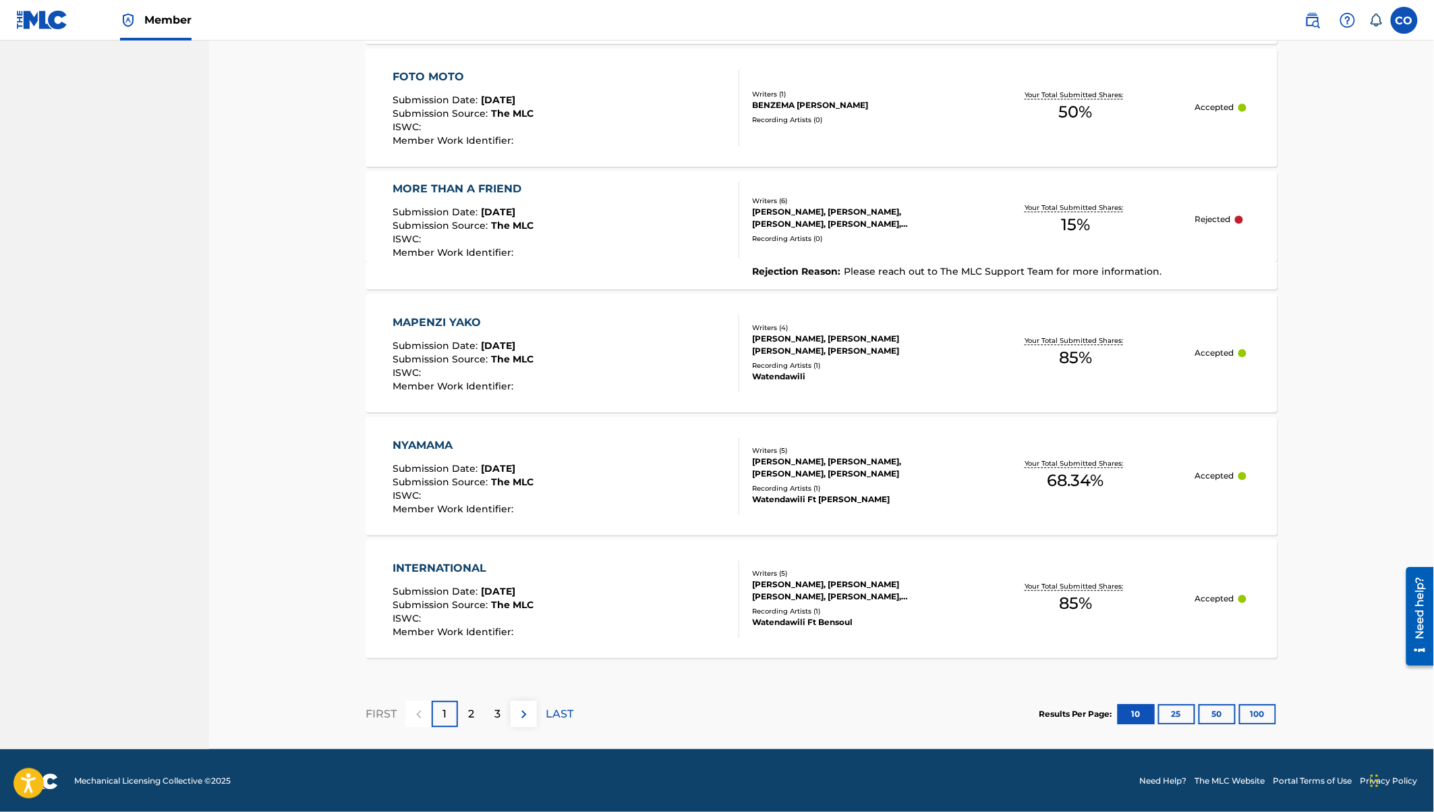
click at [451, 183] on div "MORE THAN A FRIEND" at bounding box center [463, 189] width 141 height 16
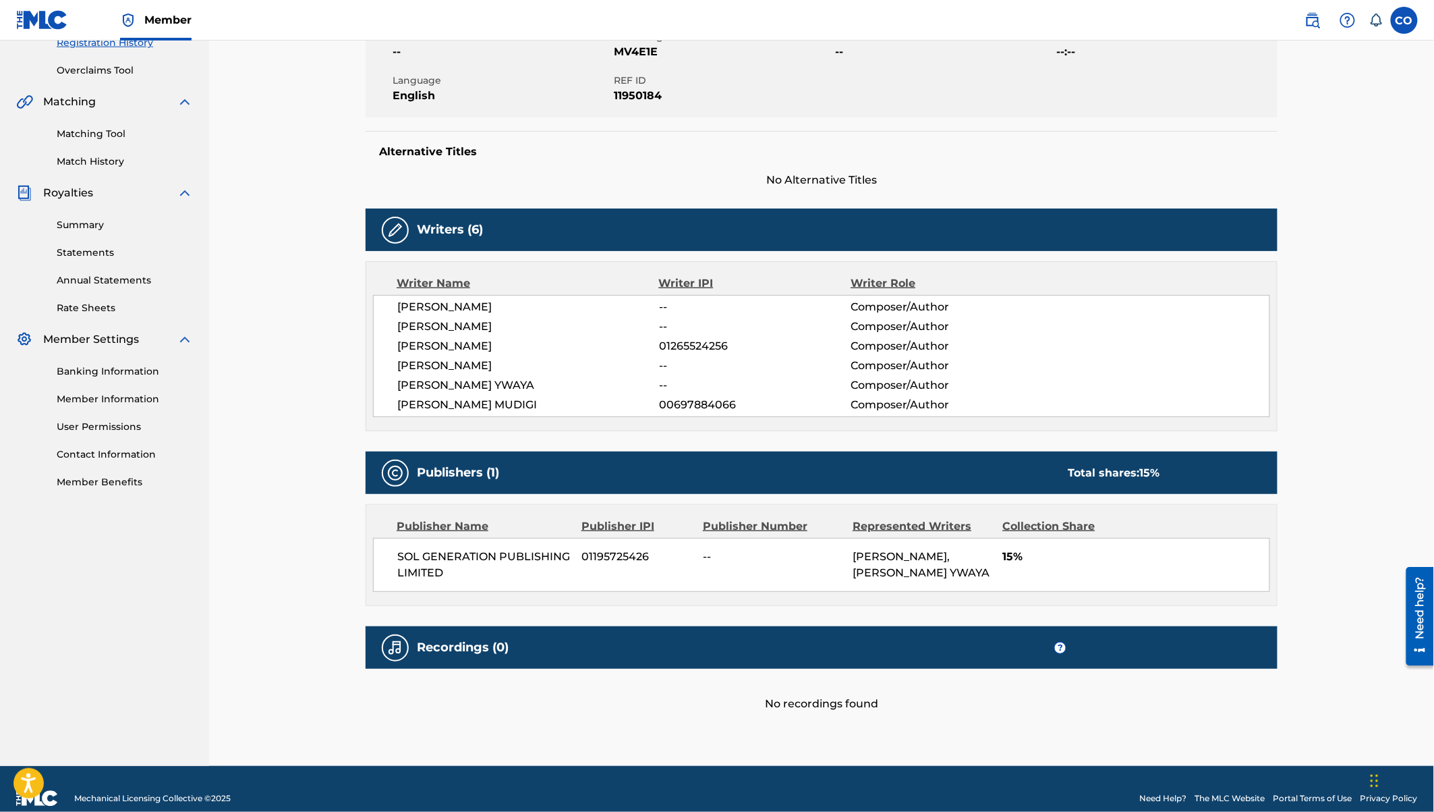
scroll to position [282, 0]
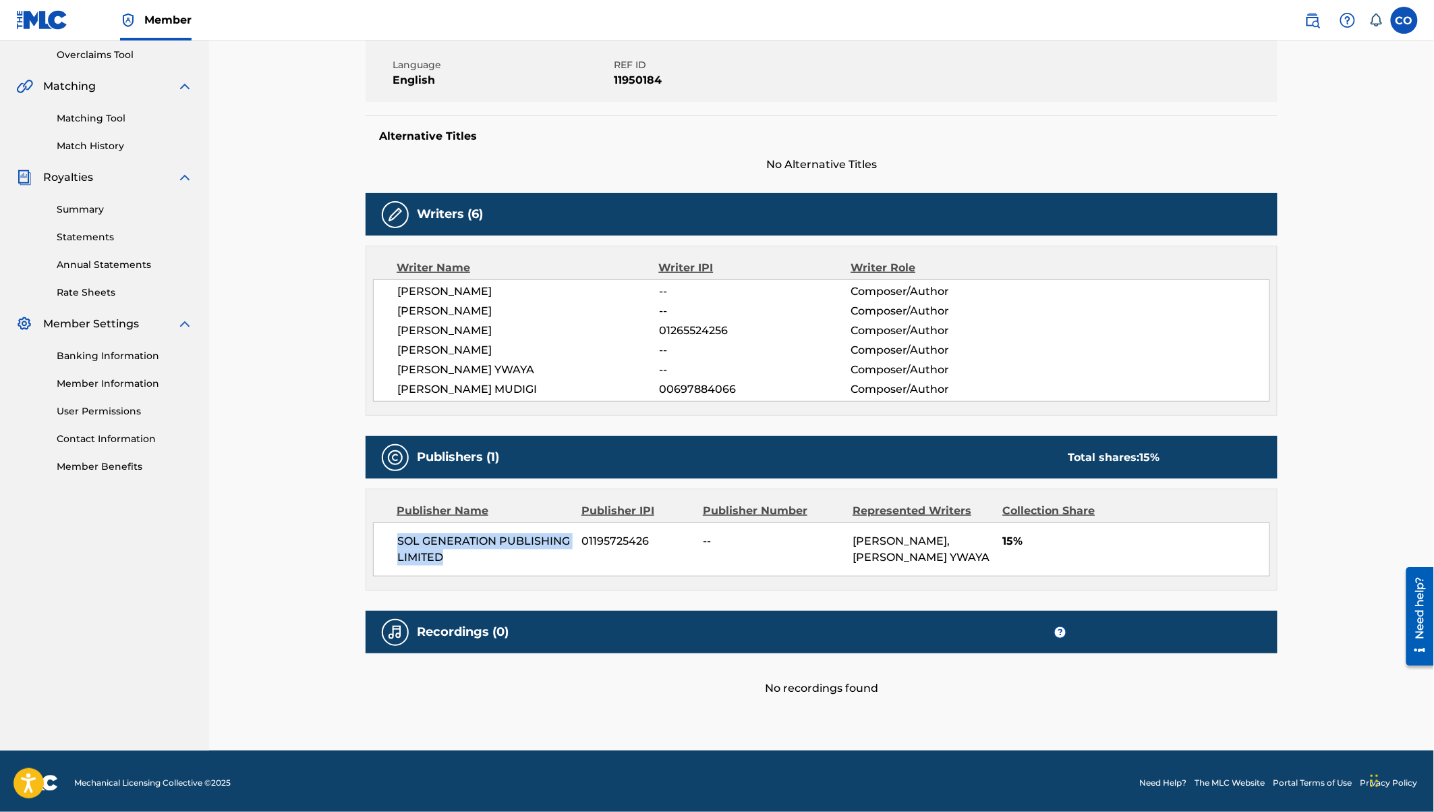
drag, startPoint x: 399, startPoint y: 538, endPoint x: 502, endPoint y: 572, distance: 108.2
click at [502, 572] on div "SOL GENERATION PUBLISHING LIMITED 01195725426 -- [PERSON_NAME], [PERSON_NAME] Y…" at bounding box center [821, 549] width 897 height 54
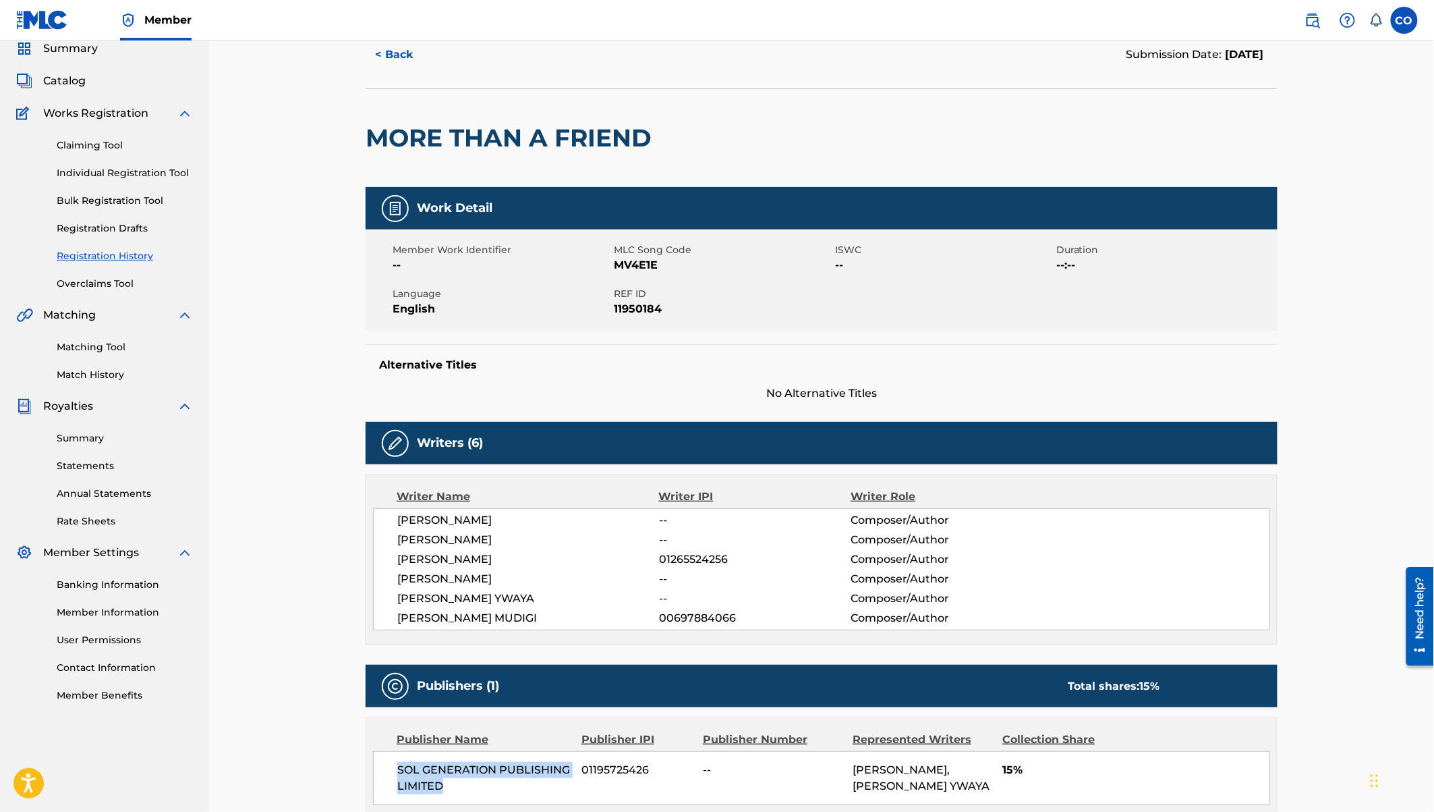
scroll to position [43, 0]
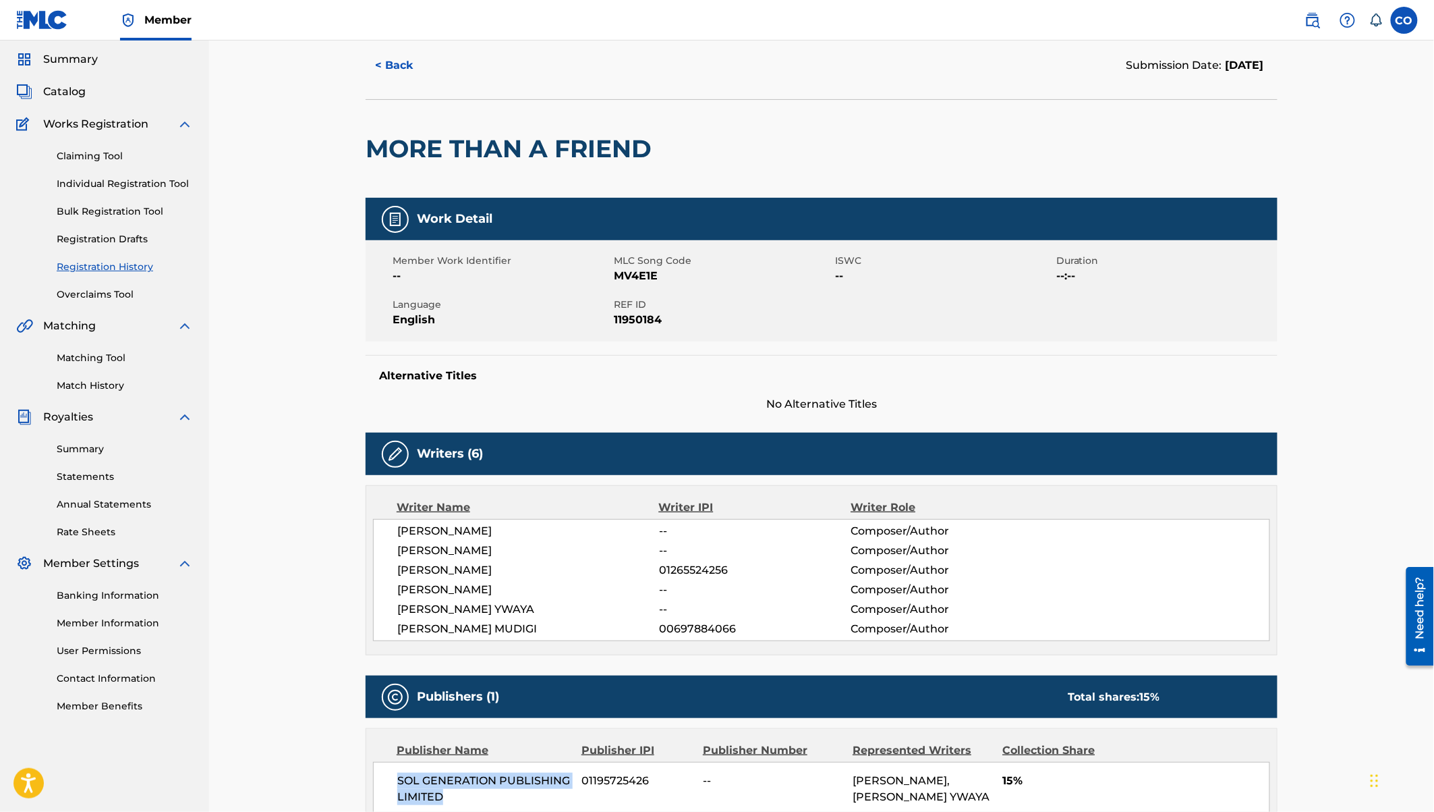
click at [388, 66] on button "< Back" at bounding box center [406, 66] width 81 height 34
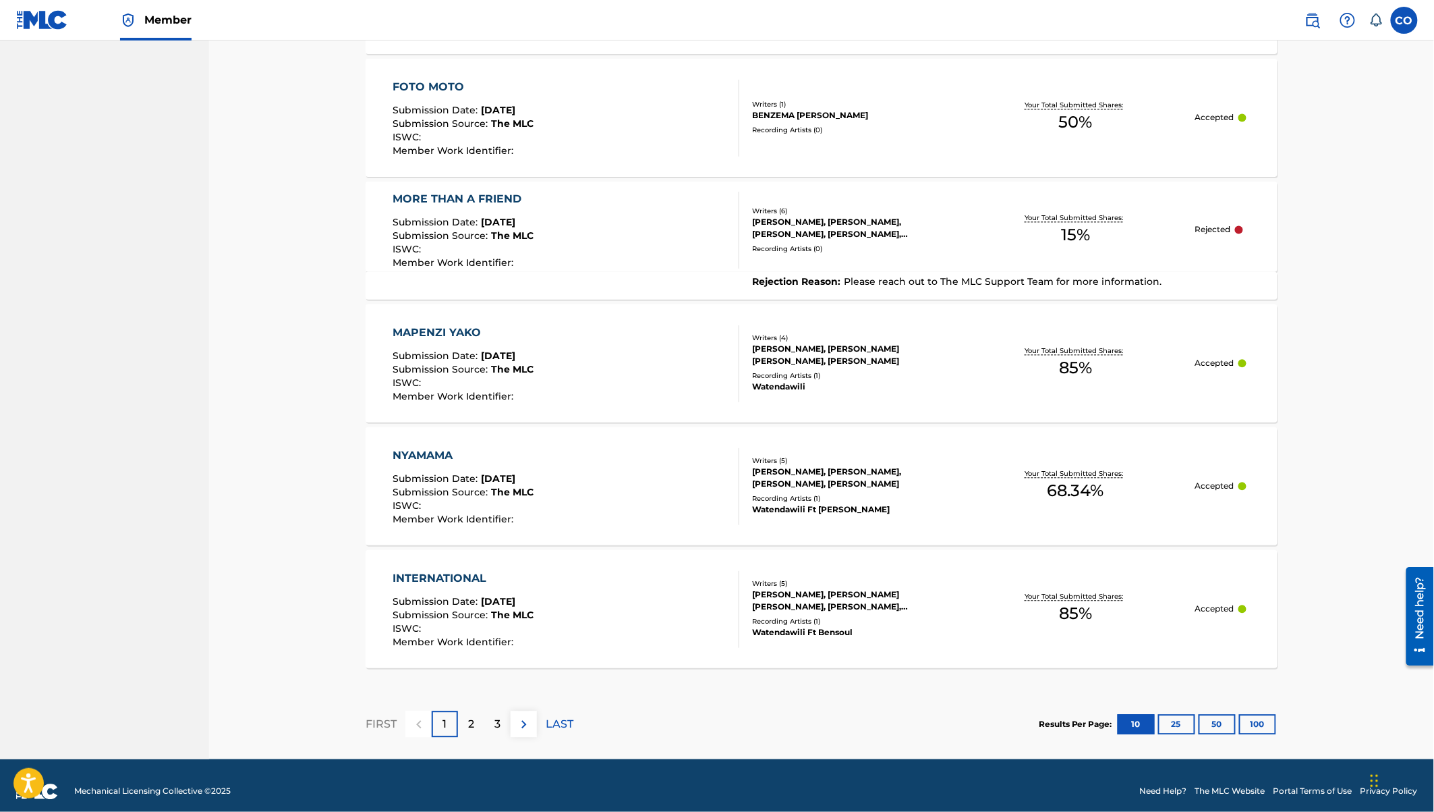
scroll to position [1039, 0]
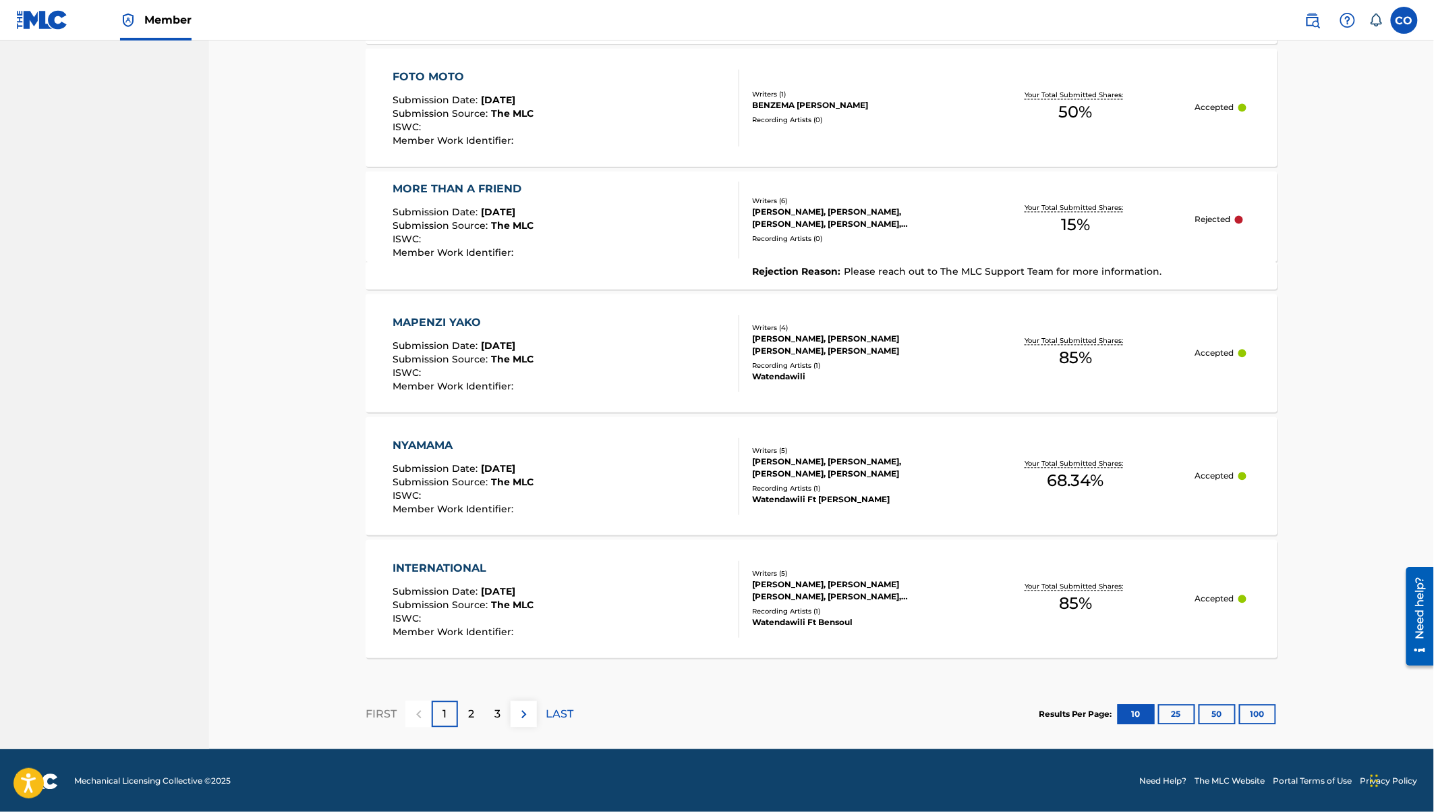
click at [1216, 714] on button "50" at bounding box center [1217, 714] width 37 height 20
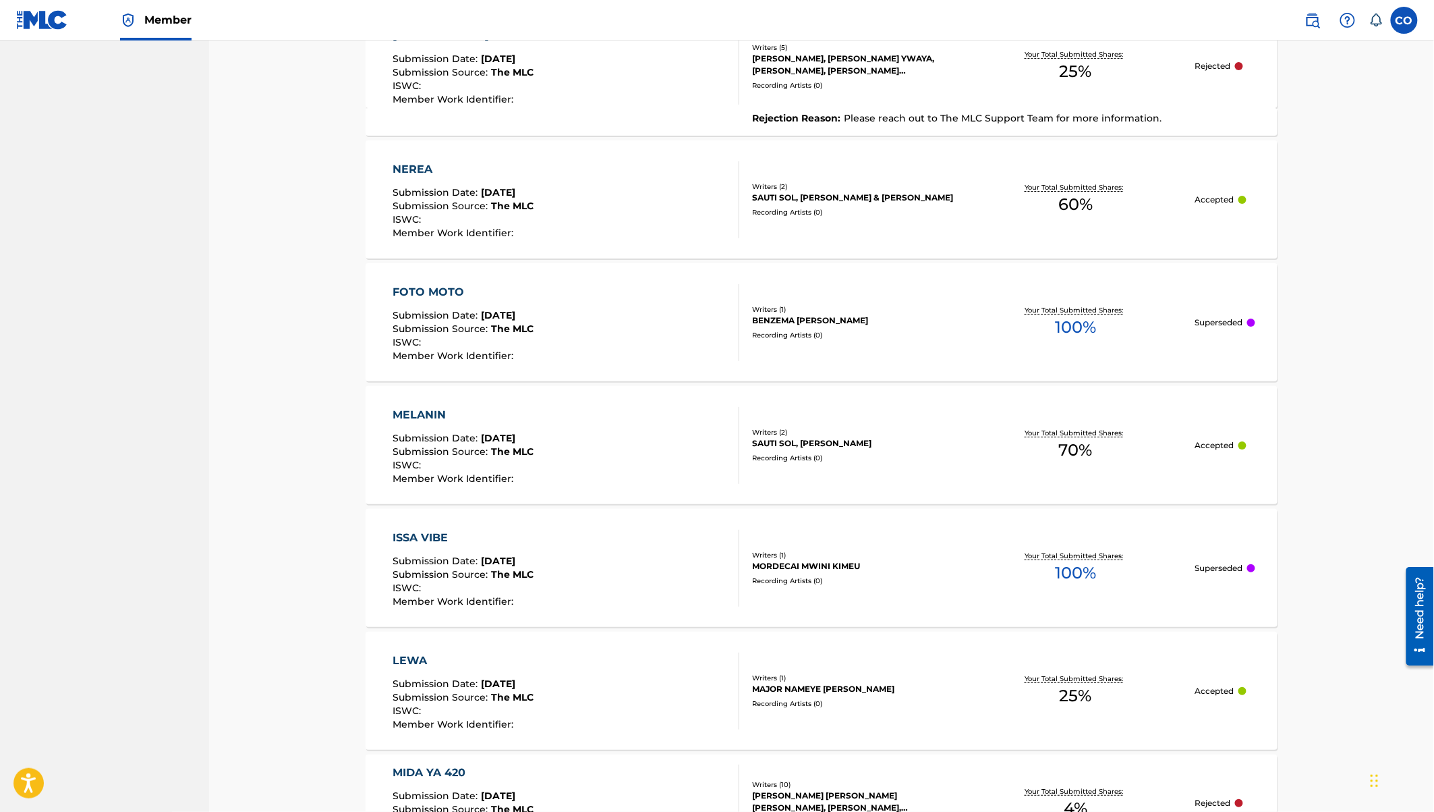
scroll to position [1950, 0]
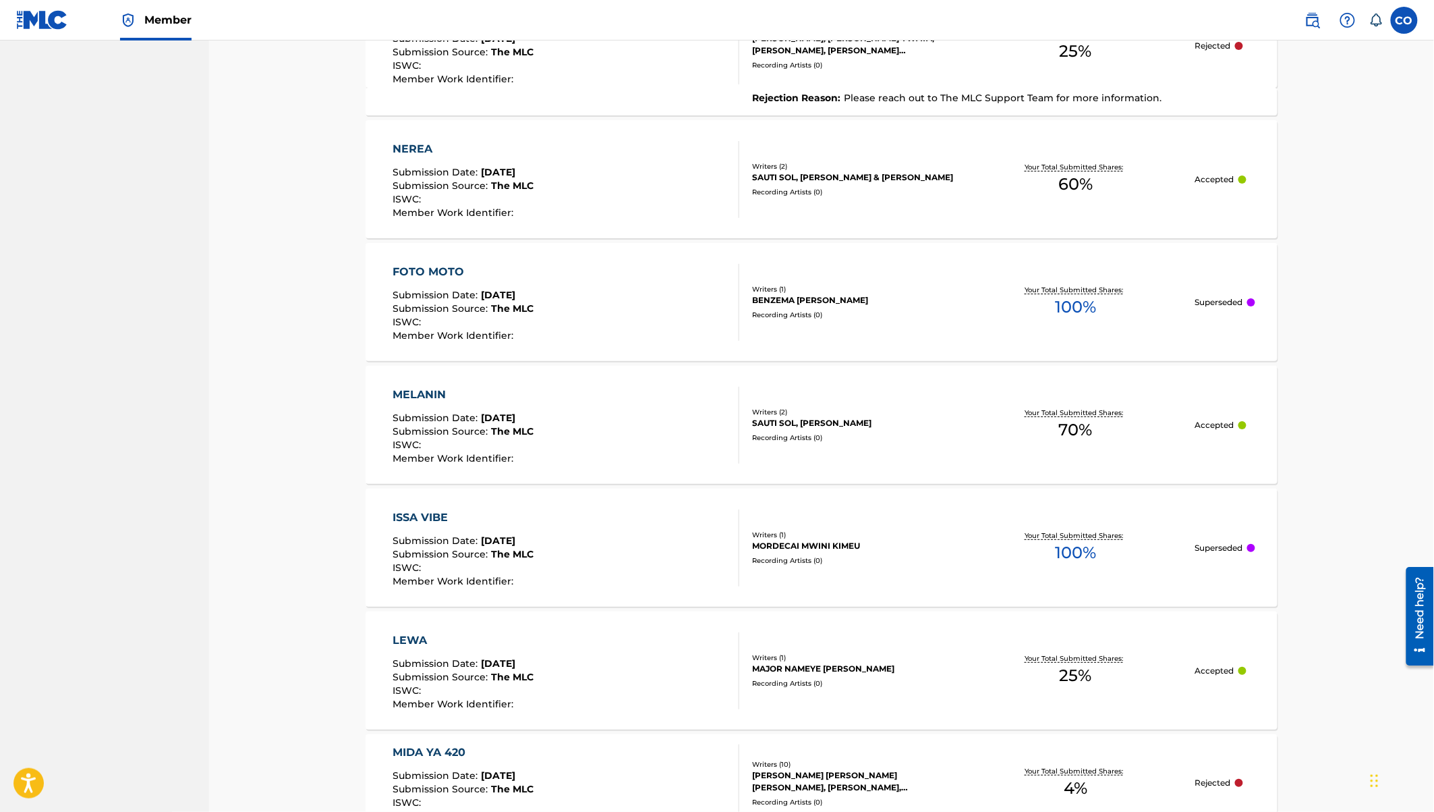
click at [435, 390] on div "MELANIN" at bounding box center [463, 395] width 141 height 16
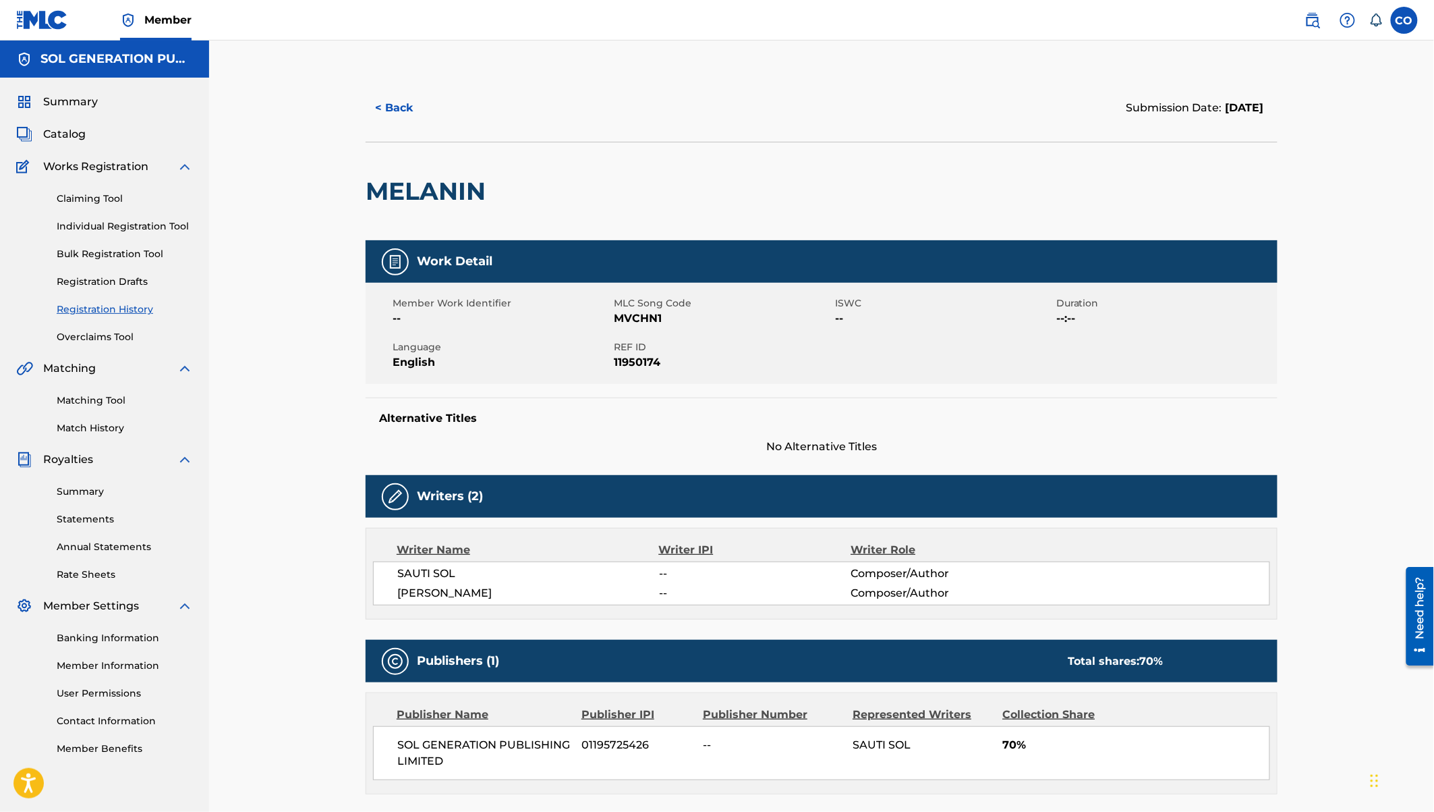
click at [380, 96] on button "< Back" at bounding box center [406, 108] width 81 height 34
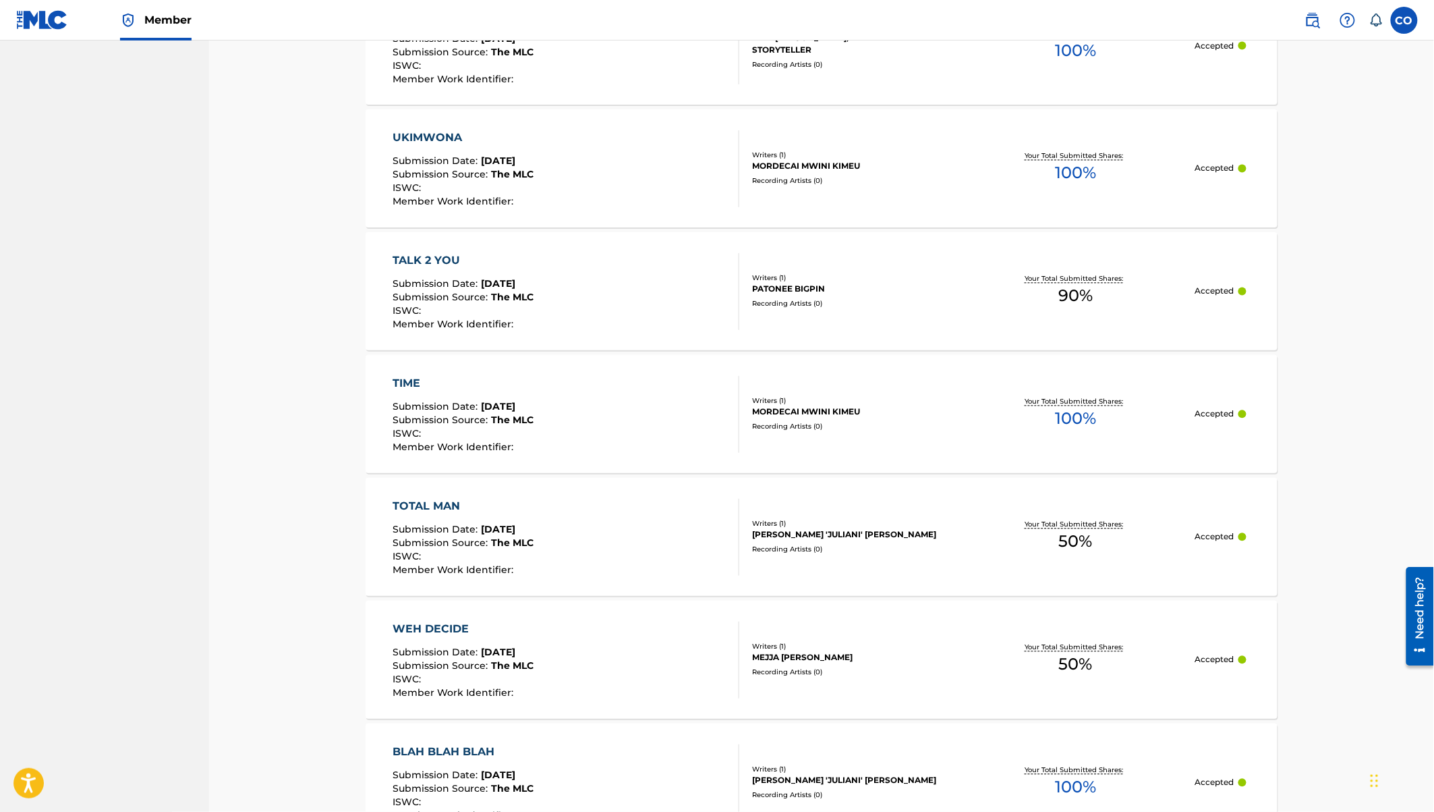
scroll to position [5277, 0]
click at [414, 254] on div "TALK 2 YOU" at bounding box center [463, 260] width 141 height 16
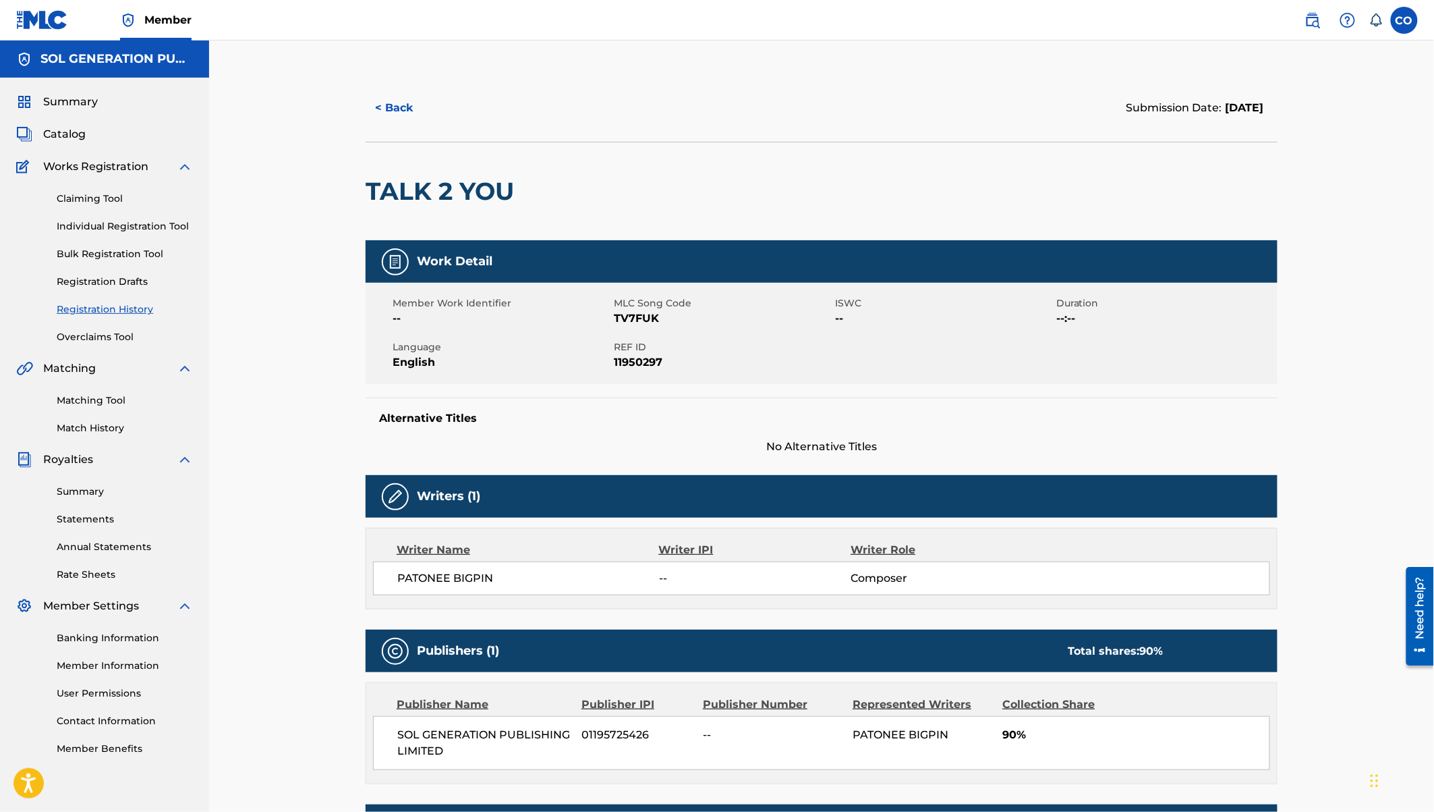
scroll to position [194, 0]
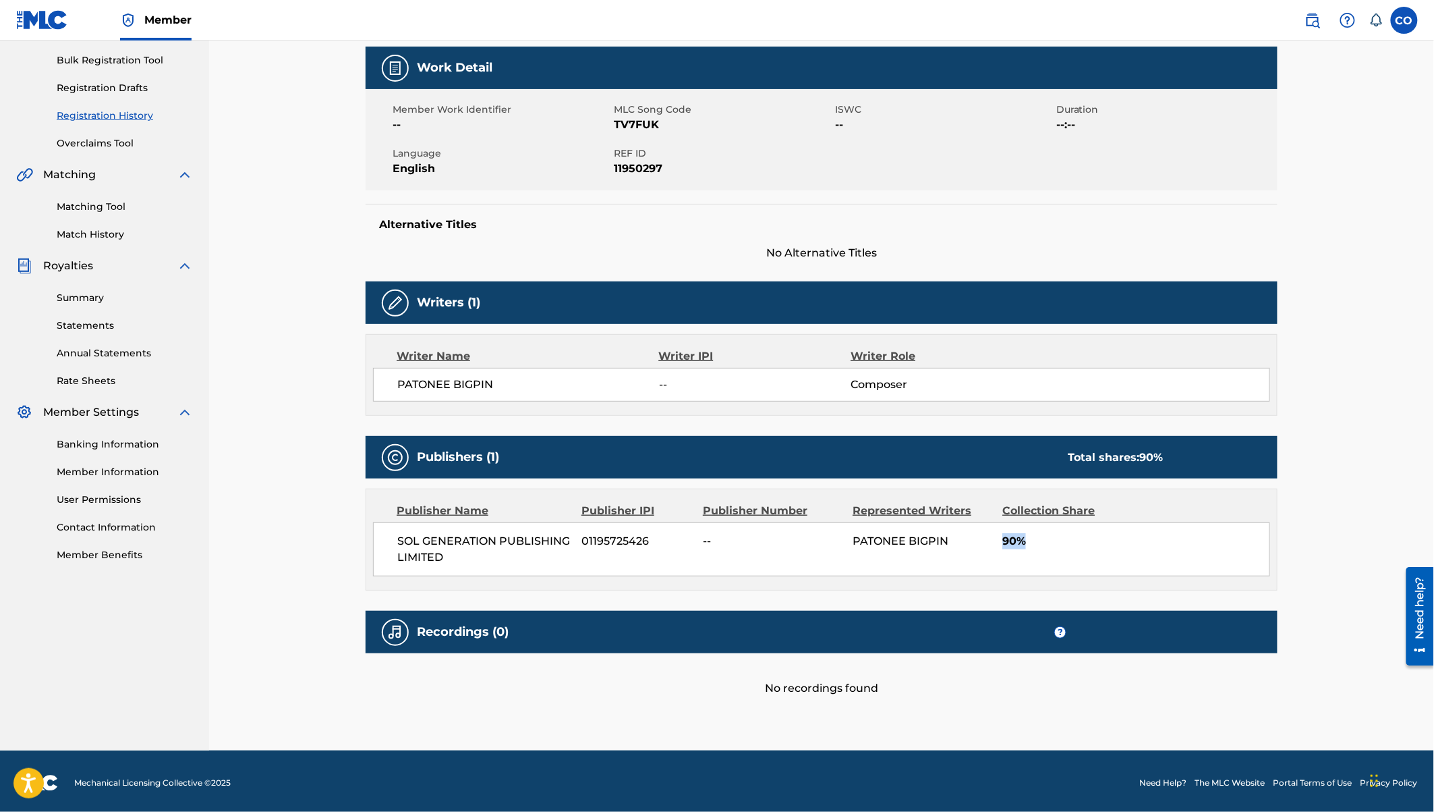
drag, startPoint x: 1003, startPoint y: 539, endPoint x: 1030, endPoint y: 539, distance: 27.0
click at [1030, 539] on div "SOL GENERATION PUBLISHING LIMITED 01195725426 -- PATONEE BIGPIN 90%" at bounding box center [821, 549] width 897 height 54
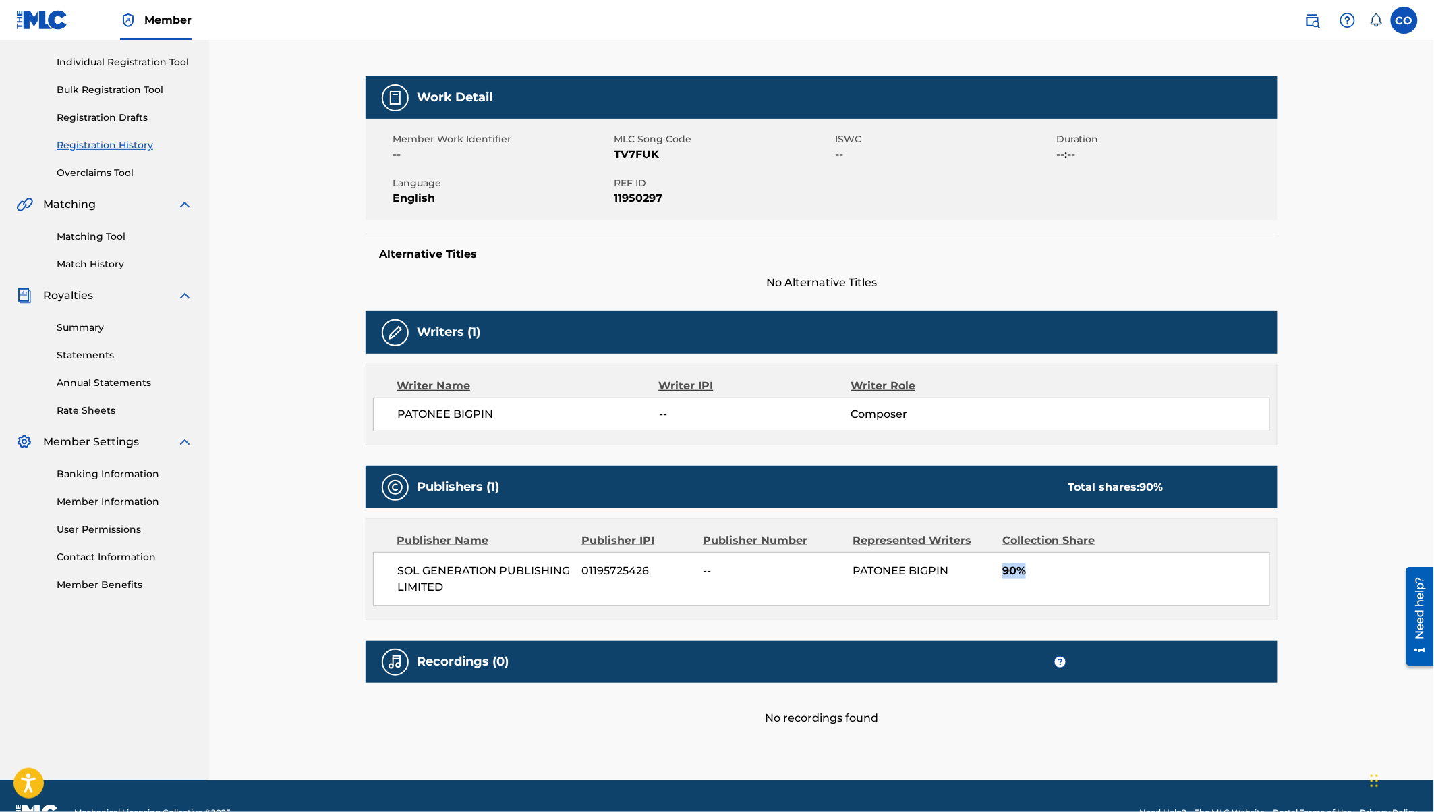
scroll to position [0, 0]
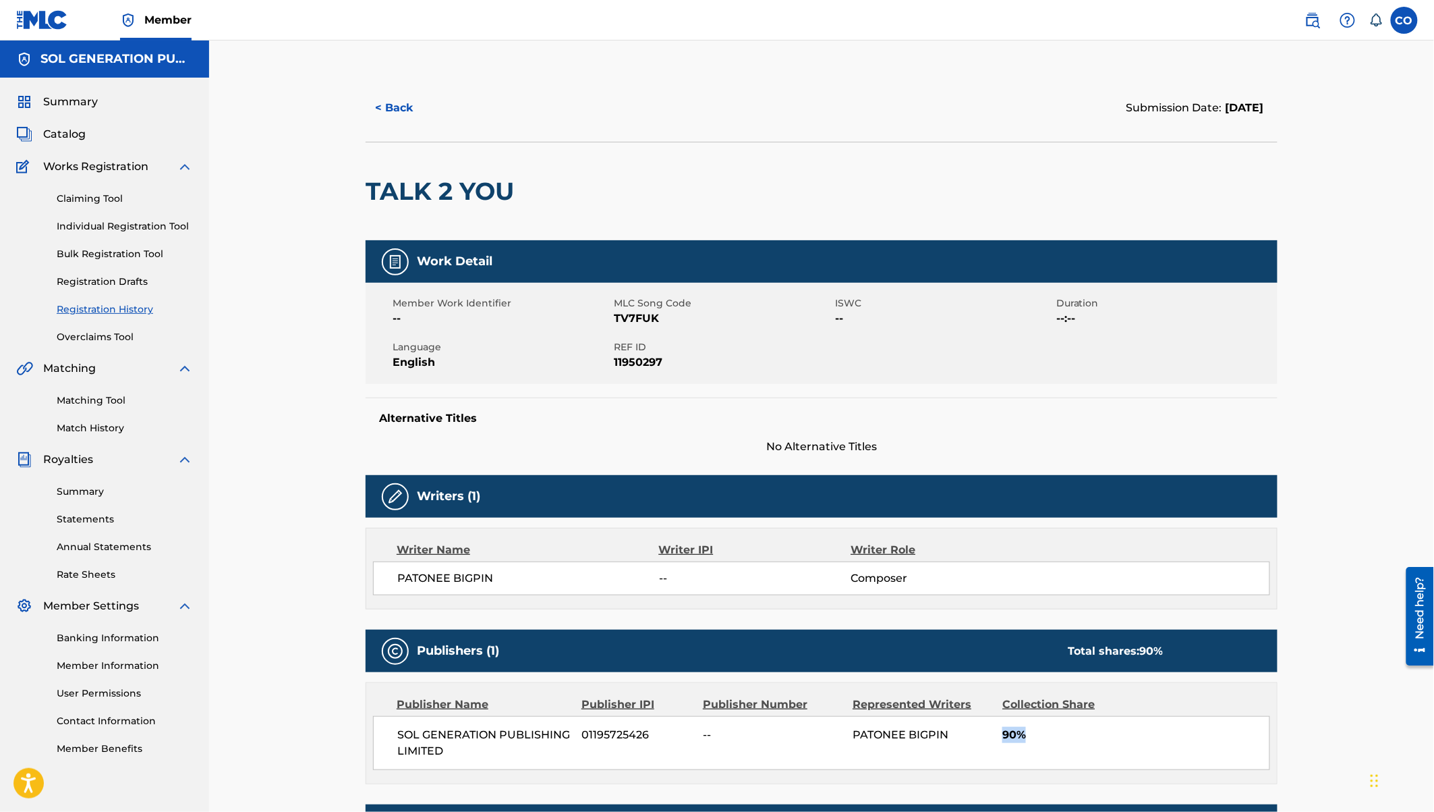
click at [398, 106] on button "< Back" at bounding box center [406, 108] width 81 height 34
